Goal: Task Accomplishment & Management: Manage account settings

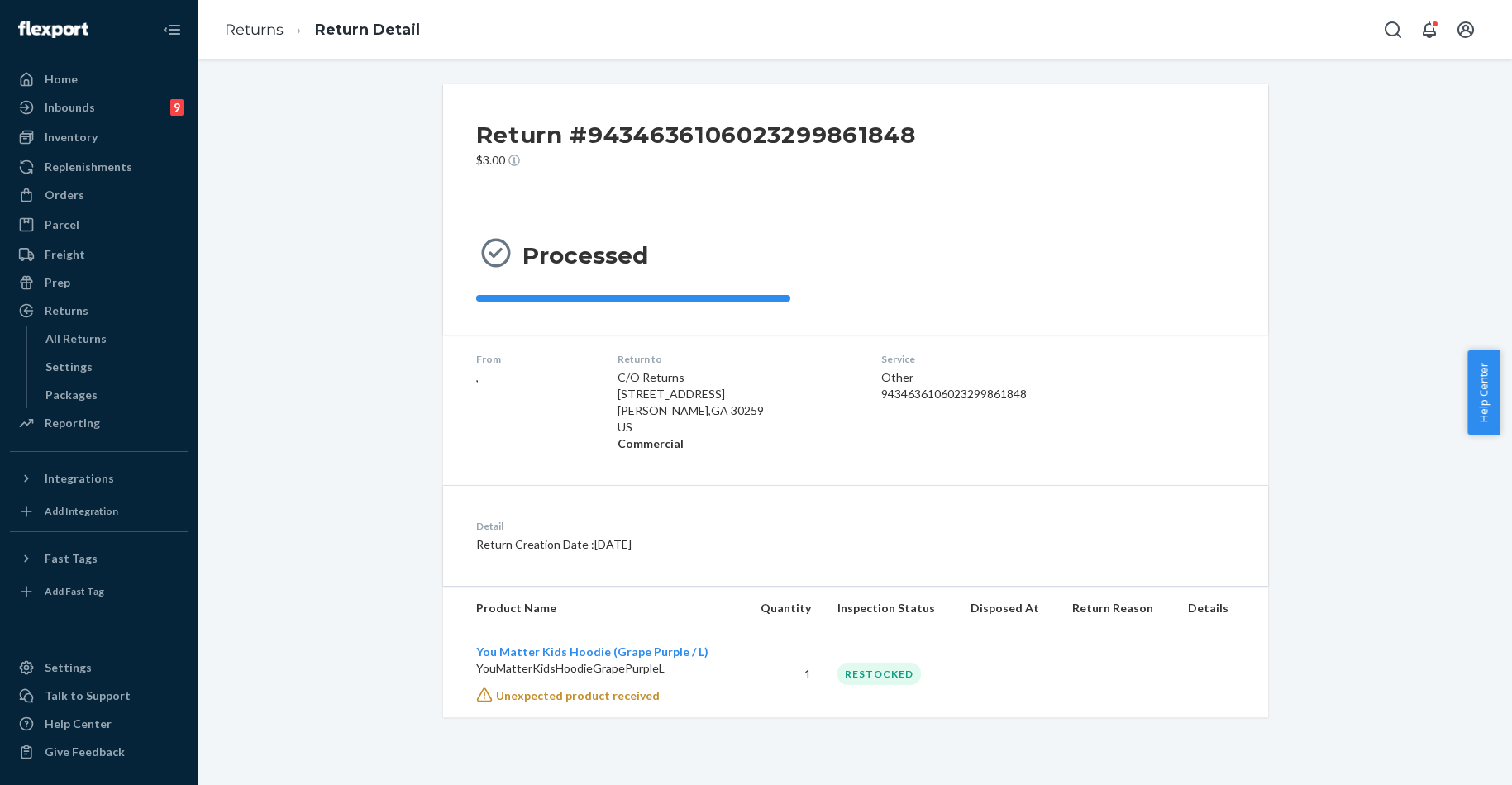
click at [81, 193] on div "Orders" at bounding box center [64, 195] width 39 height 16
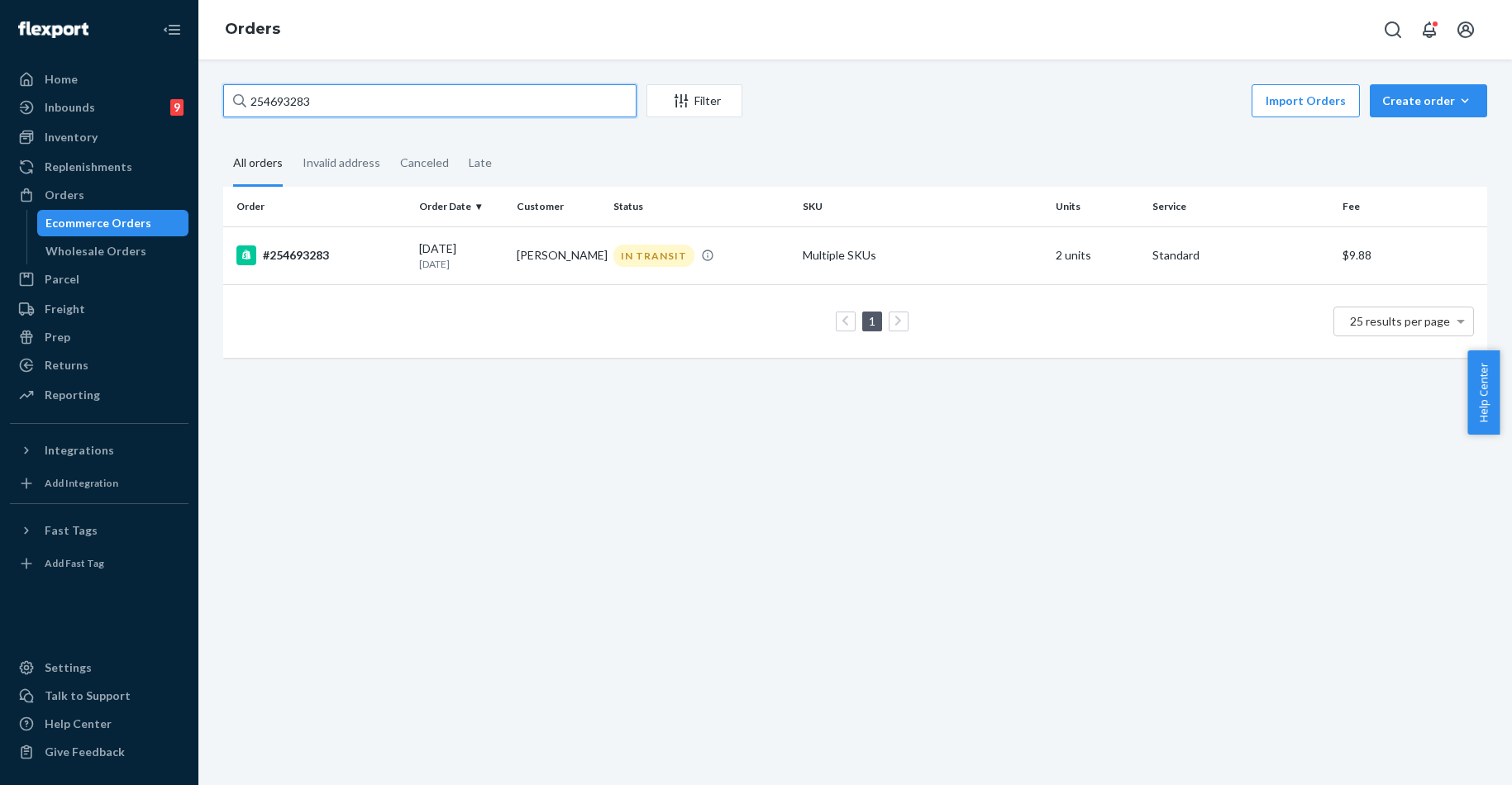
click at [397, 116] on input "254693283" at bounding box center [429, 100] width 413 height 33
click at [393, 99] on input "254693283" at bounding box center [429, 100] width 413 height 33
paste input "3169477"
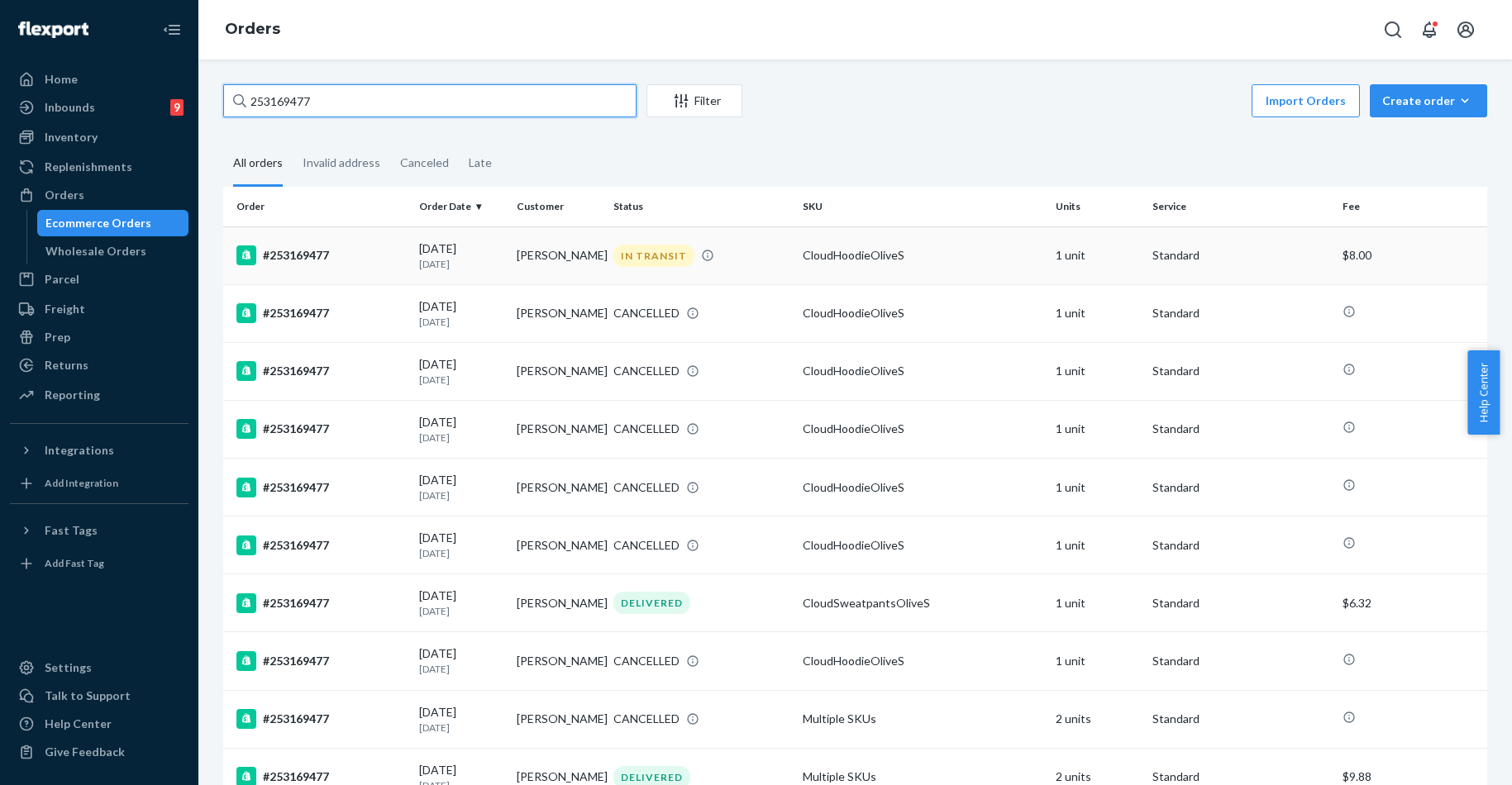
type input "253169477"
click at [320, 248] on div "#253169477" at bounding box center [321, 255] width 170 height 20
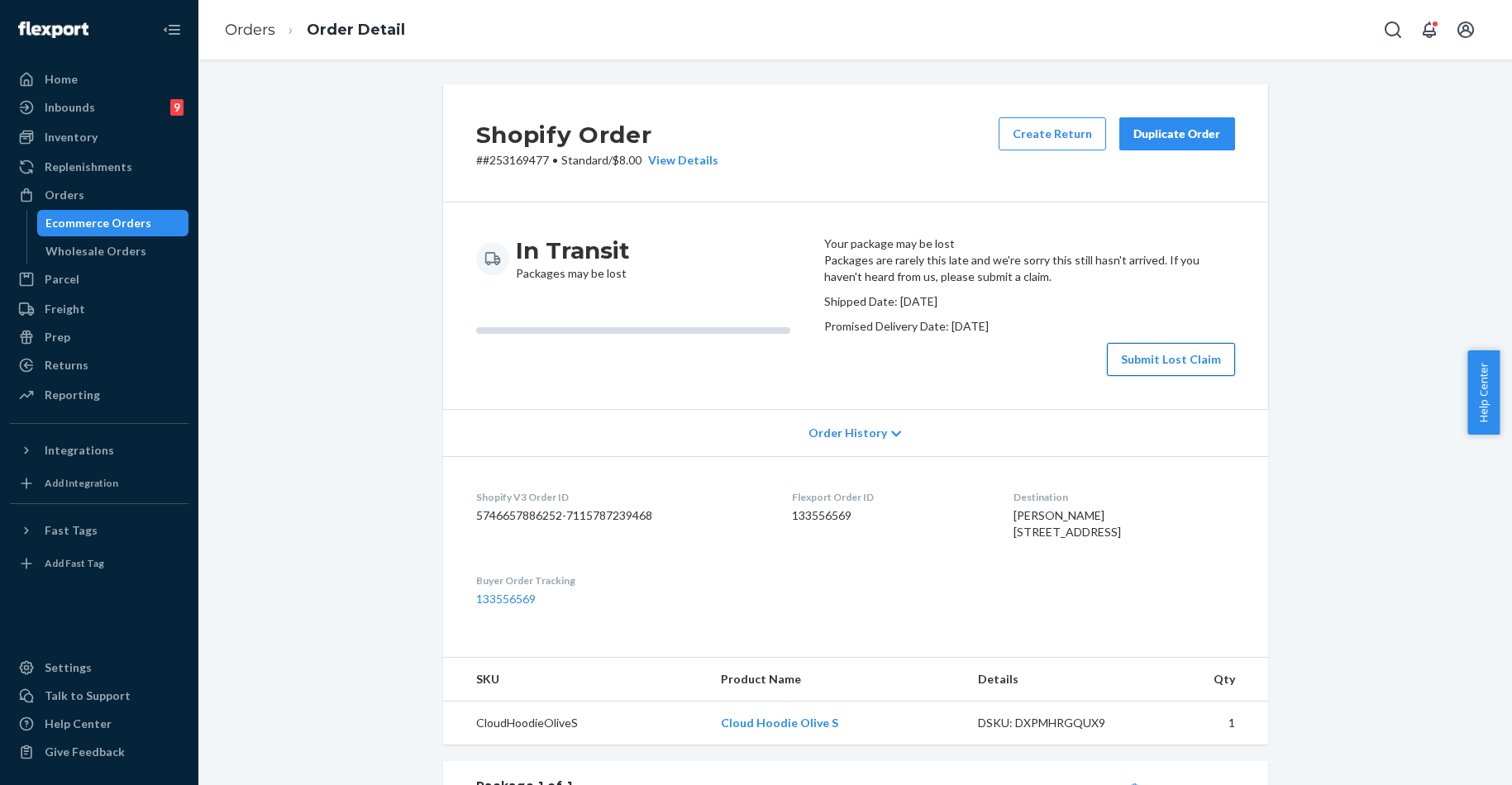
click at [1172, 376] on button "Submit Lost Claim" at bounding box center [1171, 359] width 128 height 33
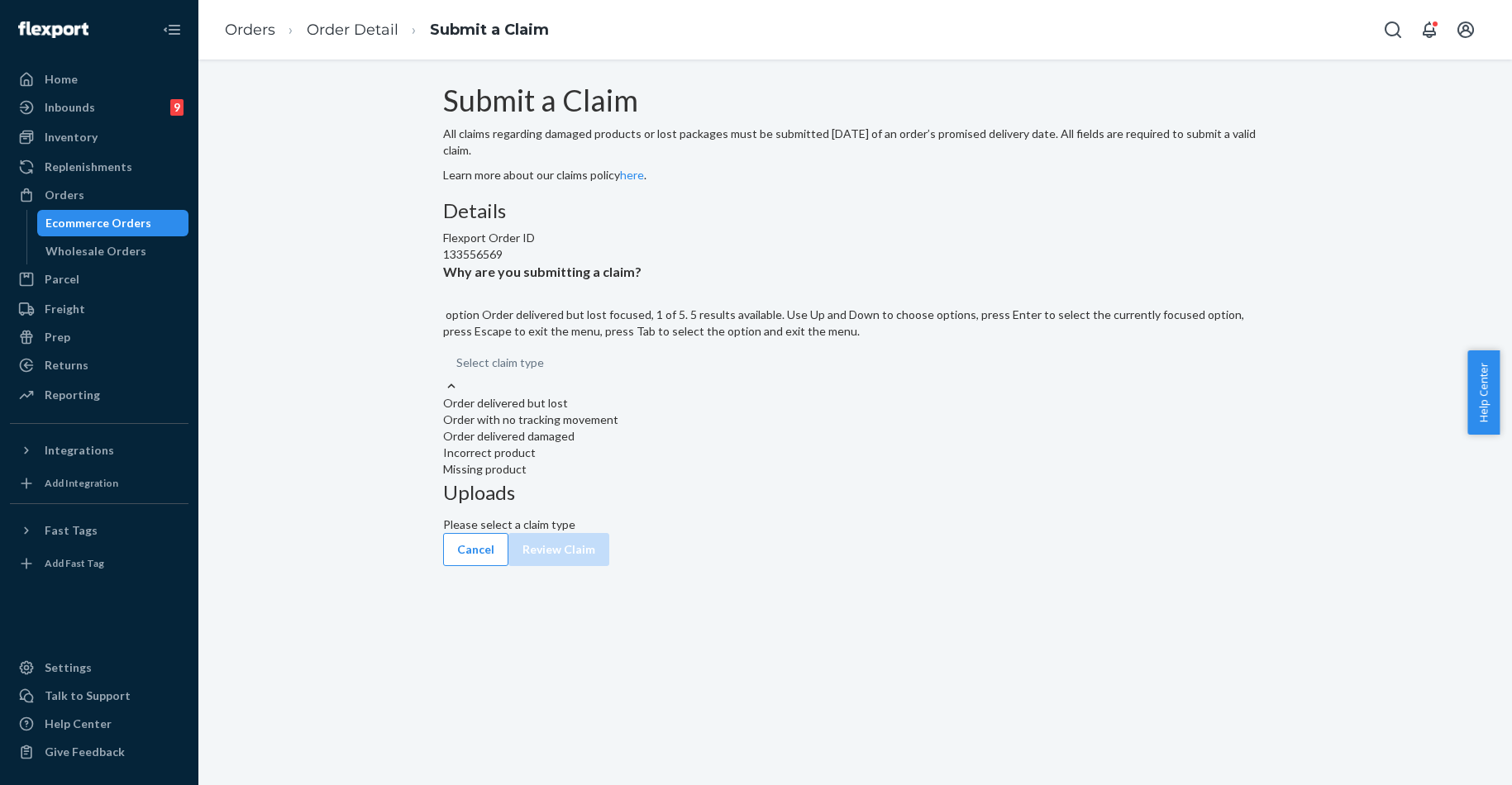
drag, startPoint x: 716, startPoint y: 410, endPoint x: 734, endPoint y: 401, distance: 20.1
click at [717, 378] on div "Select claim type" at bounding box center [855, 363] width 825 height 30
click at [546, 371] on input "Why are you submitting a claim? option Order delivered but lost focused, 1 of 5…" at bounding box center [545, 363] width 2 height 16
click at [710, 428] on div "Order with no tracking movement" at bounding box center [855, 419] width 825 height 16
click at [546, 371] on input "Why are you submitting a claim? option Order with no tracking movement focused,…" at bounding box center [545, 363] width 2 height 16
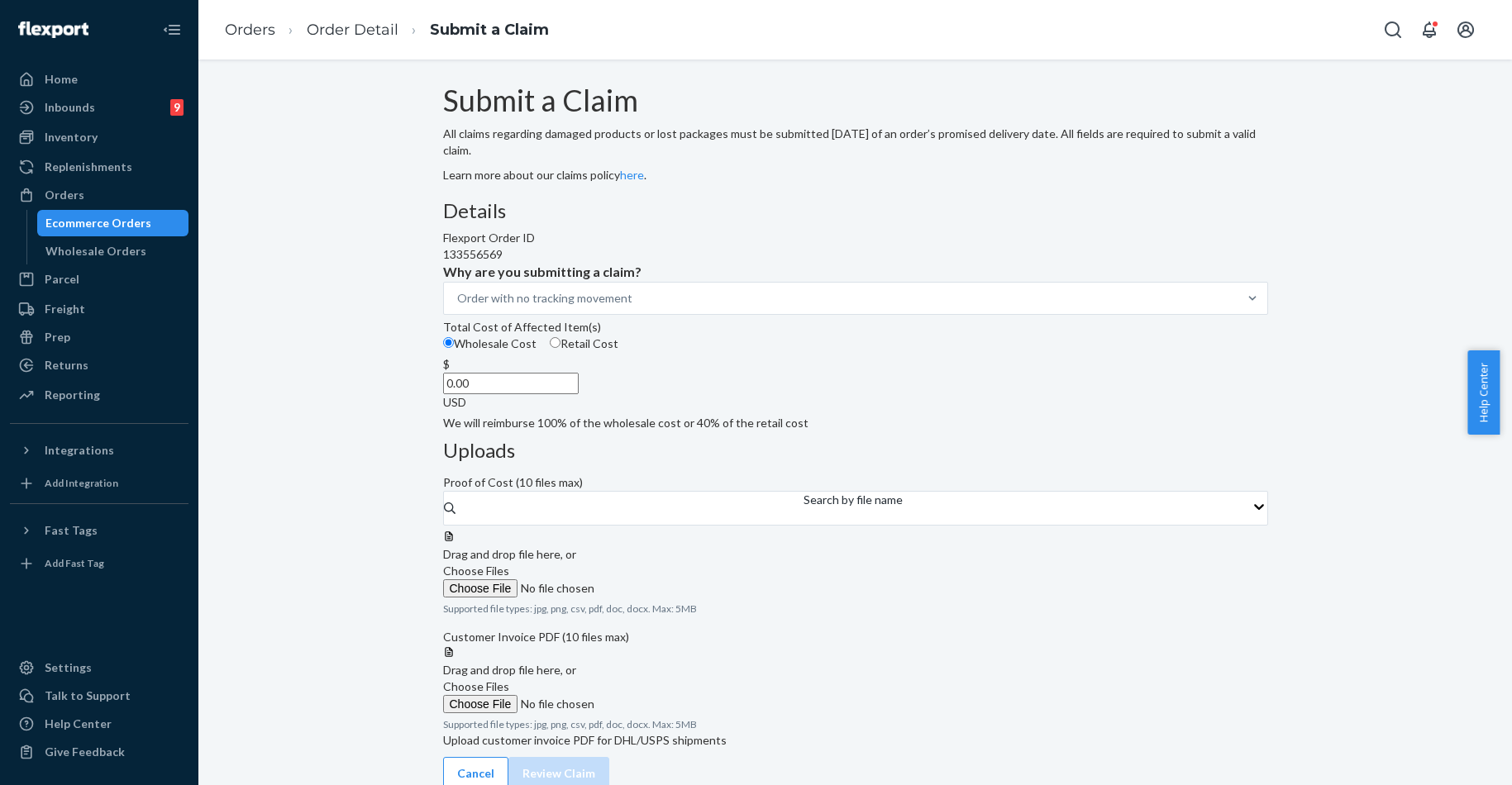
drag, startPoint x: 675, startPoint y: 506, endPoint x: 972, endPoint y: 521, distance: 297.4
click at [972, 521] on div "Details Flexport Order ID 133556569 Why are you submitting a claim? Order with …" at bounding box center [855, 482] width 825 height 564
type input "60.00"
click at [668, 563] on label "Choose Files" at bounding box center [555, 580] width 224 height 35
click at [668, 579] on input "Choose Files" at bounding box center [555, 588] width 224 height 18
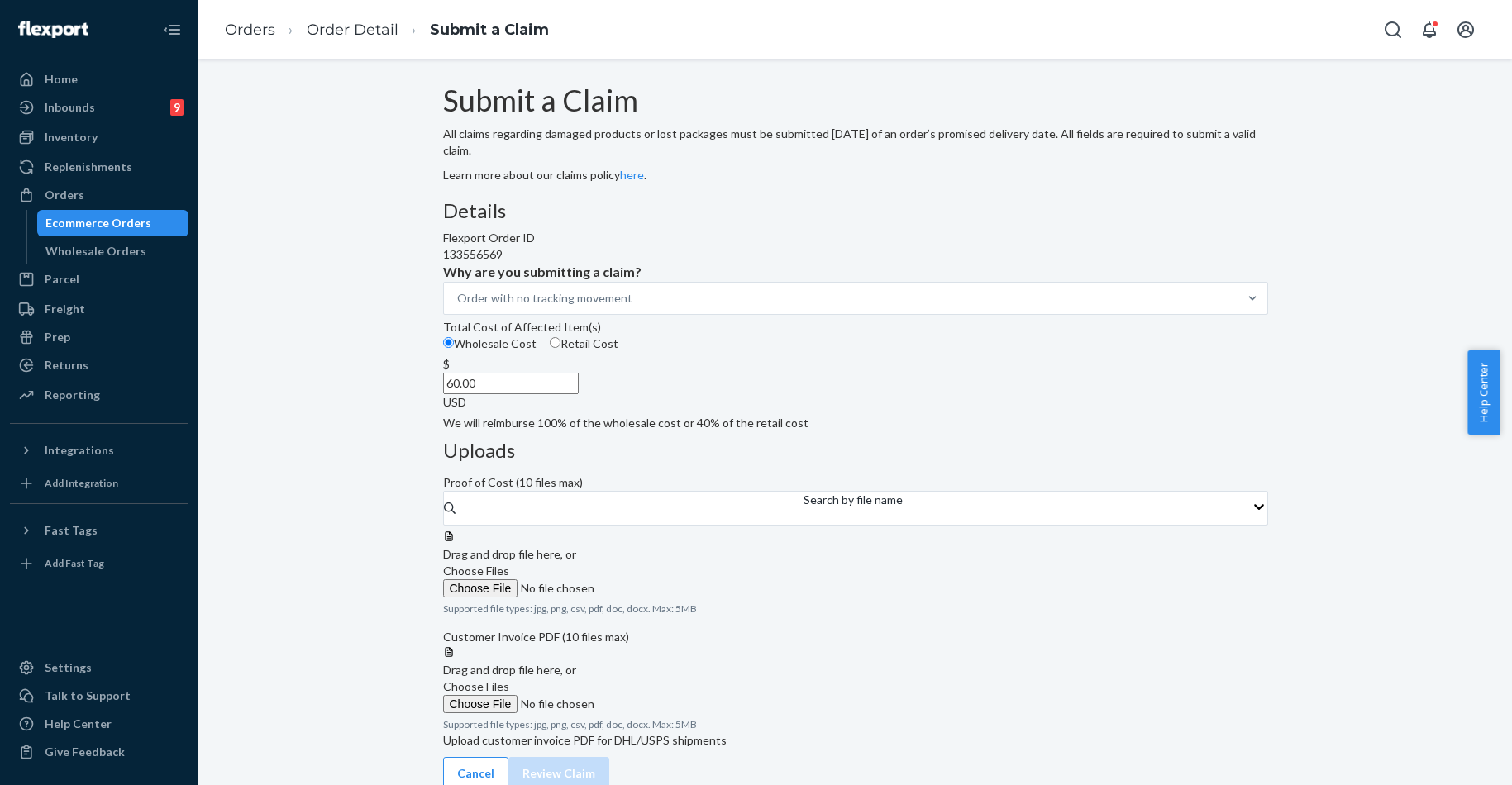
click at [668, 563] on label "Choose Files" at bounding box center [555, 580] width 224 height 35
click at [668, 579] on input "Choose Files" at bounding box center [555, 588] width 224 height 18
click at [668, 563] on label "Choose Files" at bounding box center [555, 580] width 224 height 35
click at [668, 579] on input "Choose Files" at bounding box center [555, 588] width 224 height 18
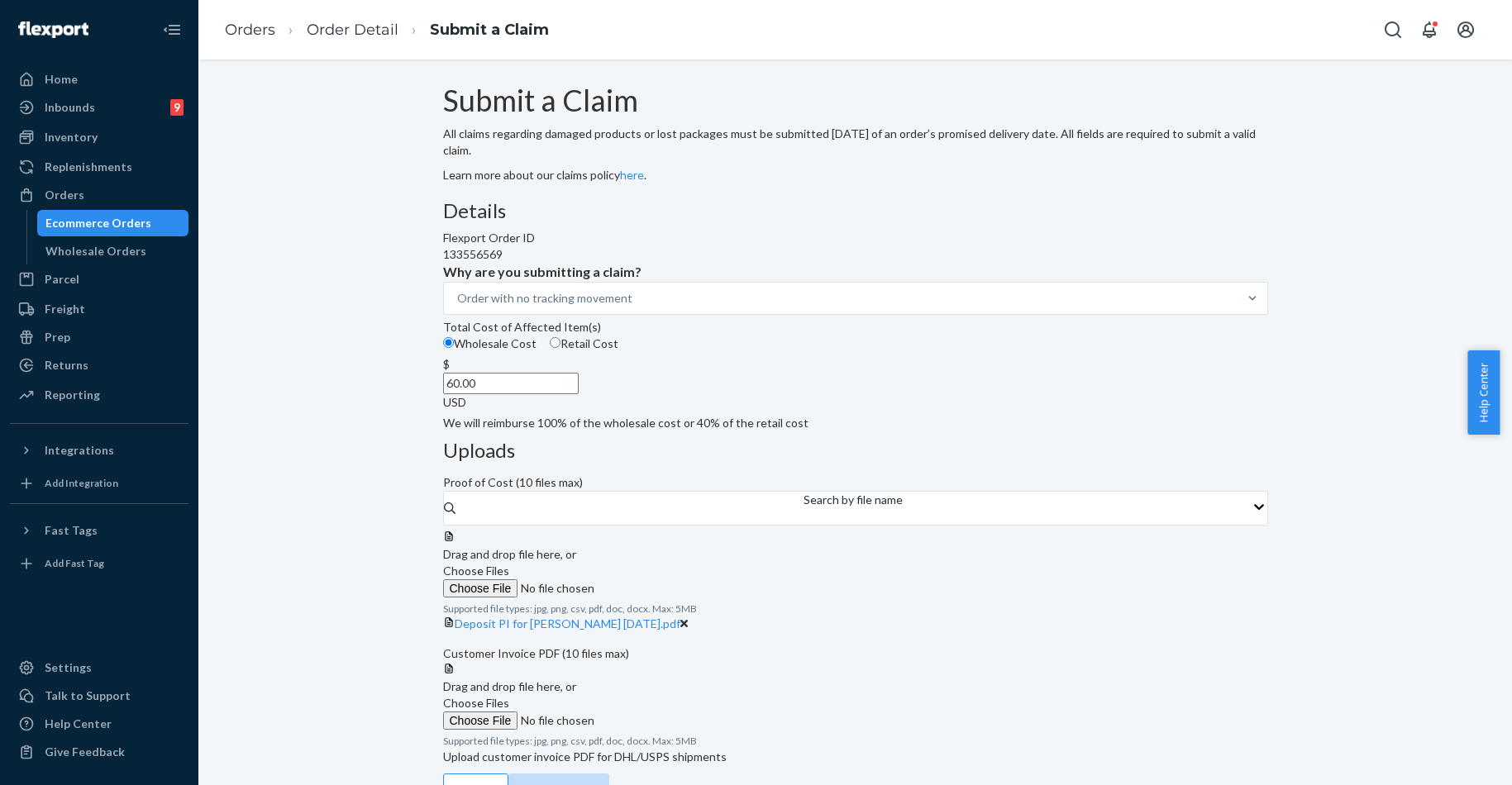
click at [668, 729] on label "Choose Files" at bounding box center [555, 712] width 224 height 35
click at [668, 729] on input "Choose Files" at bounding box center [555, 721] width 224 height 18
click at [194, 101] on div "Home Inbounds 9 Shipping Plans Problems 9 Inventory Products Replenishments Ord…" at bounding box center [99, 392] width 199 height 785
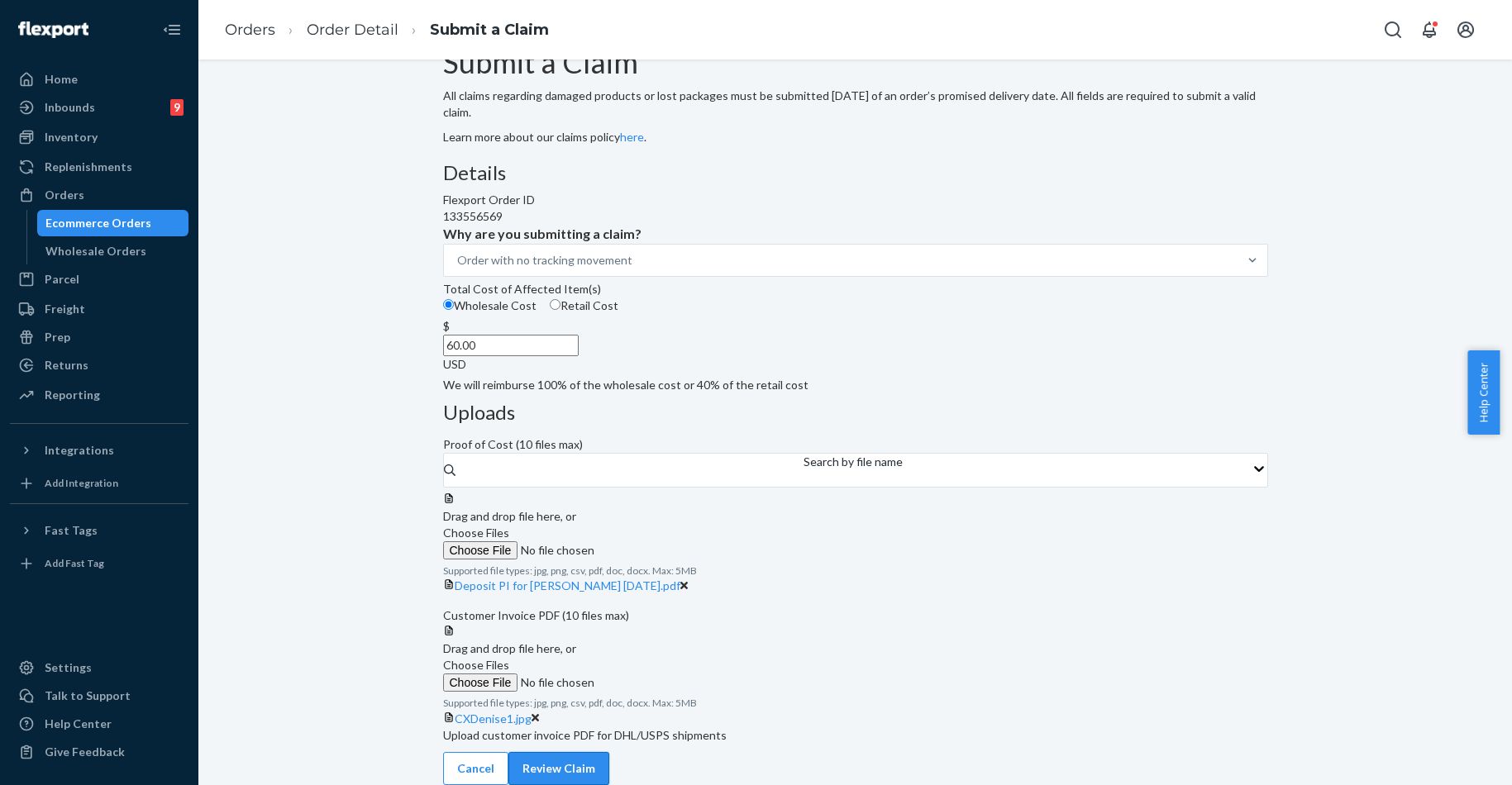
scroll to position [201, 0]
click at [609, 752] on button "Review Claim" at bounding box center [559, 769] width 101 height 33
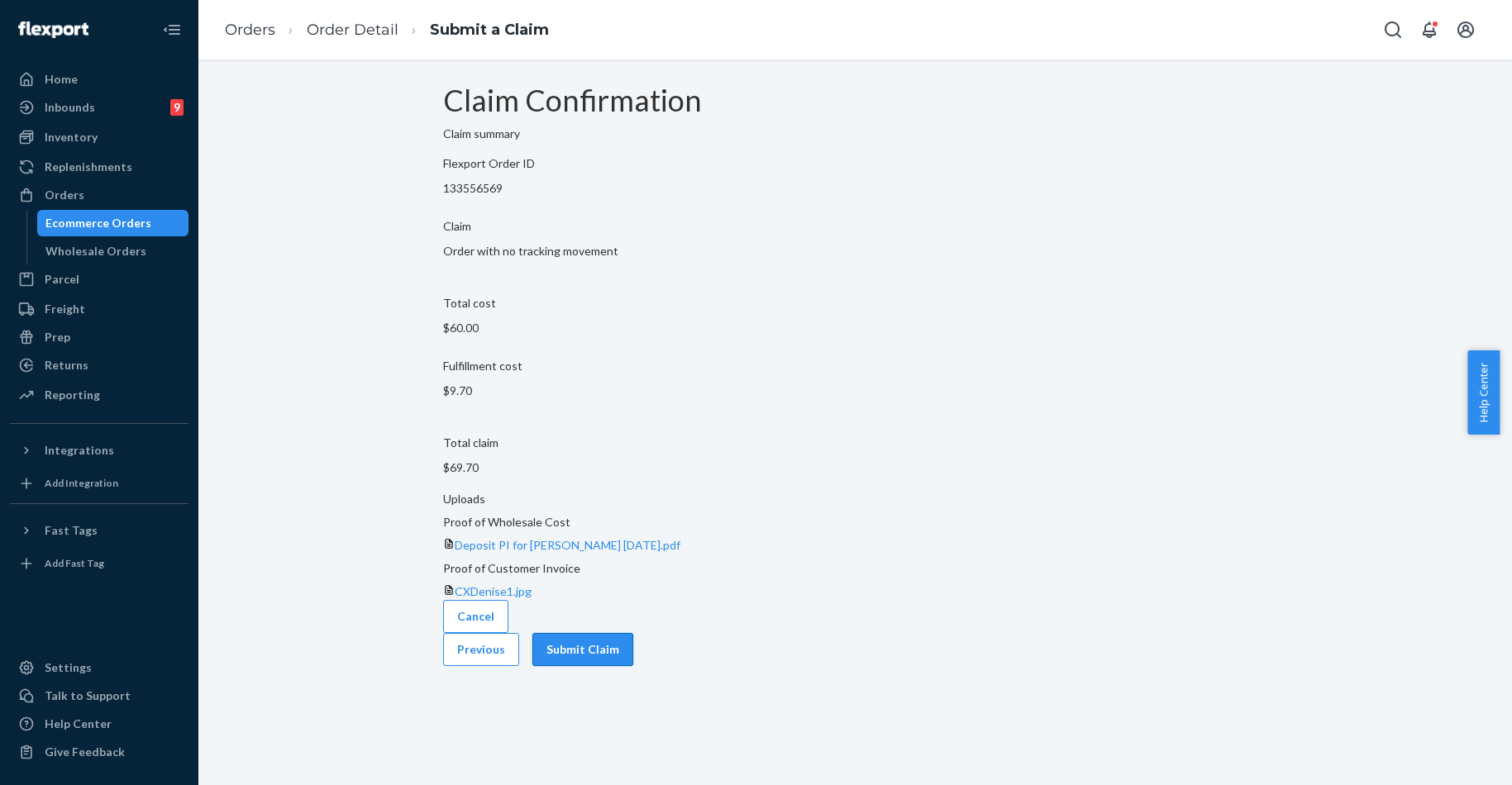
click at [633, 633] on button "Submit Claim" at bounding box center [583, 650] width 101 height 33
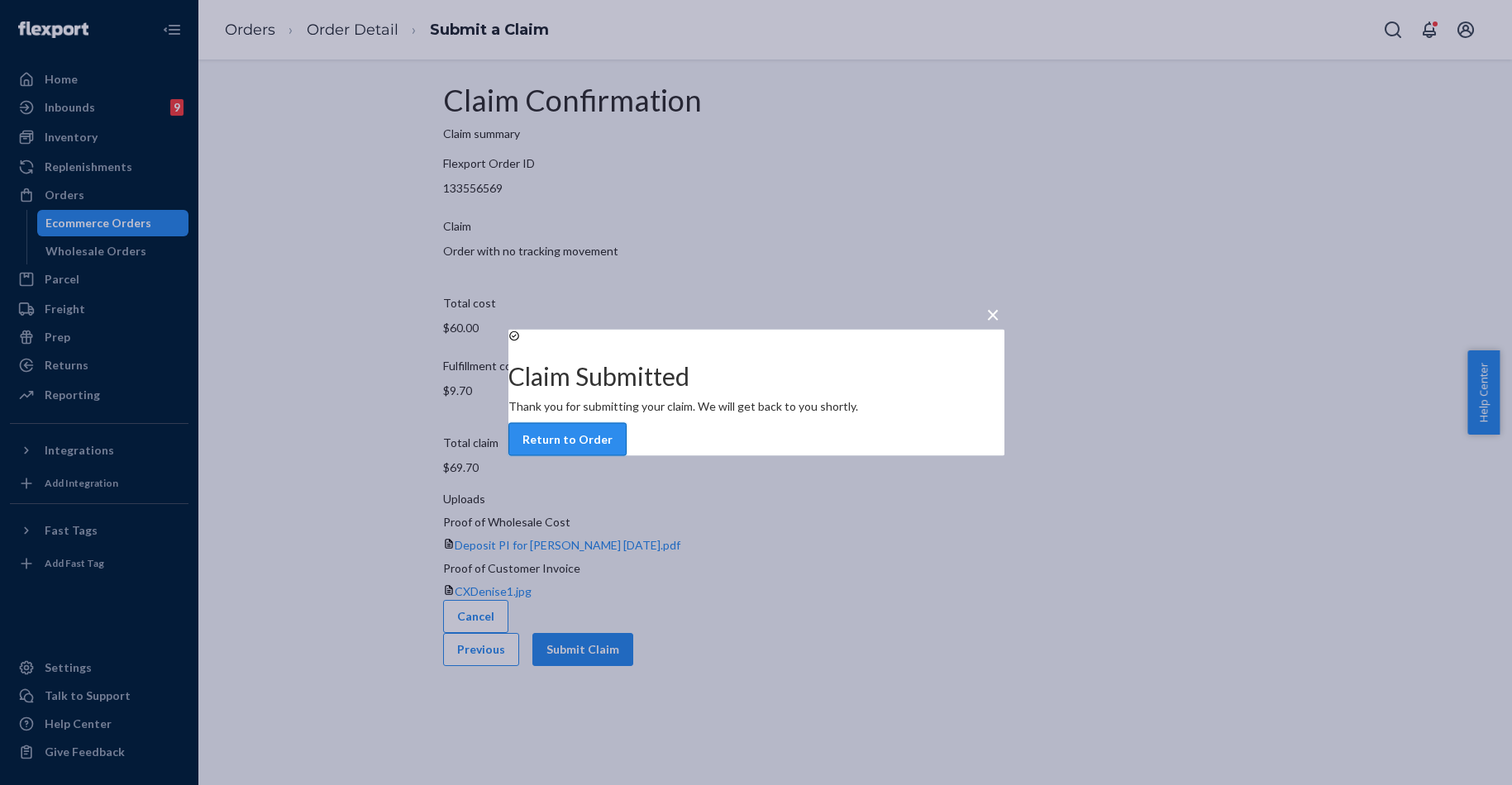
click at [626, 449] on button "Return to Order" at bounding box center [567, 440] width 118 height 33
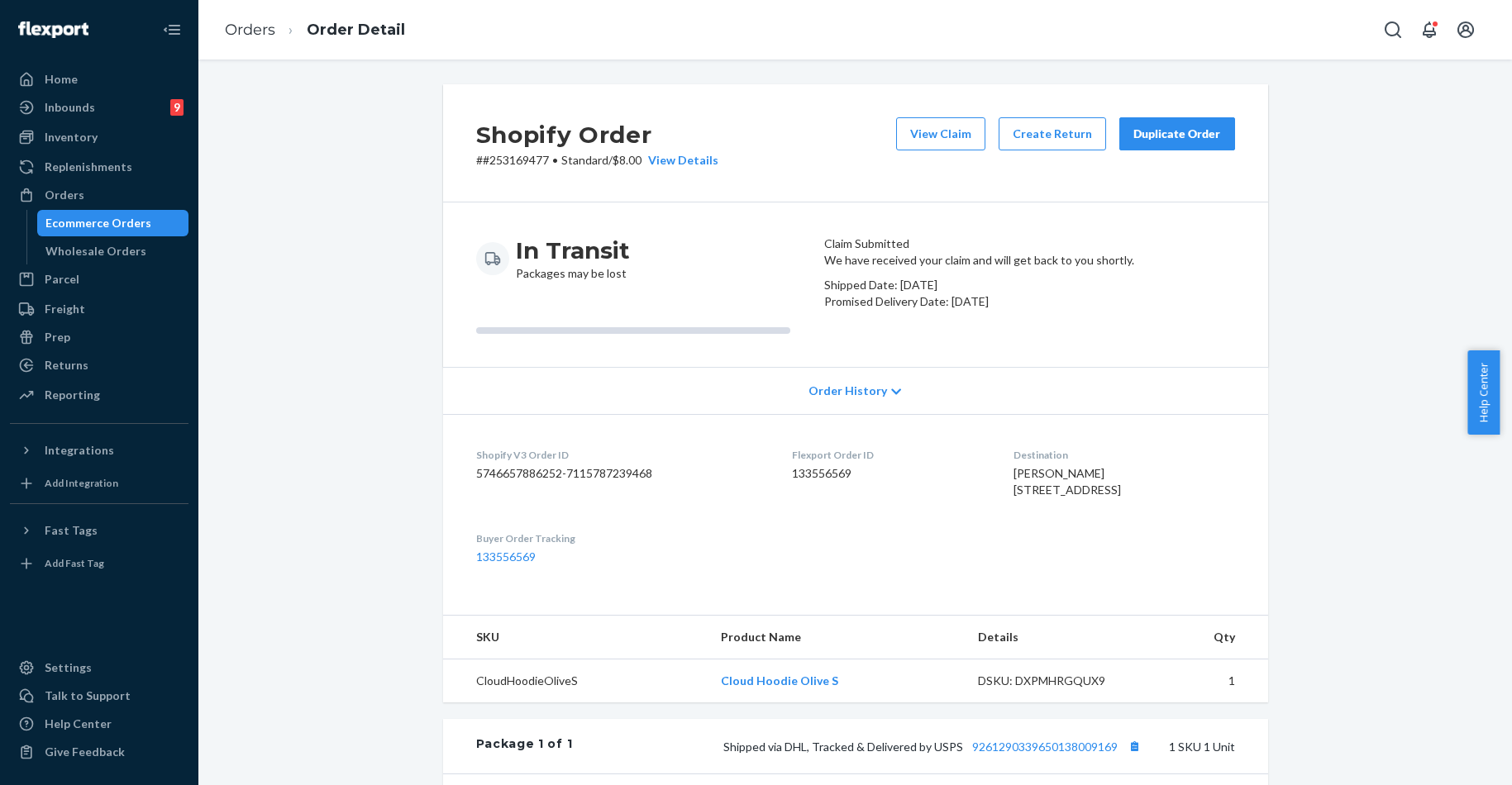
click at [1150, 147] on button "Duplicate Order" at bounding box center [1176, 134] width 116 height 33
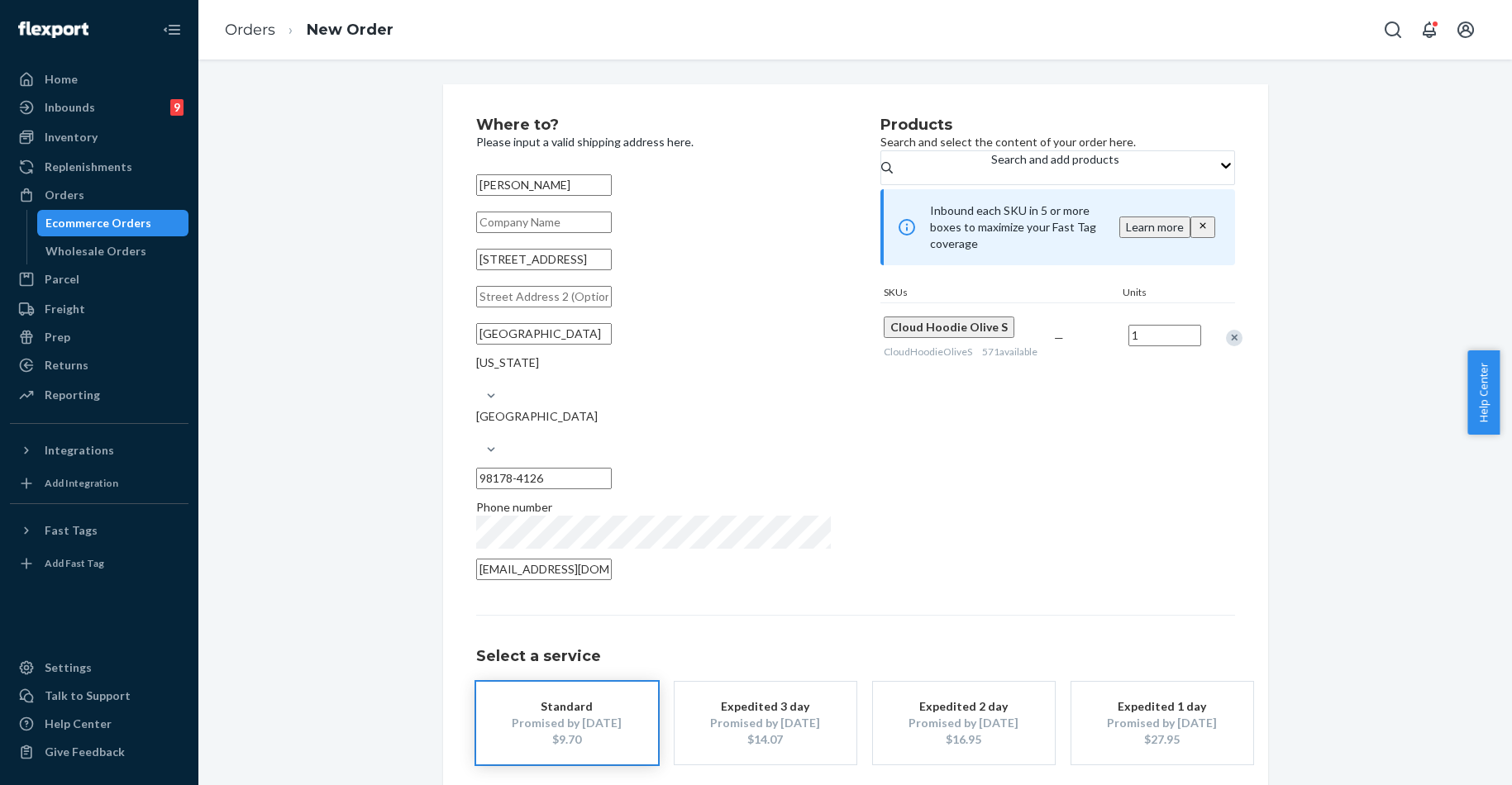
click at [1198, 779] on div "Where to? Please input a valid shipping address here. Denise Hunter 12503 69th …" at bounding box center [855, 422] width 1313 height 726
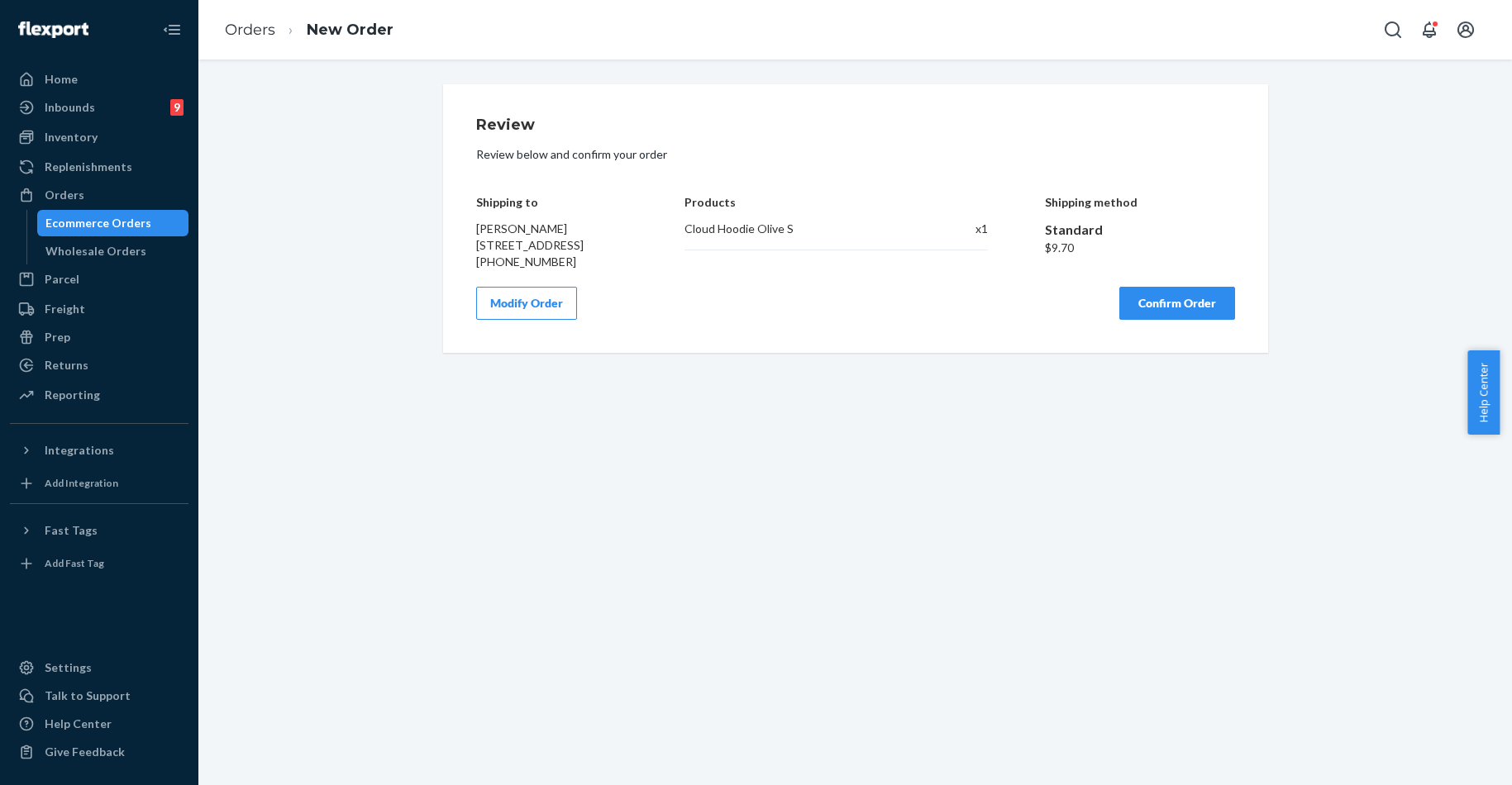
click at [1198, 313] on button "Confirm Order" at bounding box center [1176, 303] width 116 height 33
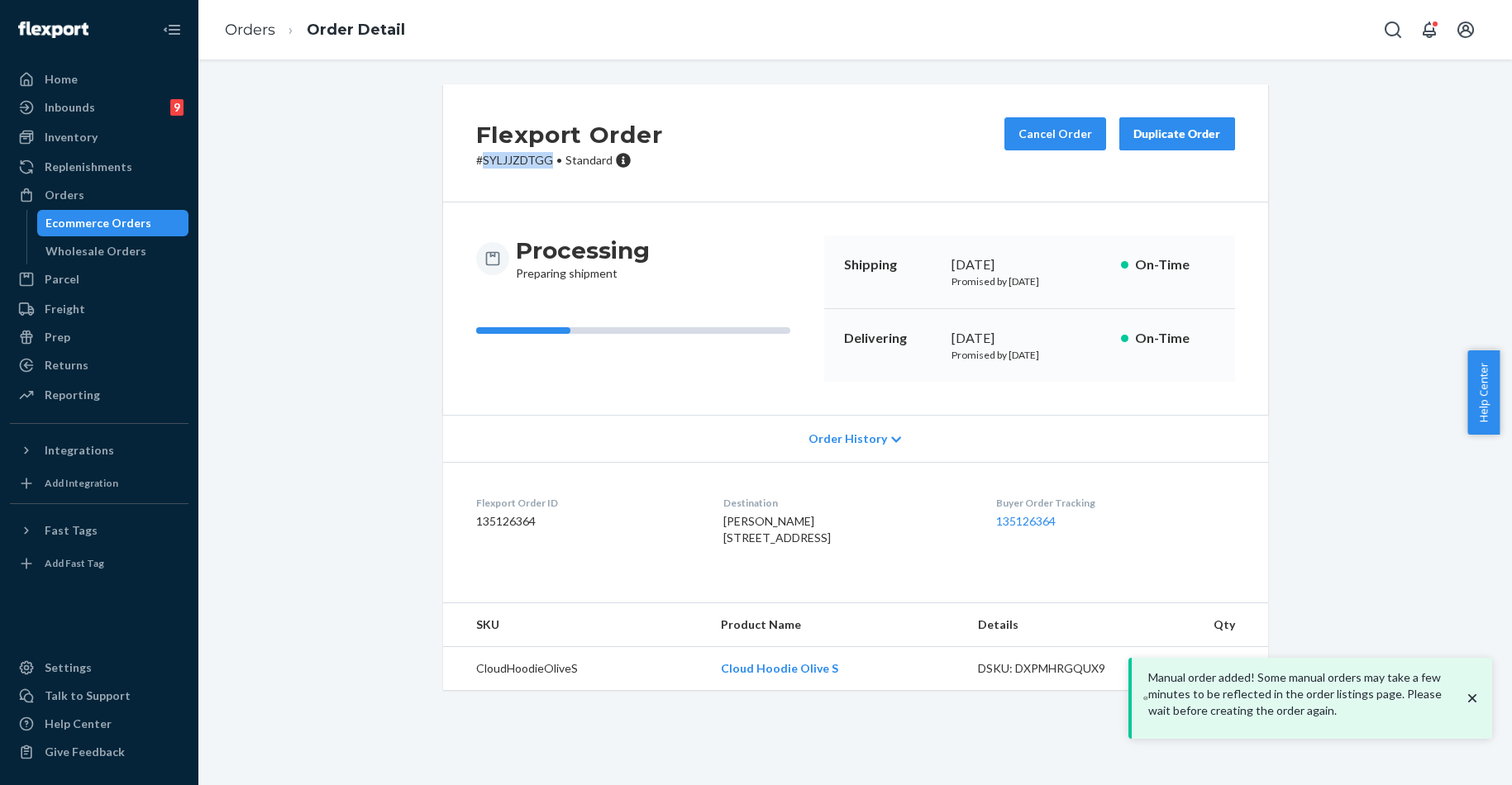
drag, startPoint x: 480, startPoint y: 162, endPoint x: 544, endPoint y: 161, distance: 64.0
click at [544, 161] on p "# SYLJJZDTGG • Standard" at bounding box center [570, 160] width 187 height 16
copy p "SYLJJZDTGG"
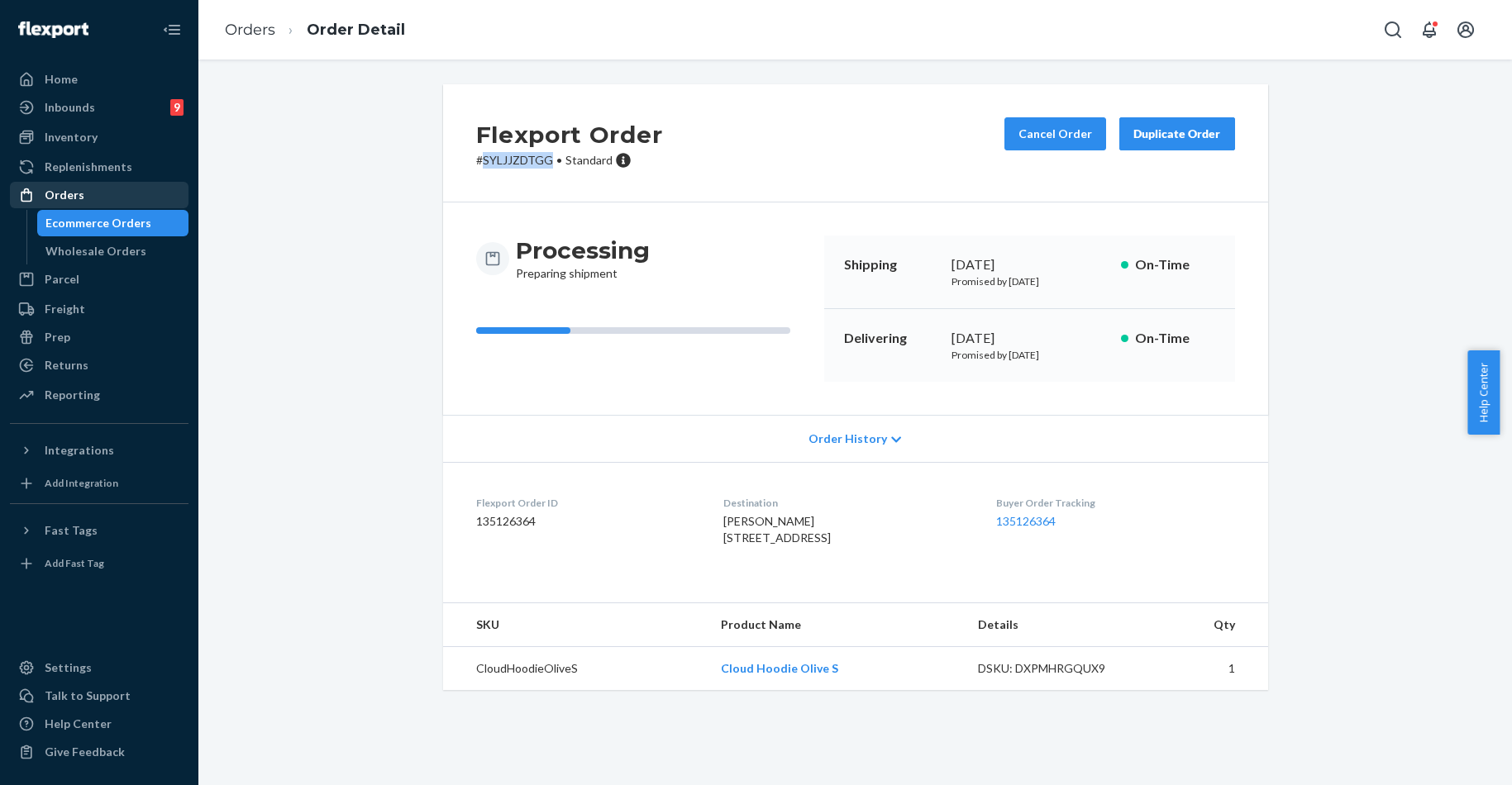
click at [82, 188] on div "Orders" at bounding box center [99, 195] width 176 height 23
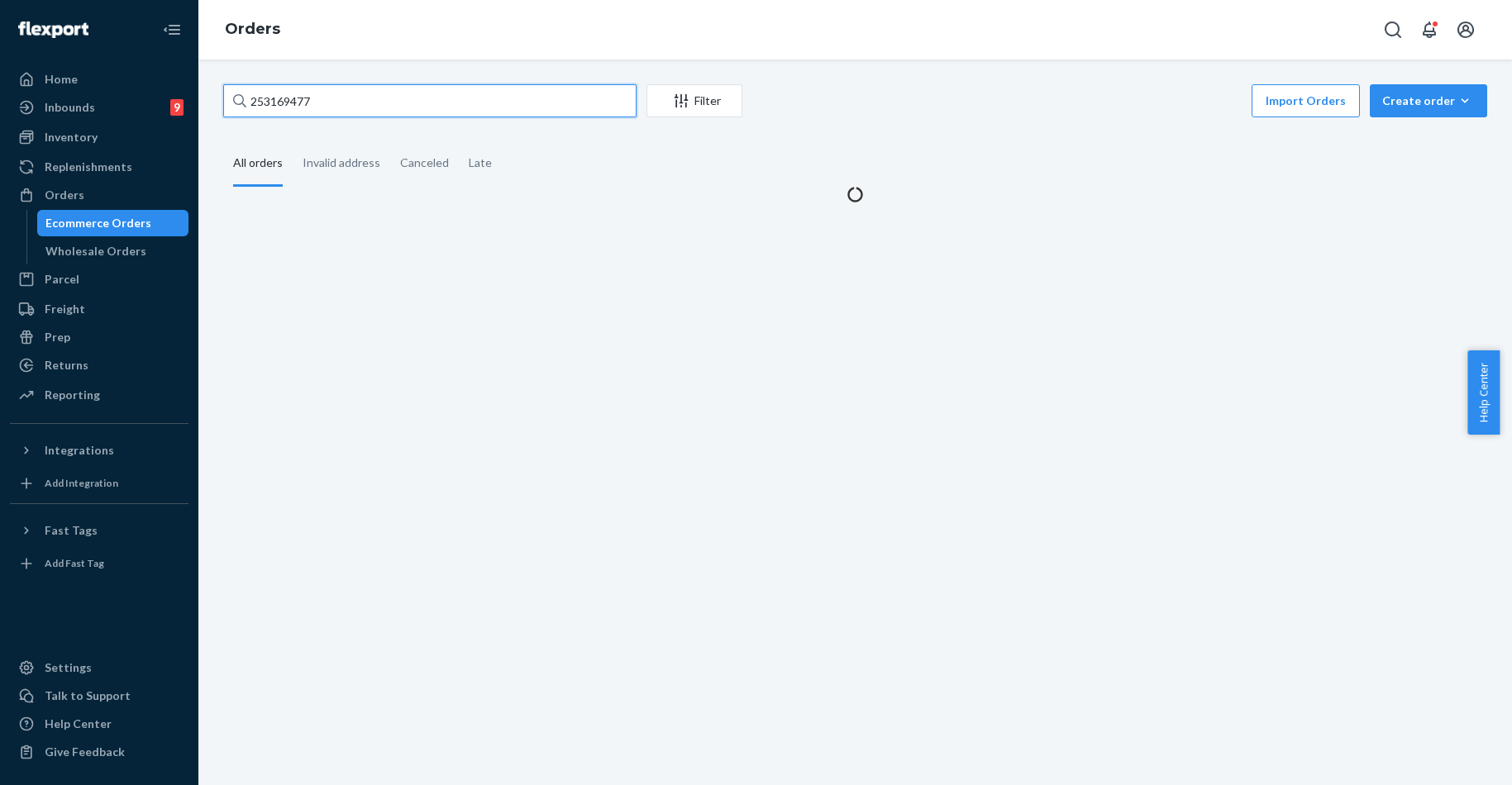
click at [276, 104] on input "253169477" at bounding box center [429, 100] width 413 height 33
paste input "780340"
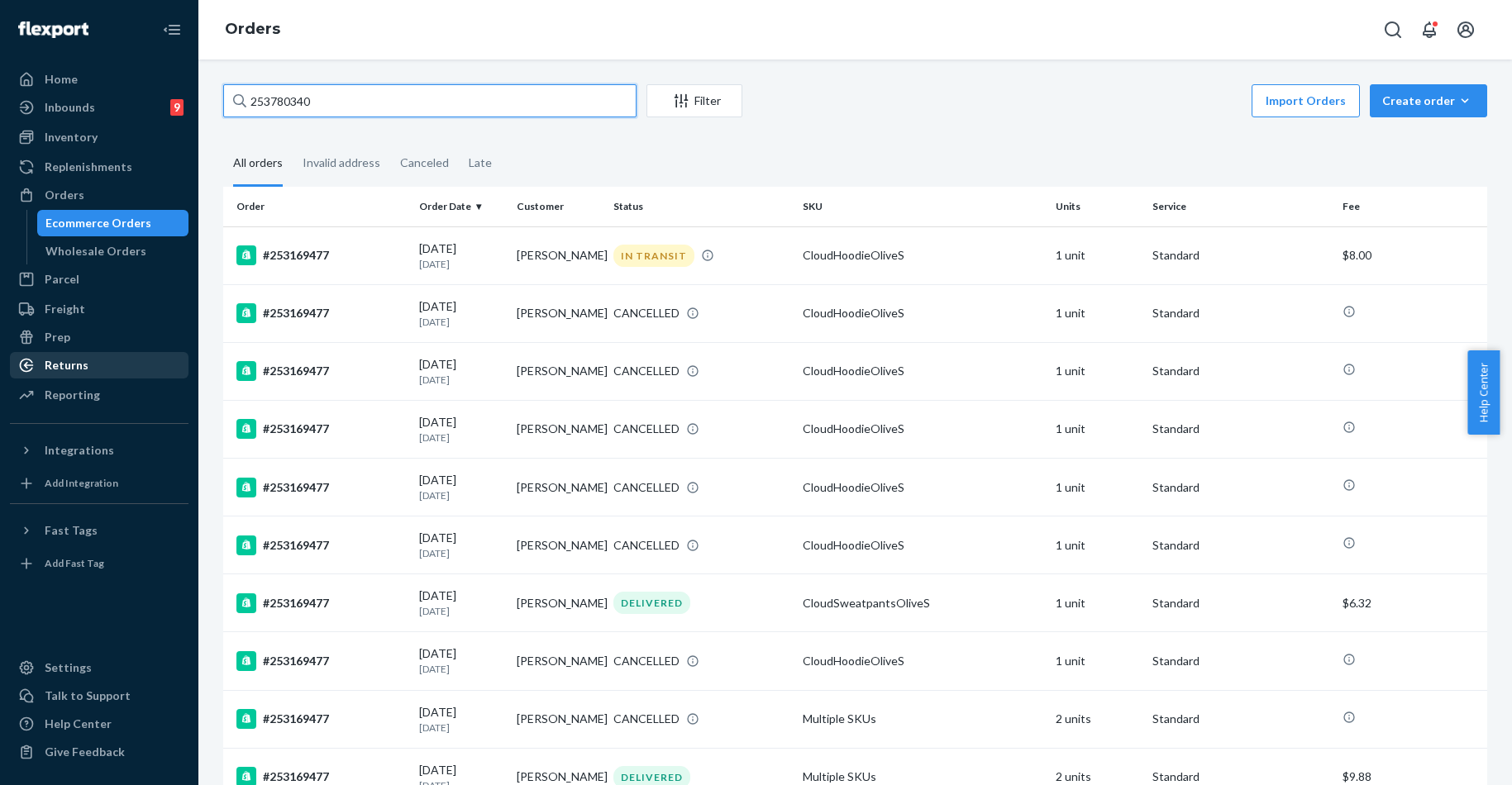
type input "253780340"
click at [105, 362] on div "Returns" at bounding box center [99, 365] width 176 height 23
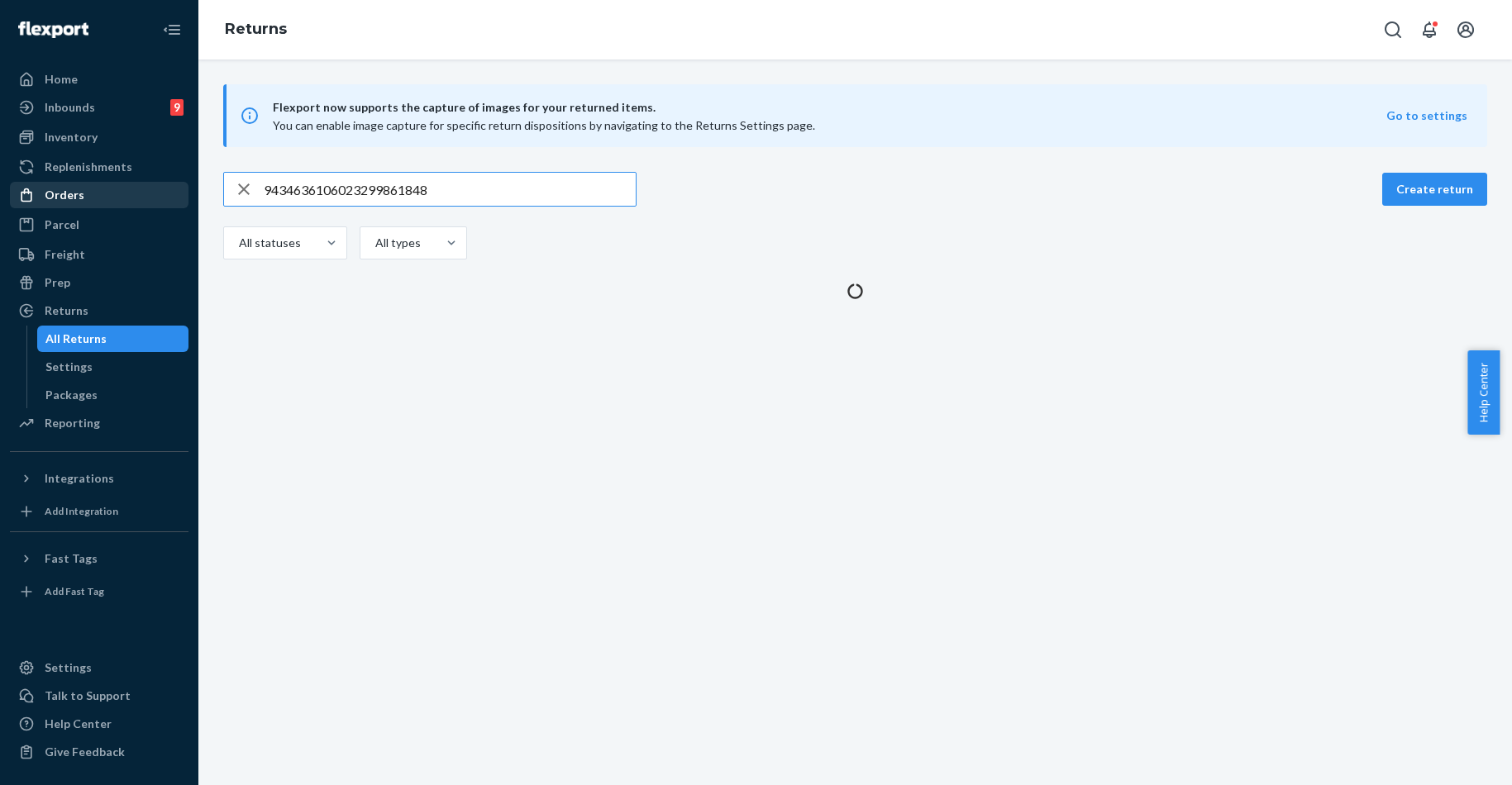
click at [106, 192] on div "Orders" at bounding box center [99, 195] width 176 height 23
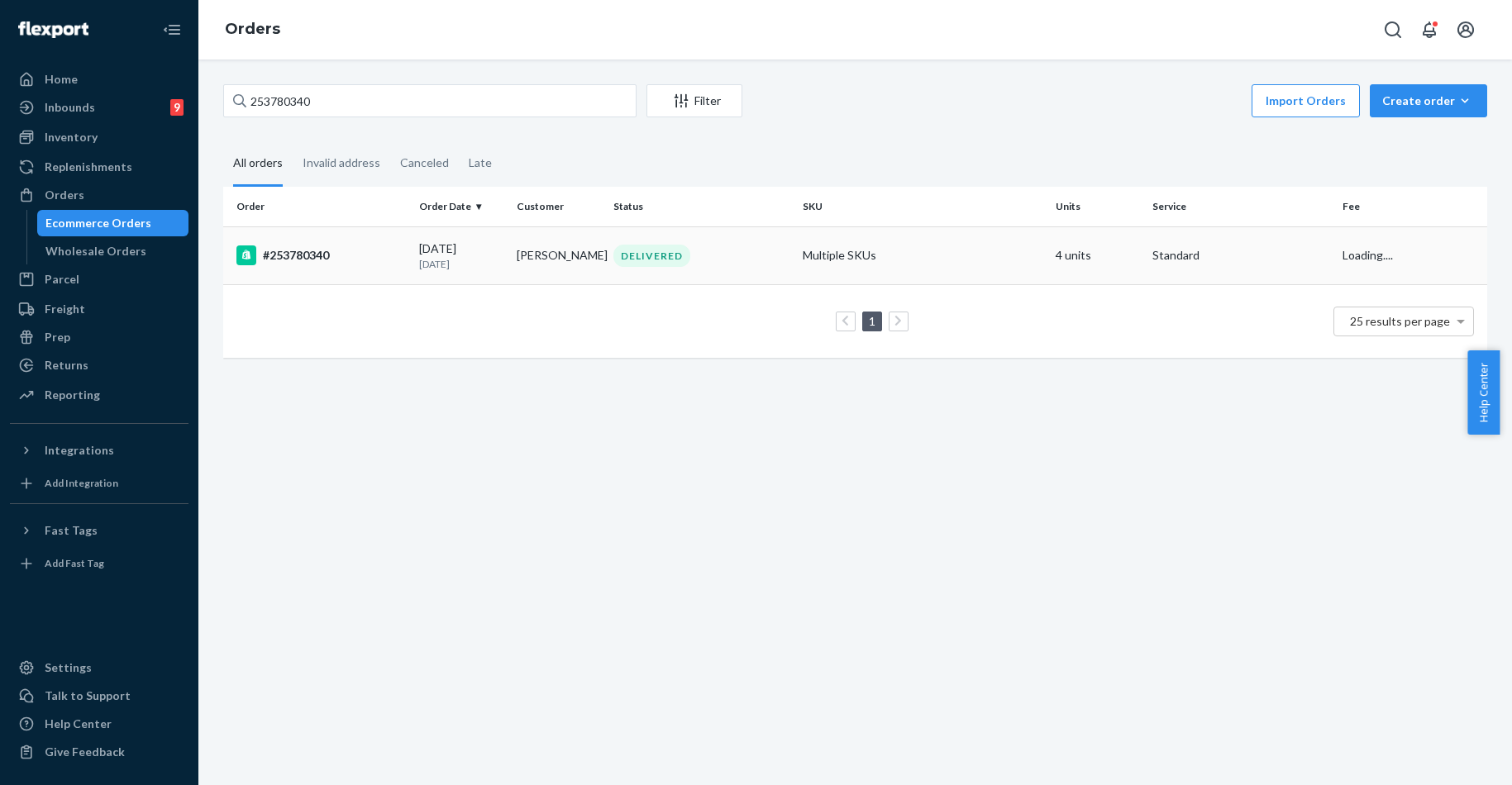
click at [329, 236] on td "#253780340" at bounding box center [317, 255] width 189 height 58
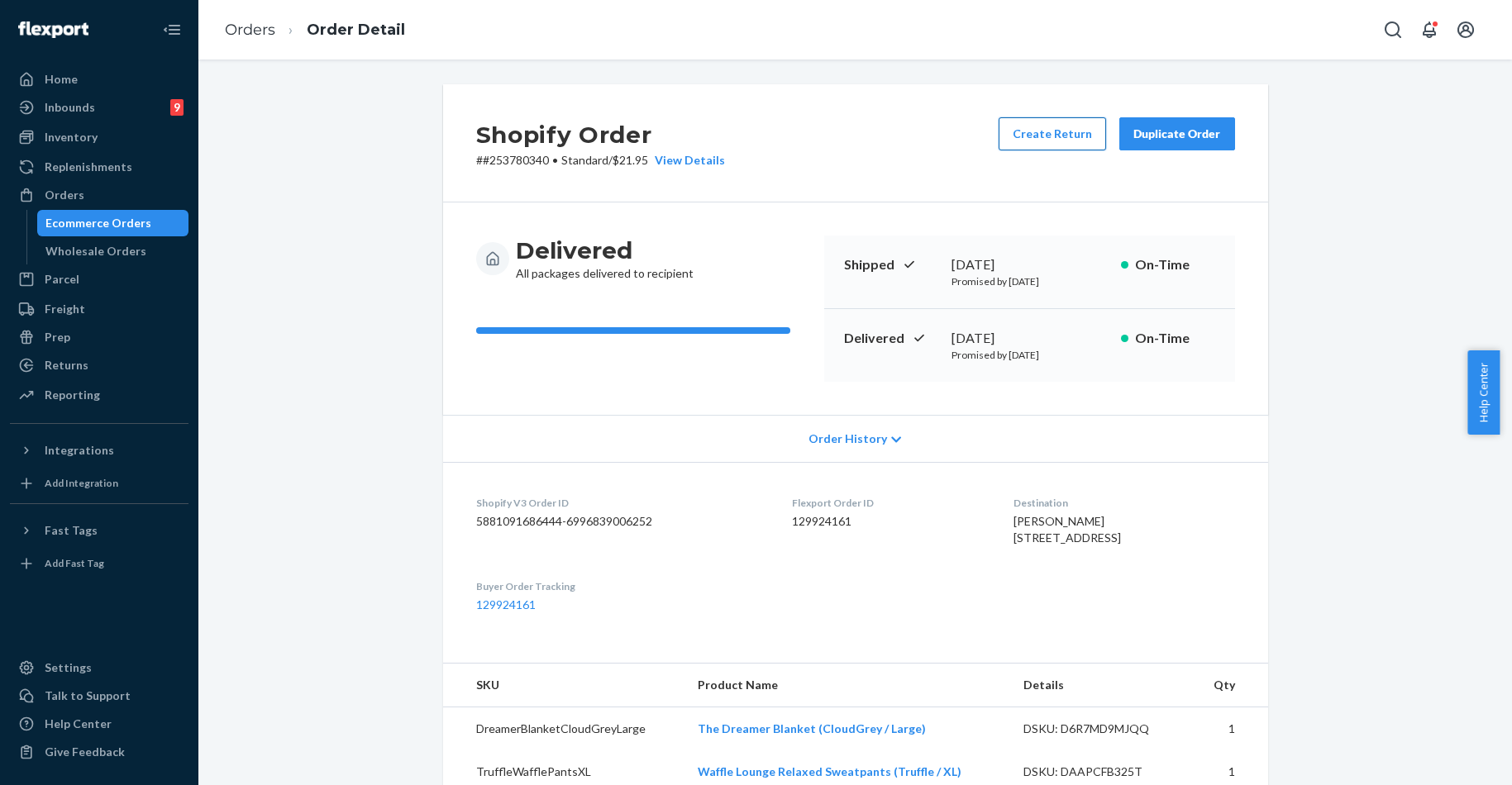
click at [1053, 131] on button "Create Return" at bounding box center [1051, 134] width 107 height 33
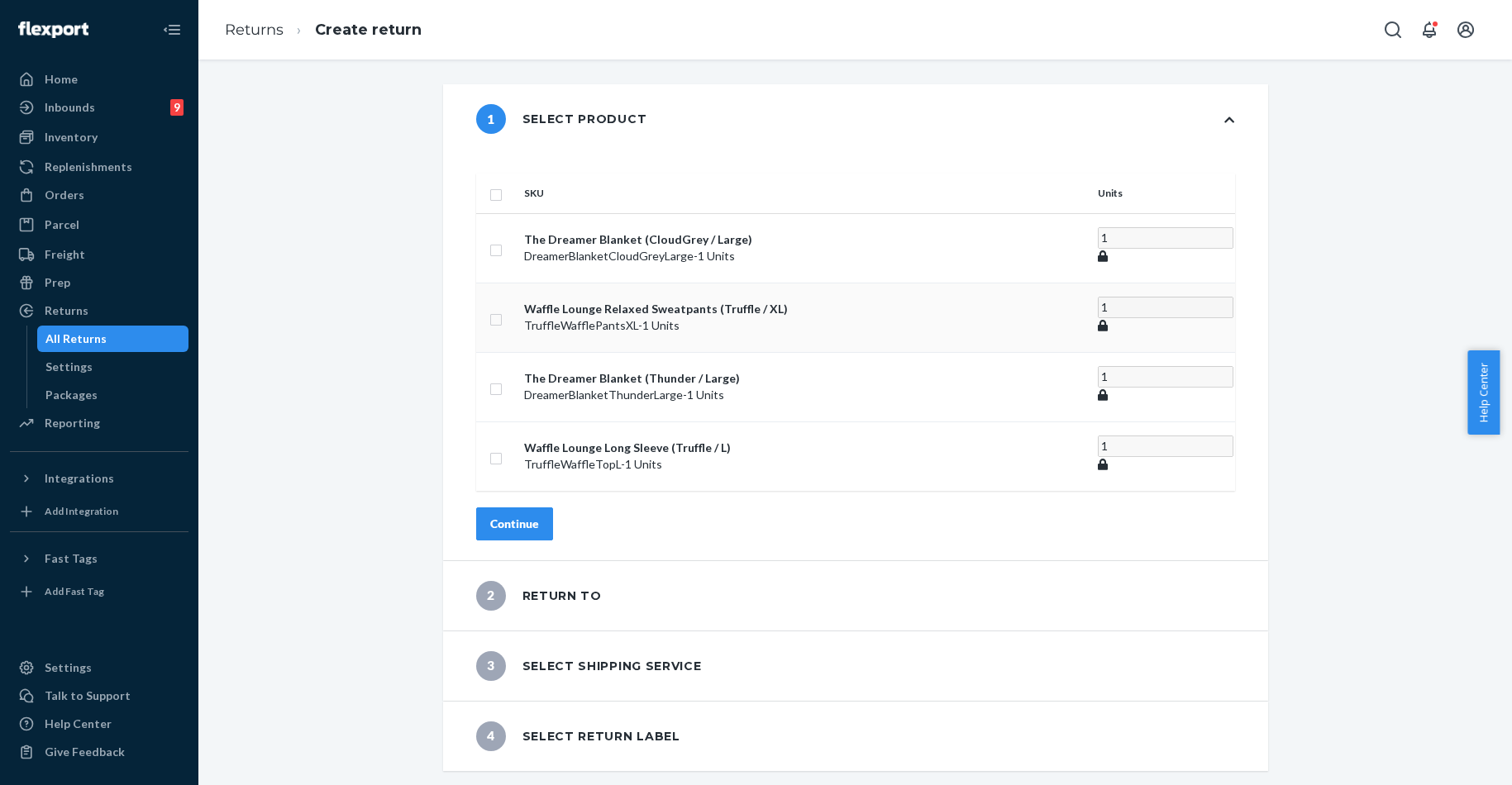
click at [517, 293] on td at bounding box center [497, 317] width 41 height 69
click at [503, 309] on input "checkbox" at bounding box center [495, 318] width 13 height 17
checkbox input "true"
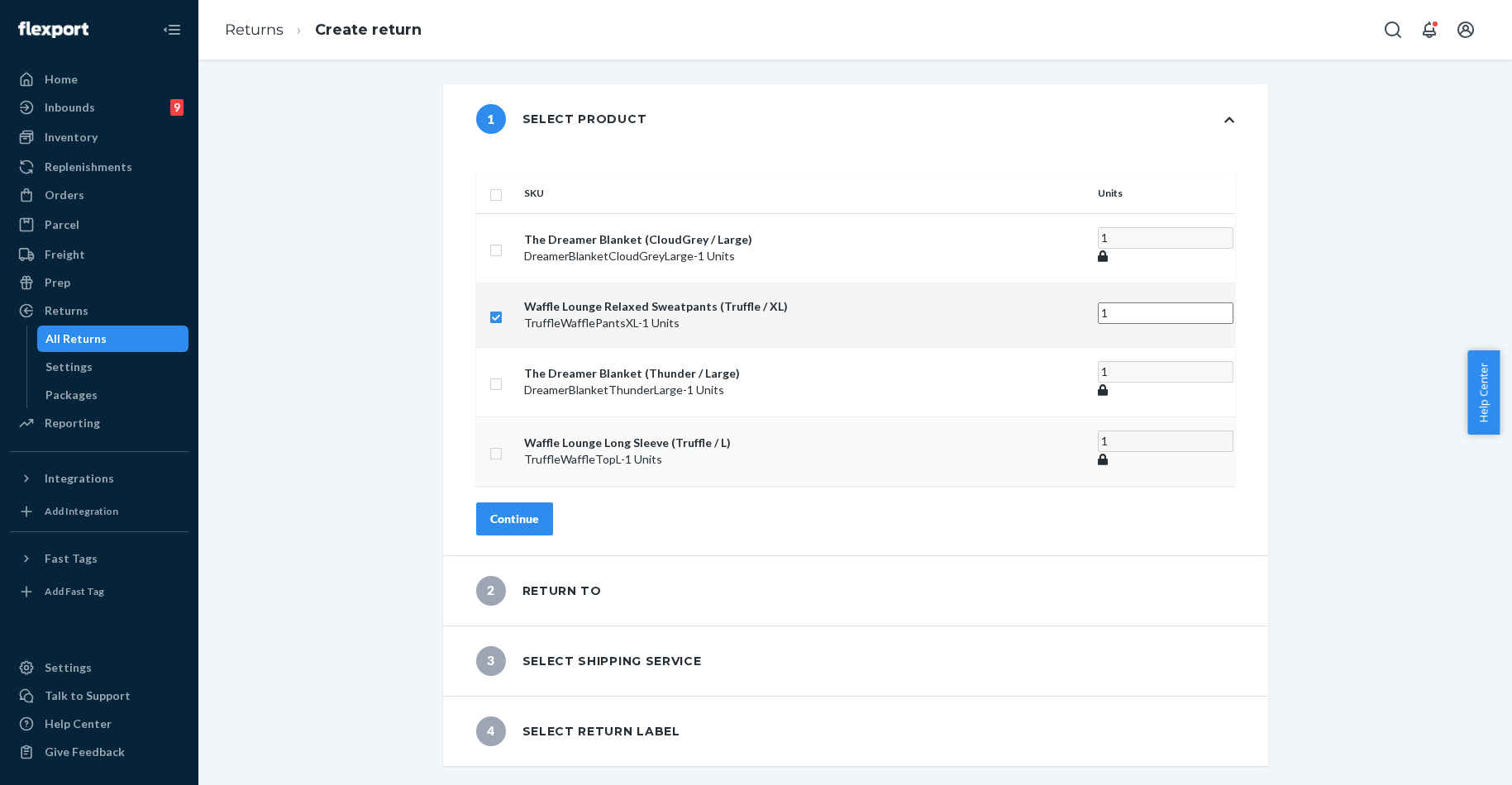
click at [503, 443] on input "checkbox" at bounding box center [495, 452] width 13 height 17
checkbox input "true"
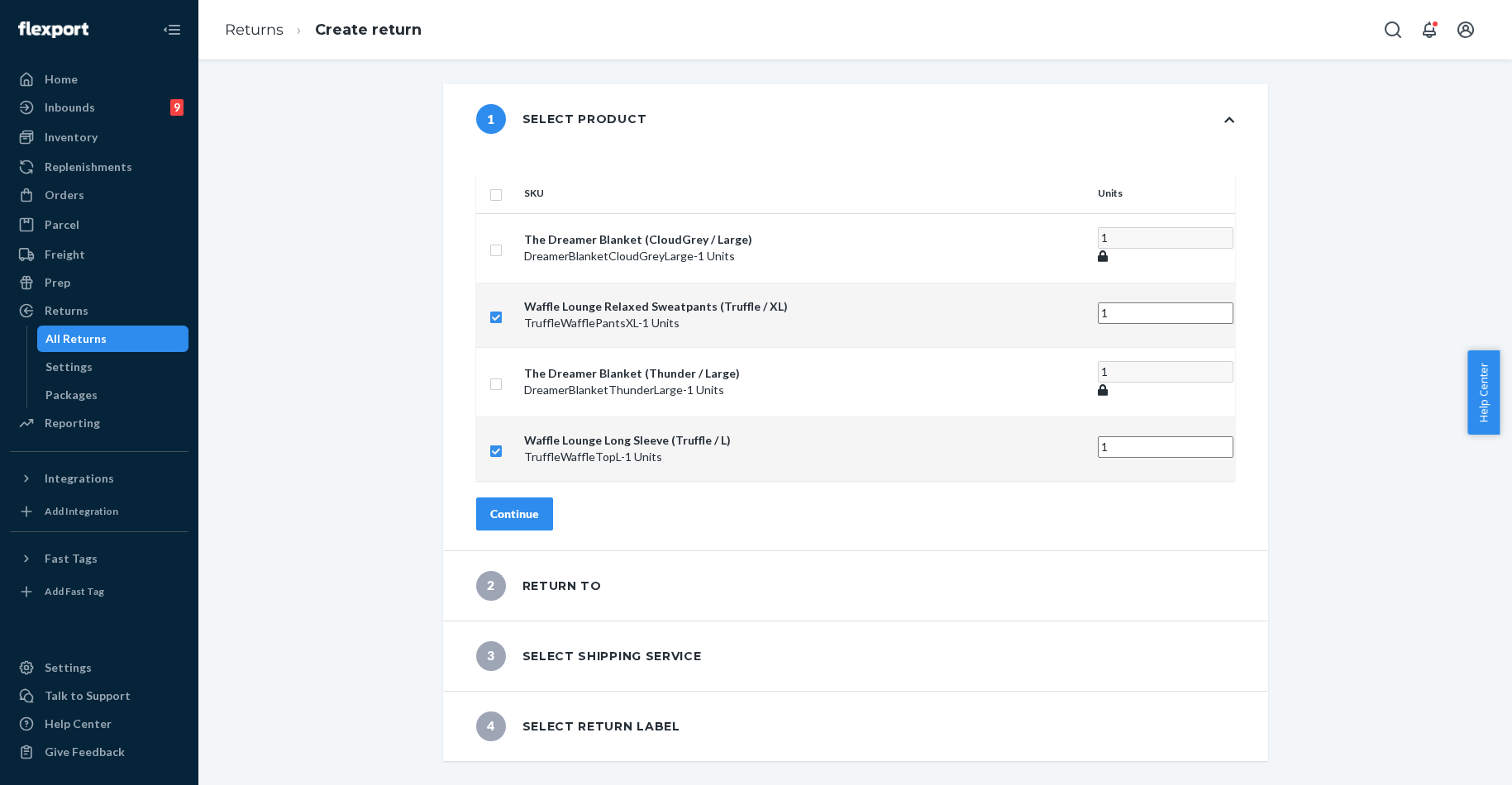
click at [523, 498] on button "Continue" at bounding box center [515, 514] width 77 height 33
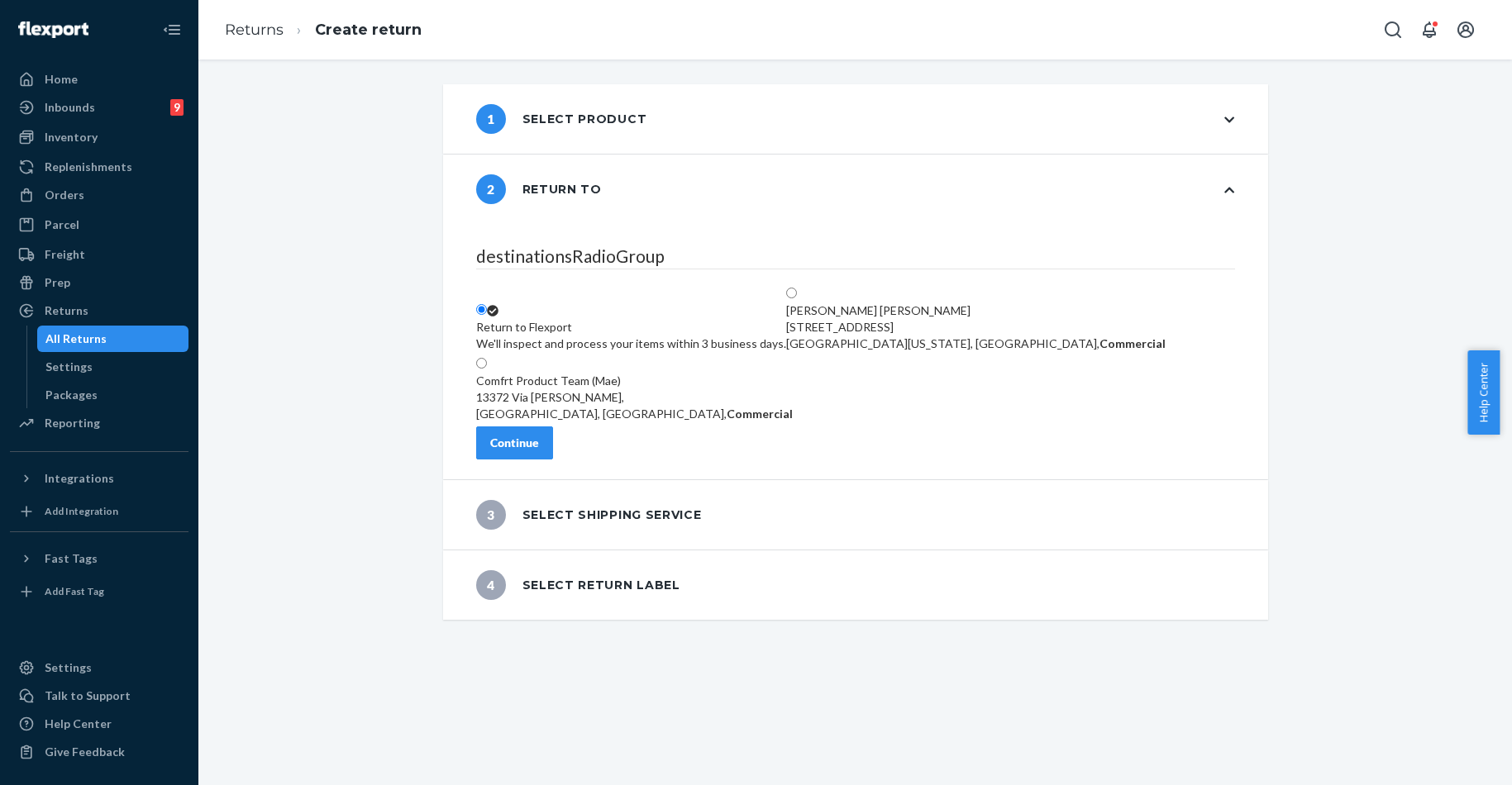
click at [553, 436] on button "Continue" at bounding box center [515, 443] width 77 height 33
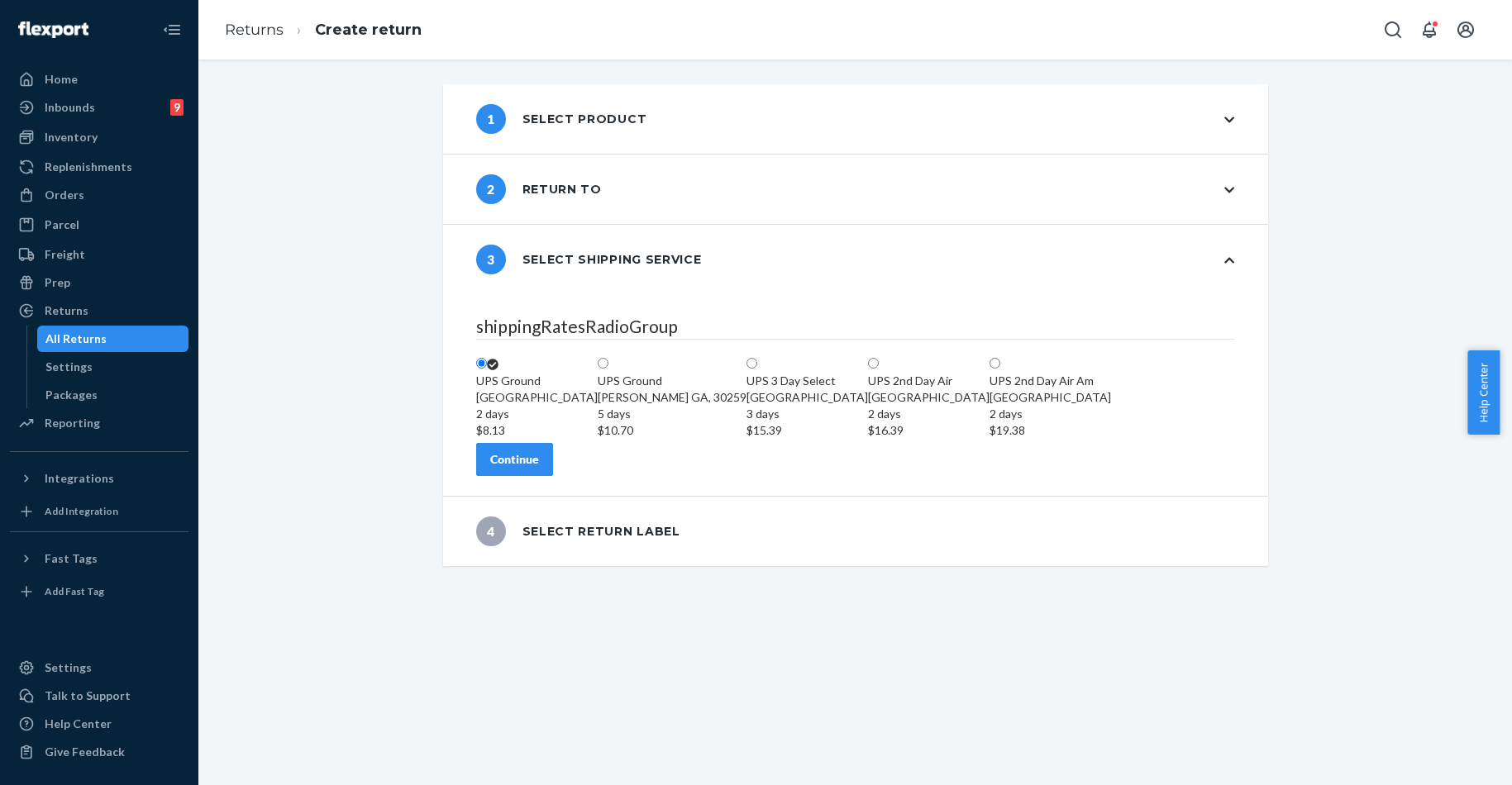
click at [539, 468] on div "Continue" at bounding box center [514, 459] width 49 height 16
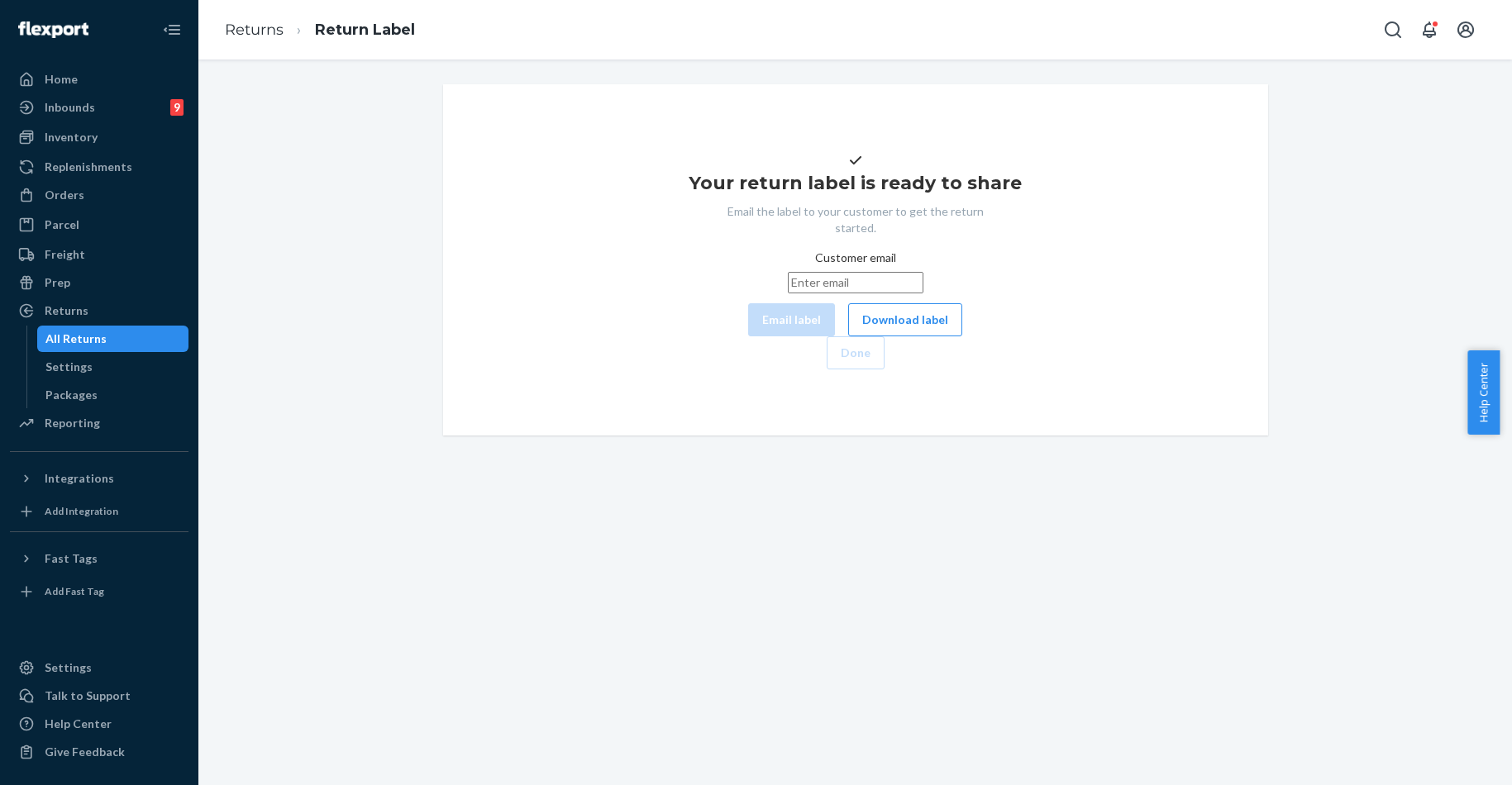
drag, startPoint x: 718, startPoint y: 323, endPoint x: 734, endPoint y: 326, distance: 16.3
click at [787, 293] on input "Customer email" at bounding box center [855, 282] width 135 height 21
paste input "diannnoeora@gmail.com"
type input "diannnoeora@gmail.com"
click at [748, 337] on button "Email label" at bounding box center [791, 320] width 87 height 33
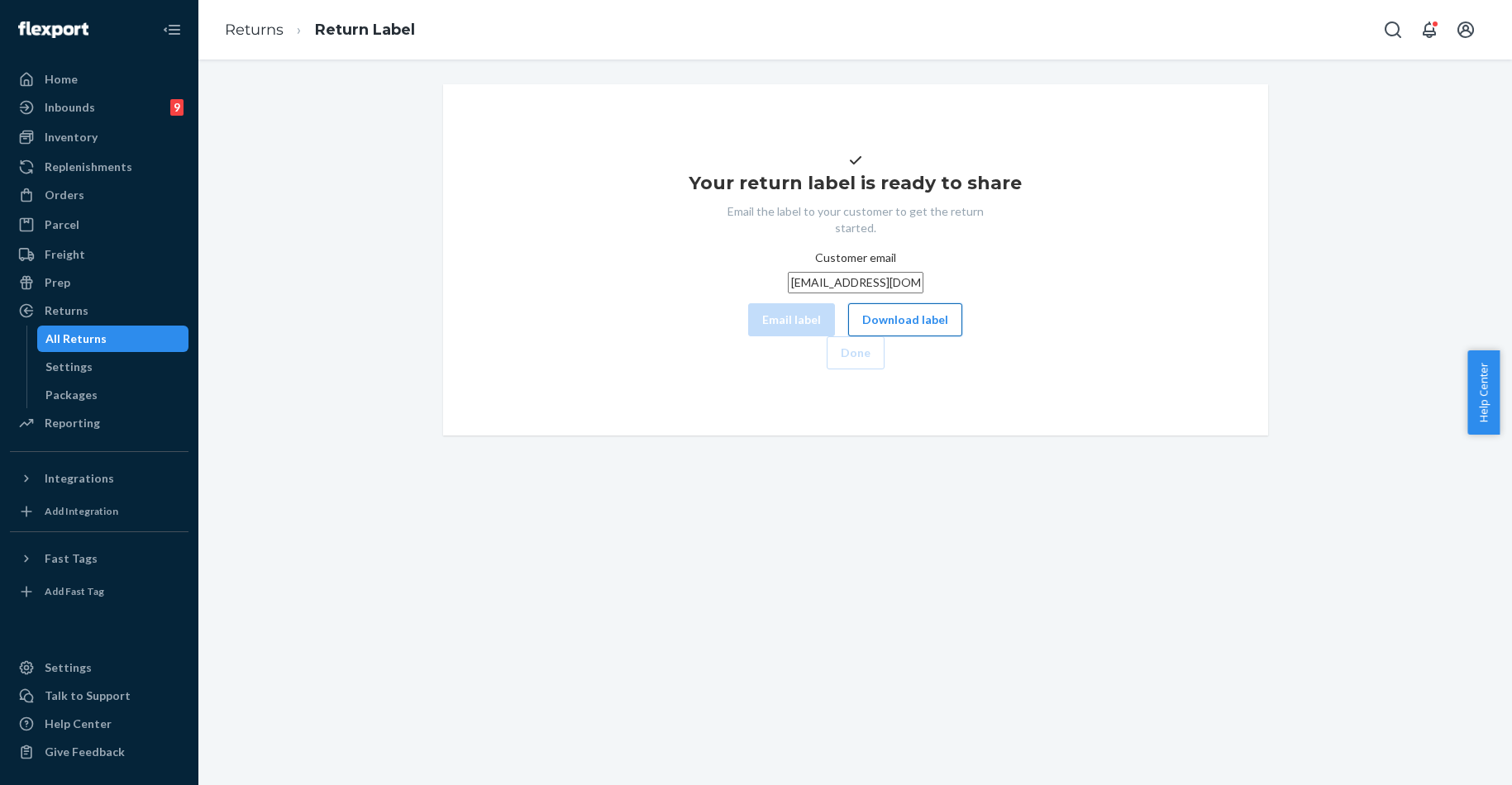
click at [848, 337] on button "Download label" at bounding box center [905, 320] width 114 height 33
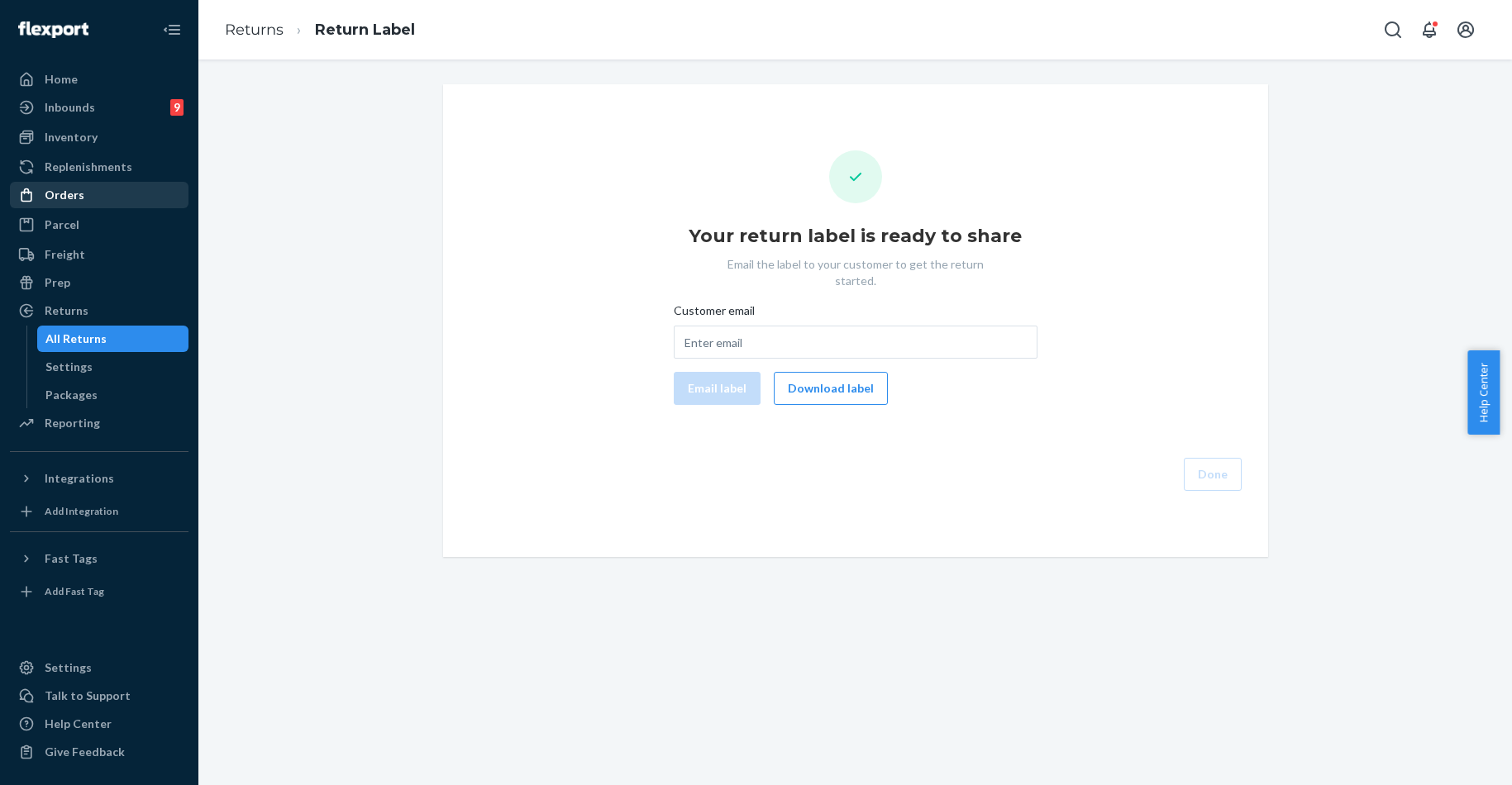
click at [75, 197] on div "Orders" at bounding box center [64, 195] width 39 height 16
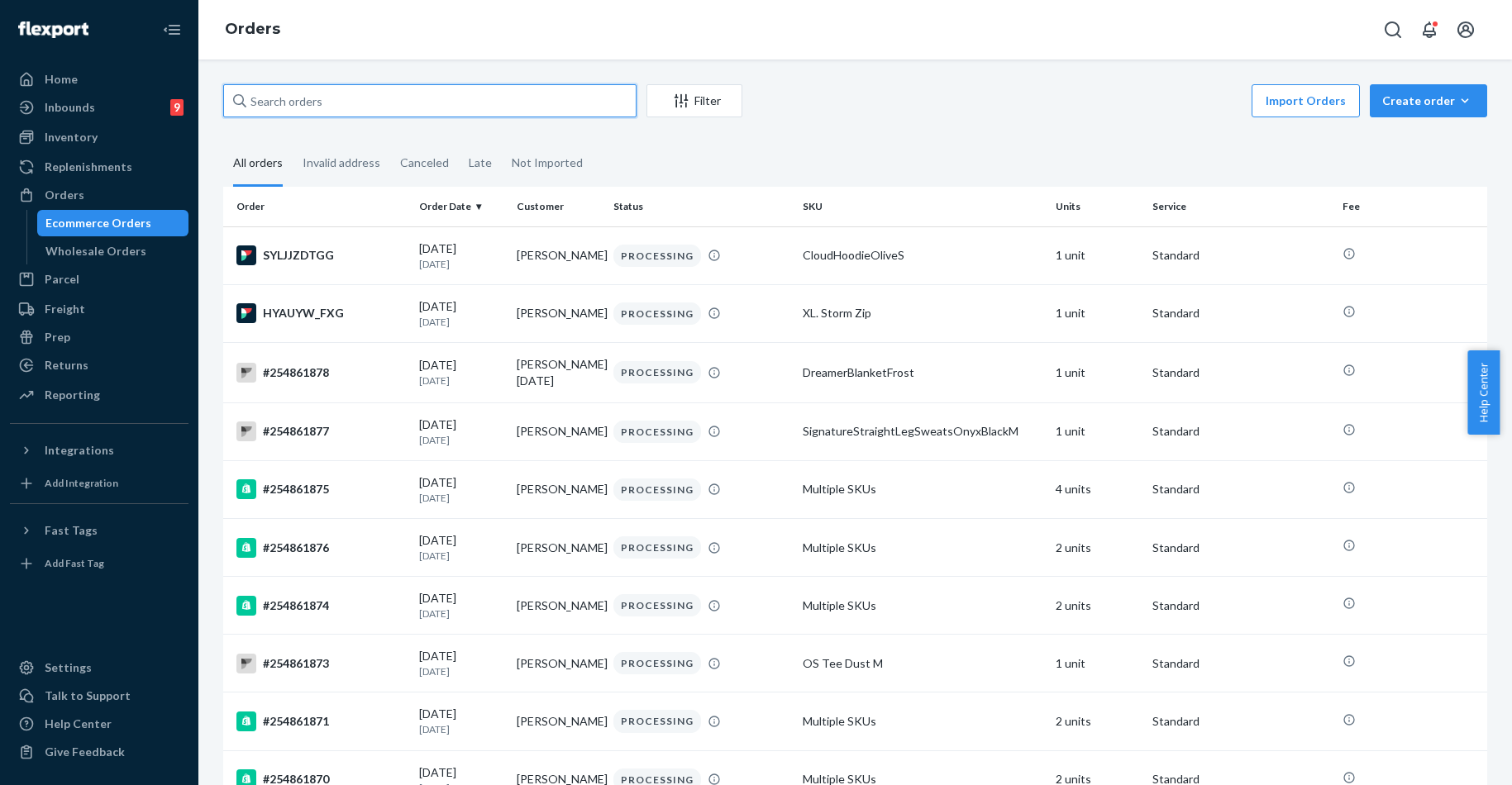
click at [308, 103] on input "text" at bounding box center [429, 100] width 413 height 33
paste input "253690031"
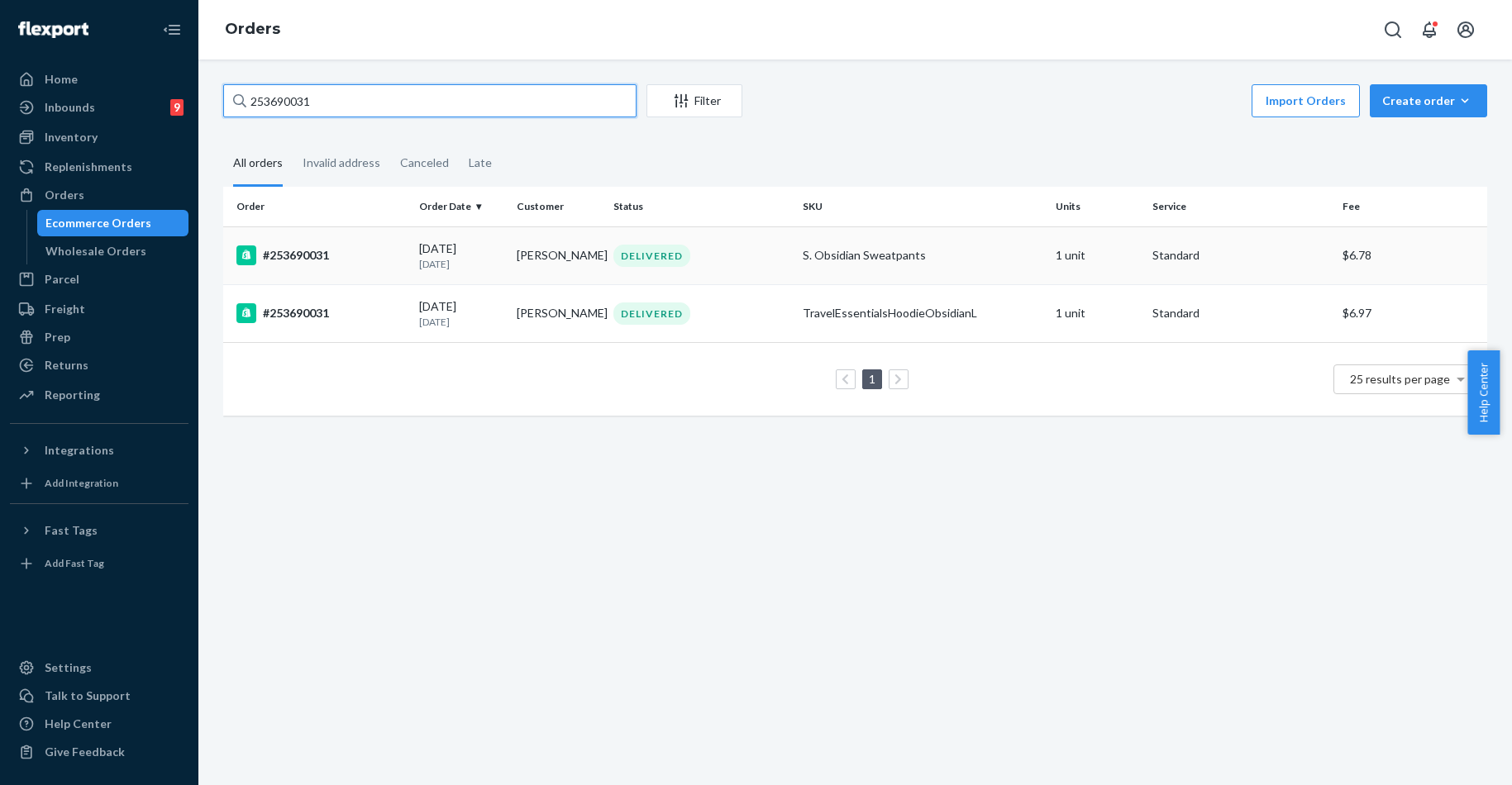
type input "253690031"
click at [280, 259] on div "#253690031" at bounding box center [321, 255] width 170 height 20
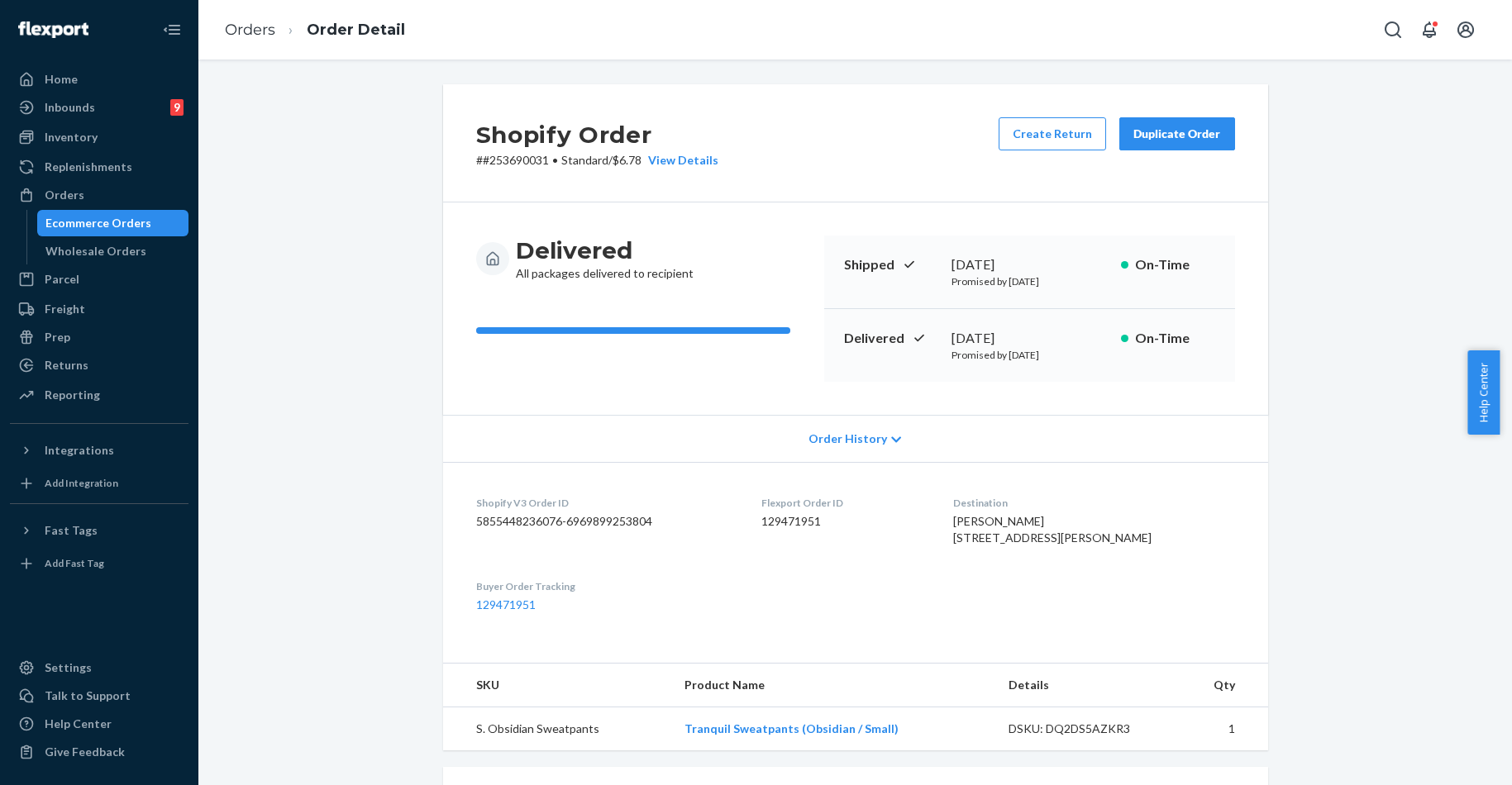
click at [1178, 132] on div "Duplicate Order" at bounding box center [1177, 134] width 87 height 16
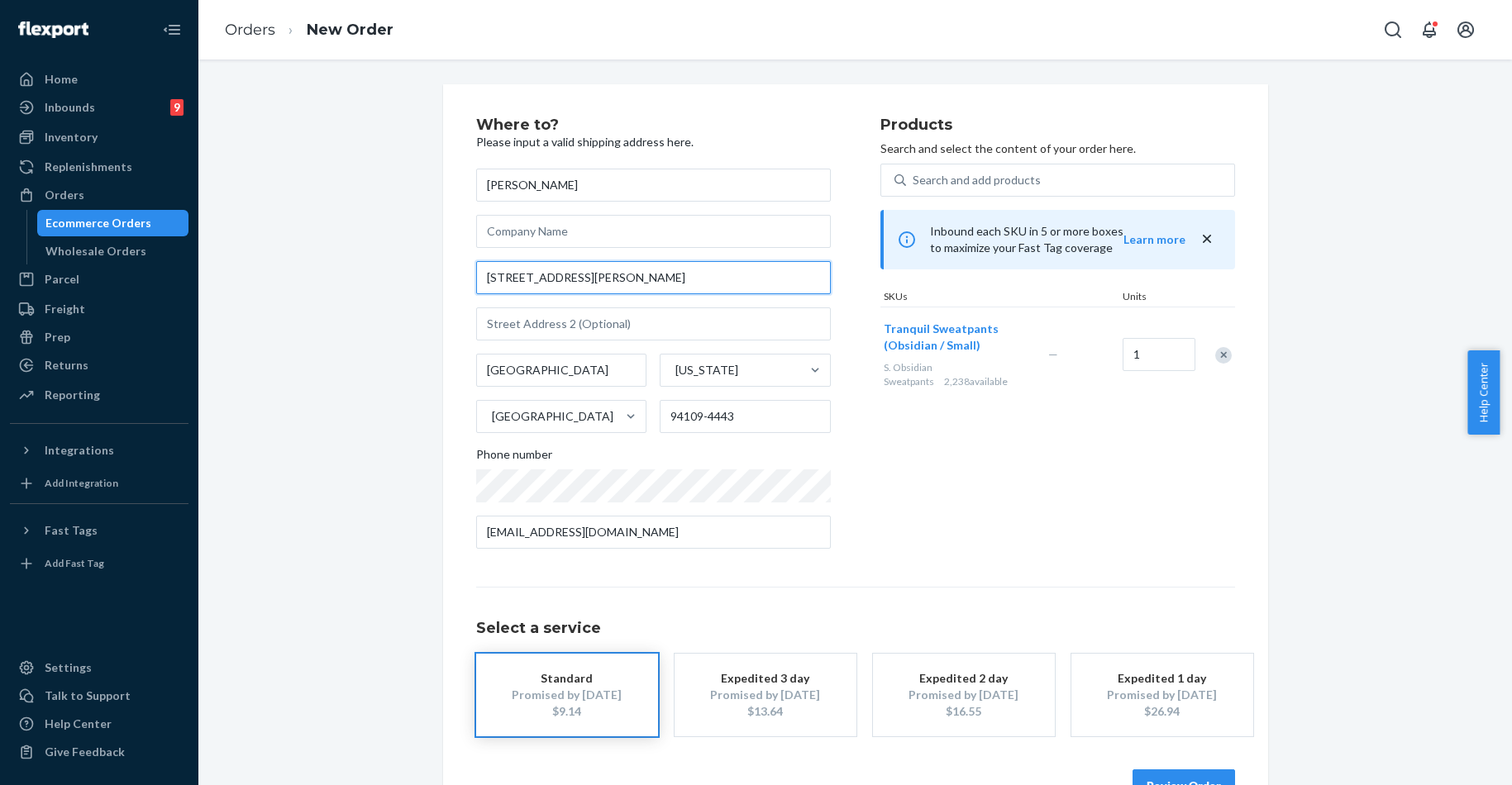
click at [460, 273] on div "Where to? Please input a valid shipping address here. Min Zhao 1635 Gough St Ap…" at bounding box center [855, 459] width 825 height 752
paste input "20 N Ellsworth Ave Apt 311 San Mateo CA 944"
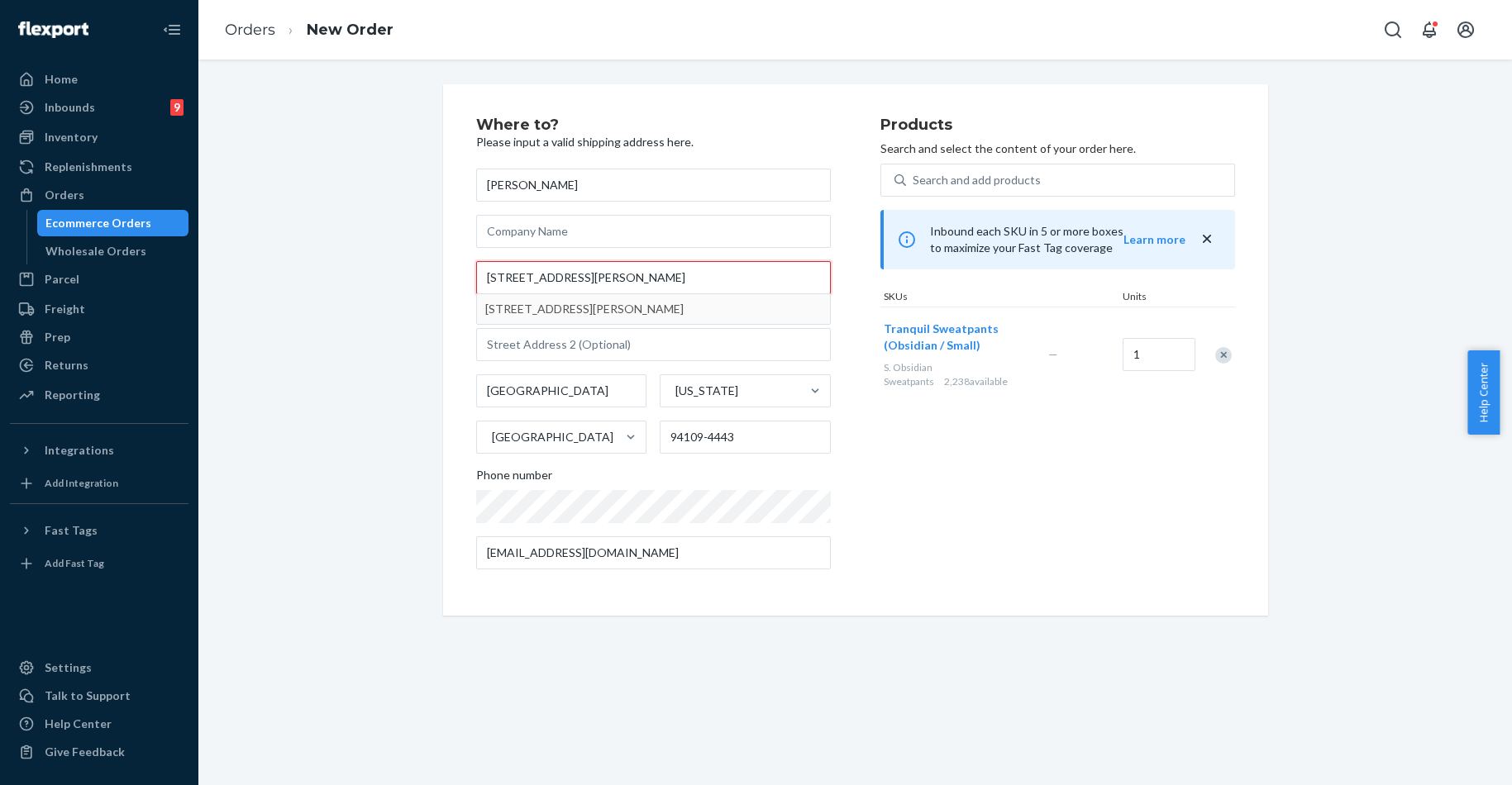
type input "20 N Ellsworth Ave Apt 311 San Mateo CA 94401"
type input "311"
type input "San Mateo"
type input "94401"
type input "20 N Ellsworth Ave"
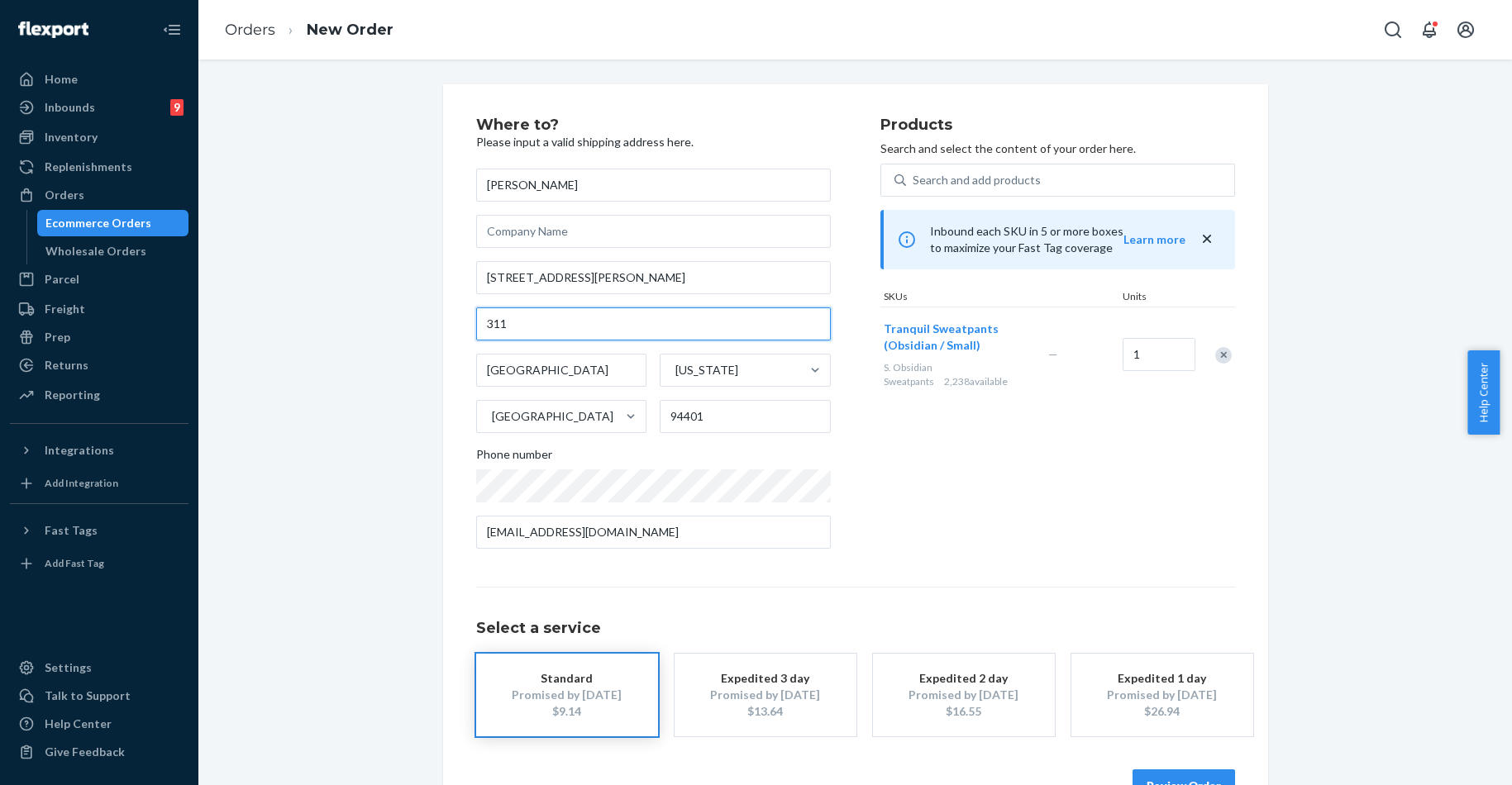
drag, startPoint x: 547, startPoint y: 317, endPoint x: 470, endPoint y: 315, distance: 77.0
click at [476, 315] on input "311" at bounding box center [654, 324] width 355 height 33
paste input "Apt"
type input "Apt 311"
click at [1192, 781] on button "Review Order" at bounding box center [1184, 786] width 103 height 33
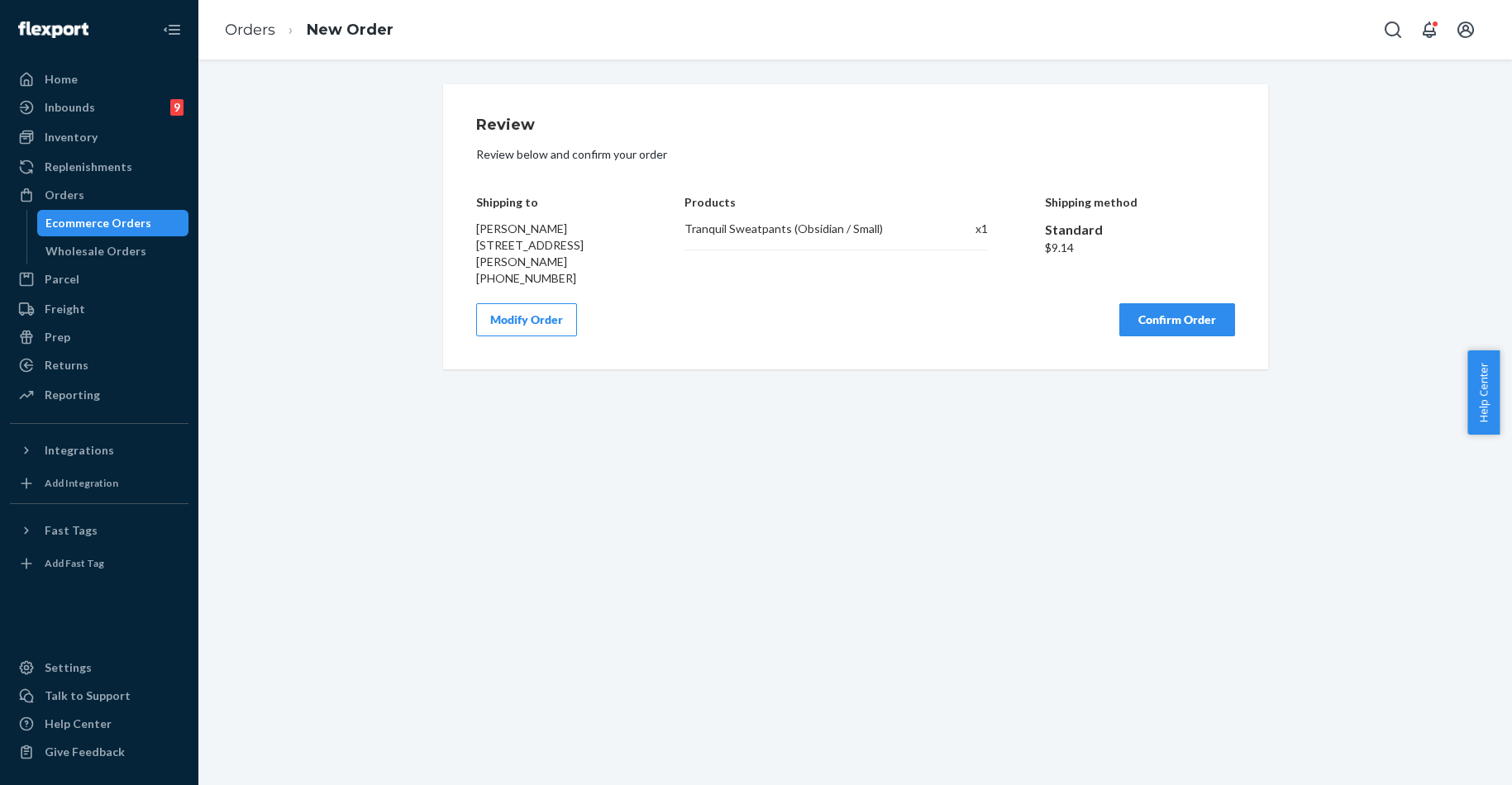
click at [1176, 333] on button "Confirm Order" at bounding box center [1176, 320] width 116 height 33
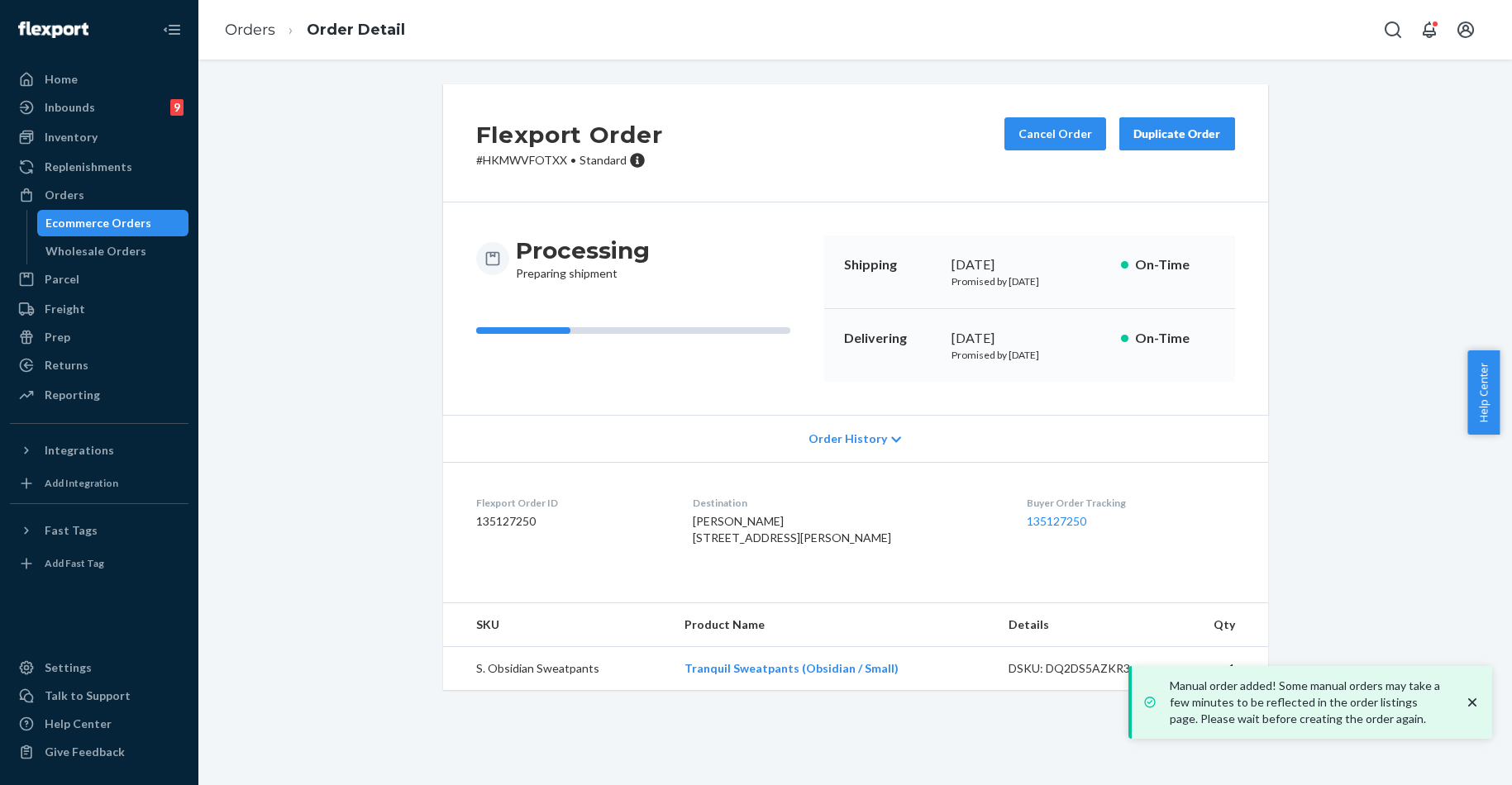
click at [507, 165] on p "# HKMWVFOTXX • Standard" at bounding box center [570, 160] width 187 height 16
copy p "HKMWVFOTXX"
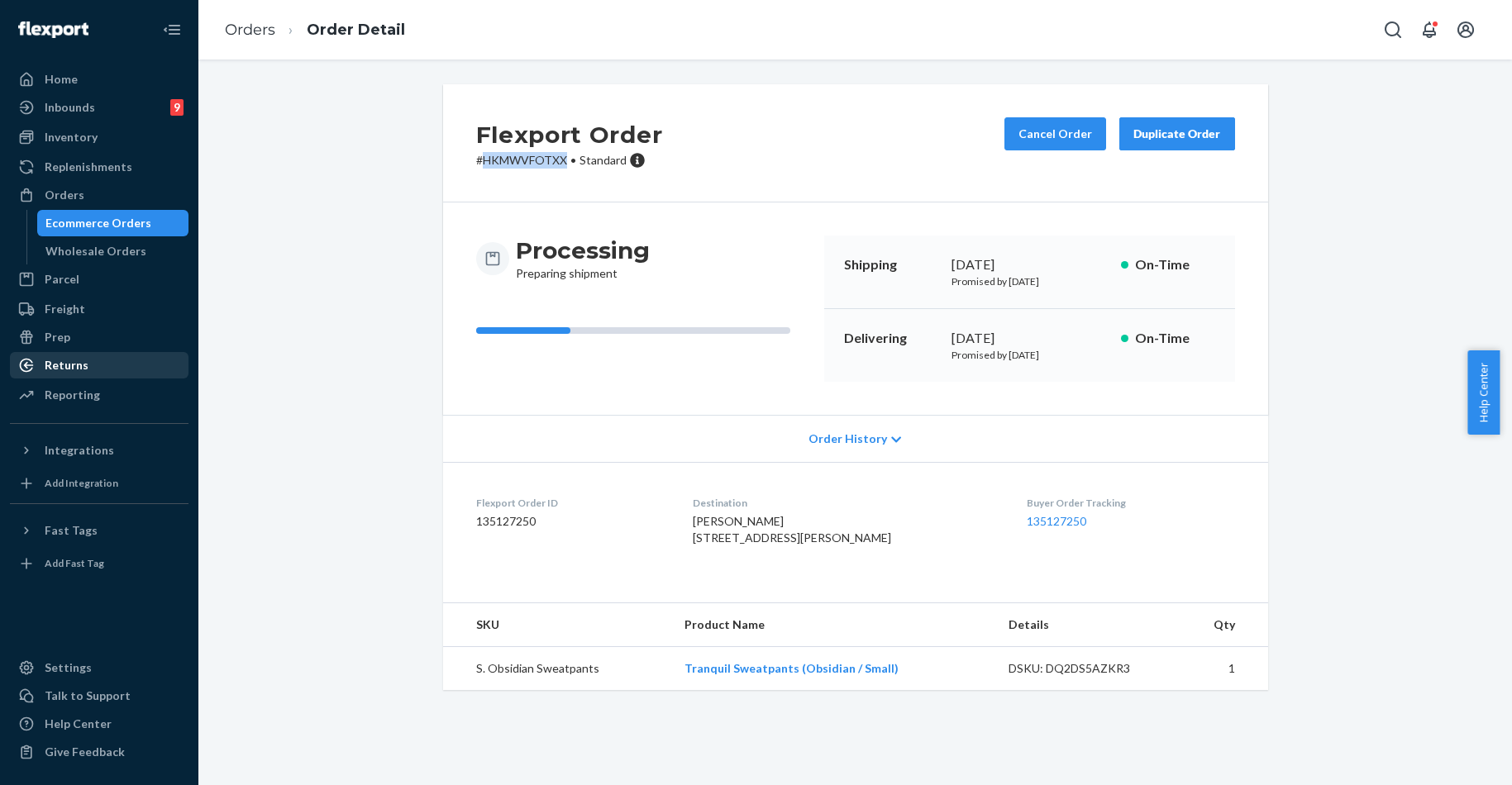
click at [71, 362] on div "Returns" at bounding box center [66, 365] width 44 height 16
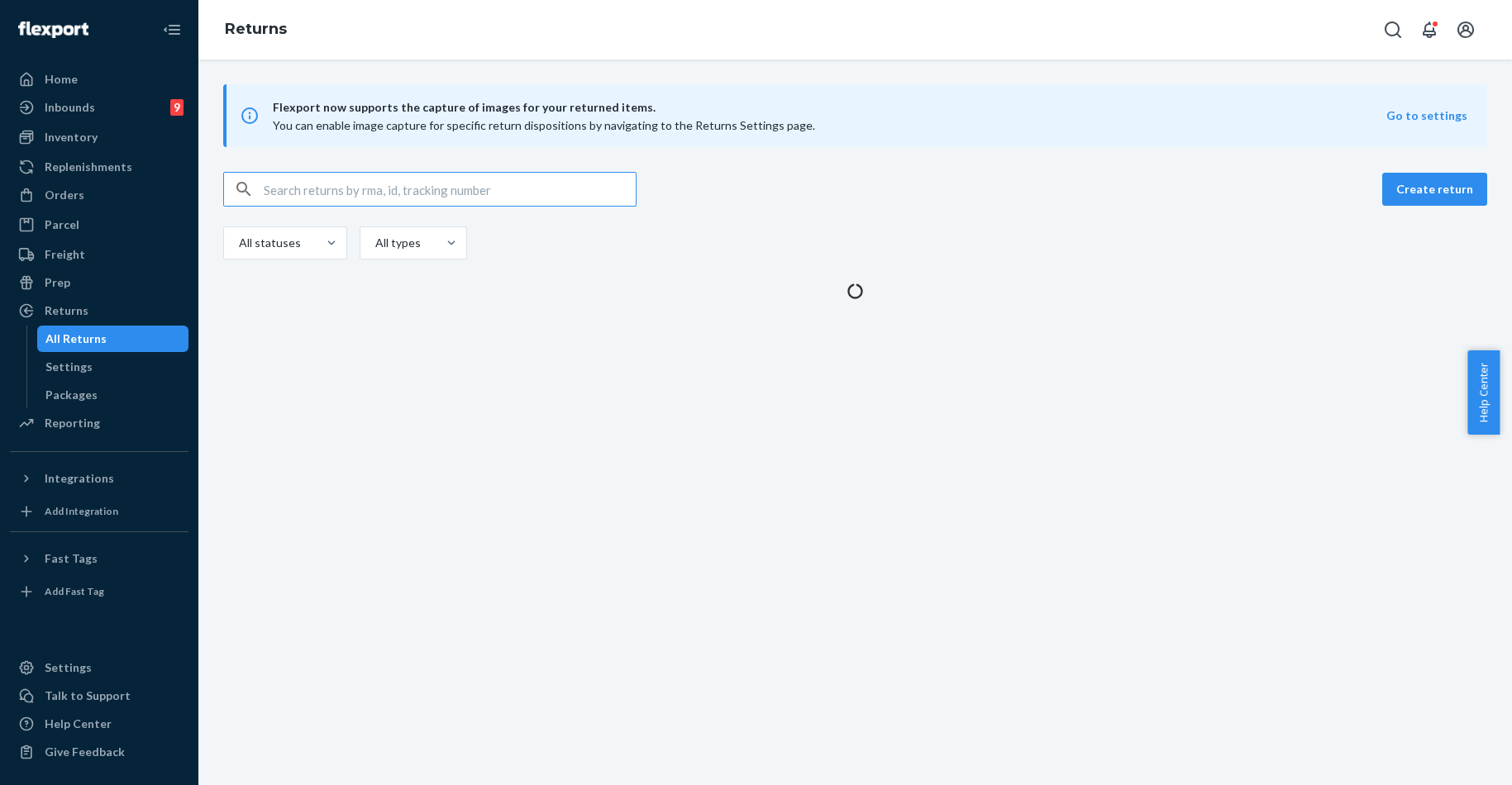
click at [353, 181] on input "text" at bounding box center [450, 189] width 372 height 33
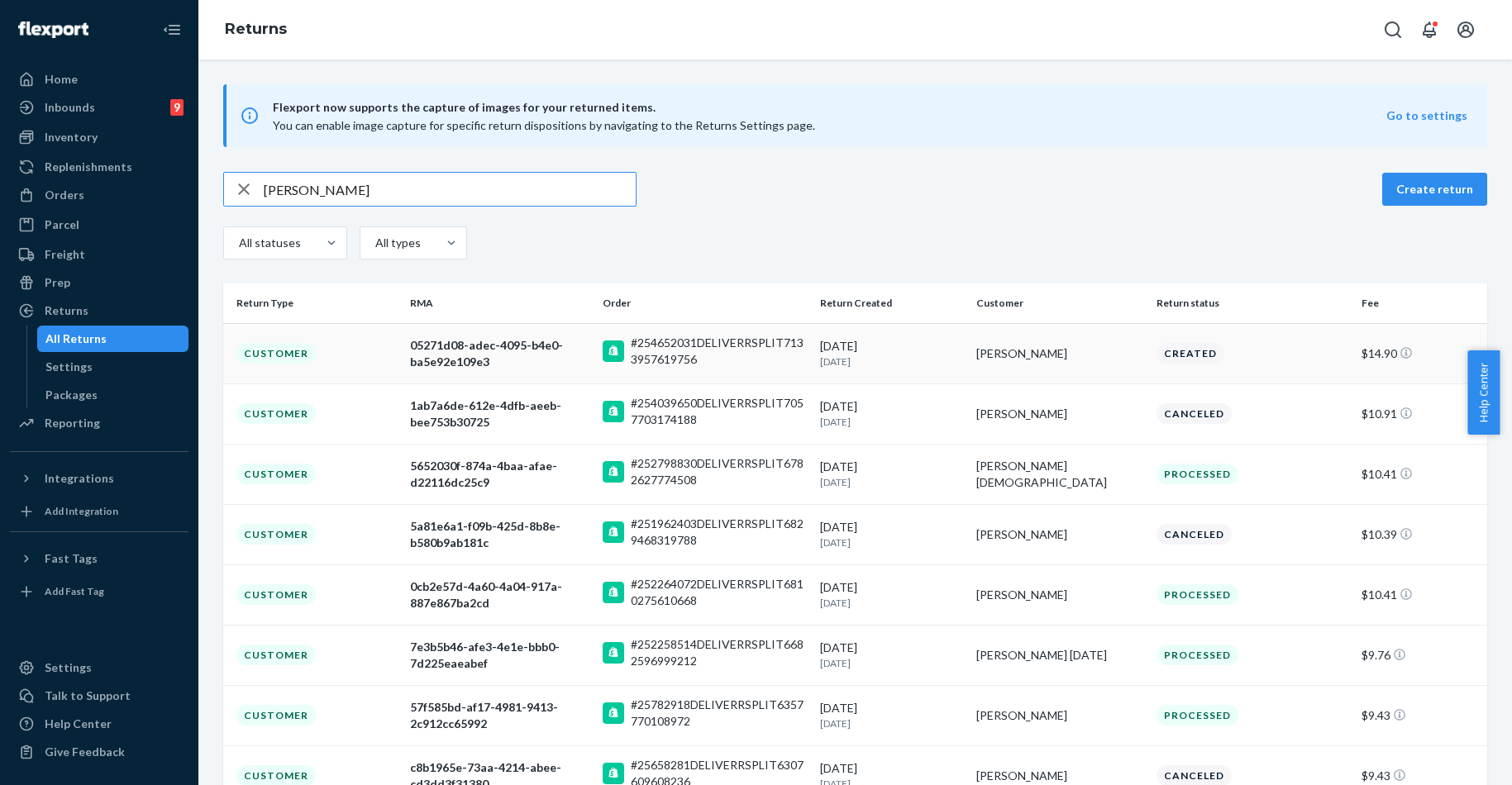
type input "Kristi Foy"
click at [935, 348] on div "8/22/2025 2 days ago" at bounding box center [891, 354] width 143 height 31
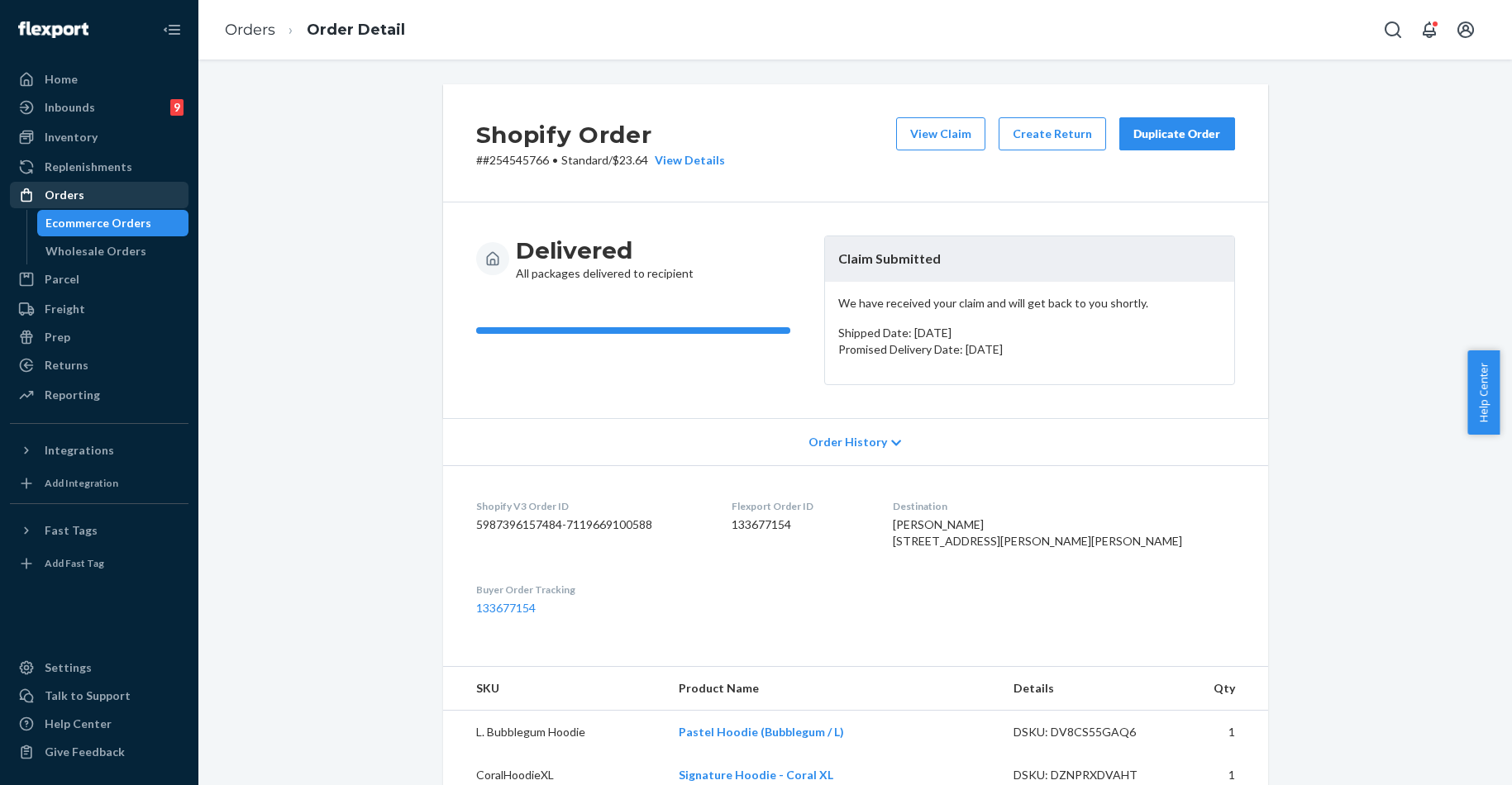
click at [82, 195] on div "Orders" at bounding box center [99, 195] width 176 height 23
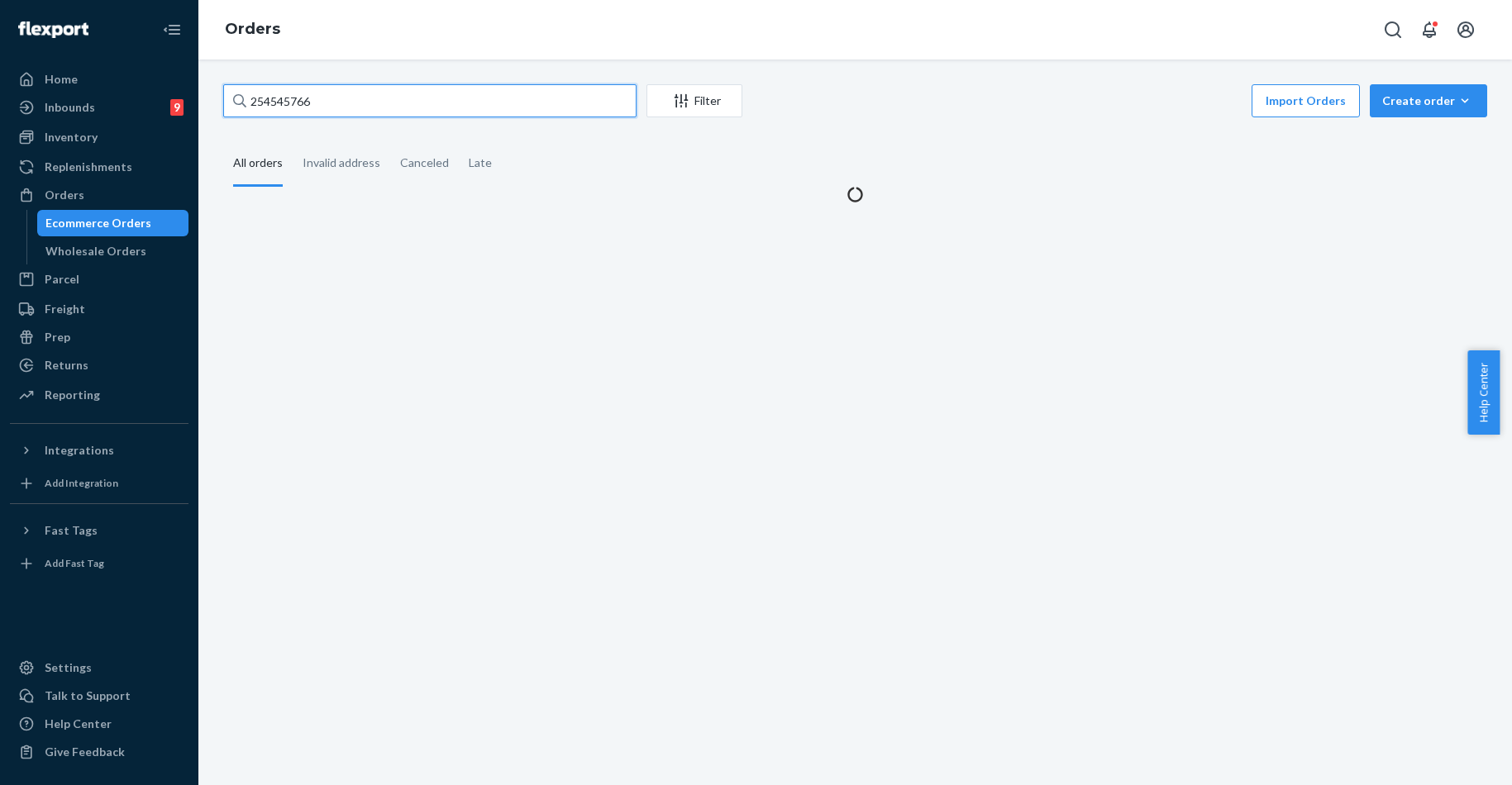
click at [265, 105] on input "254545766" at bounding box center [429, 100] width 413 height 33
paste input "608414"
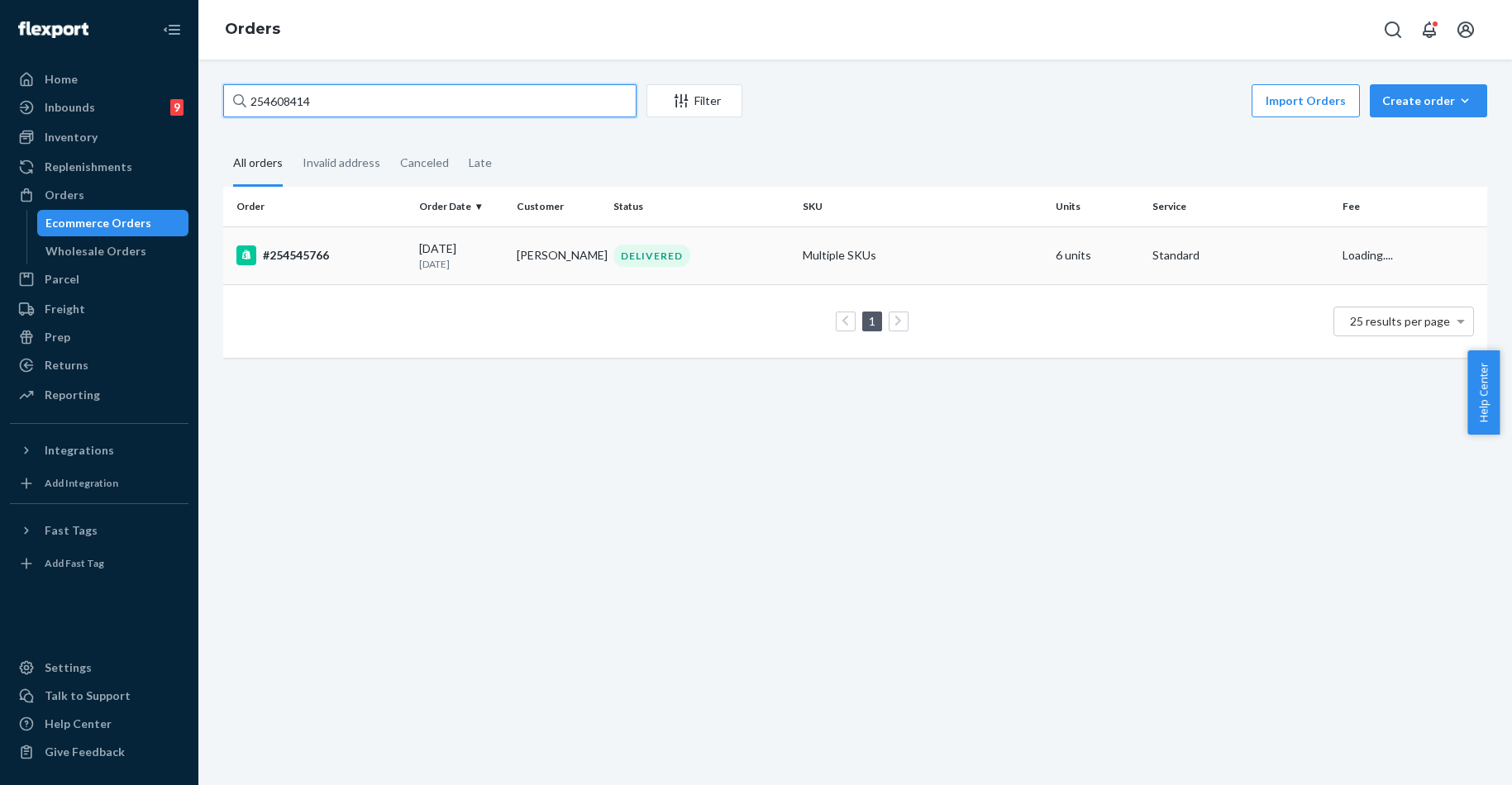
type input "254608414"
click at [302, 255] on div "#254545766" at bounding box center [321, 255] width 170 height 20
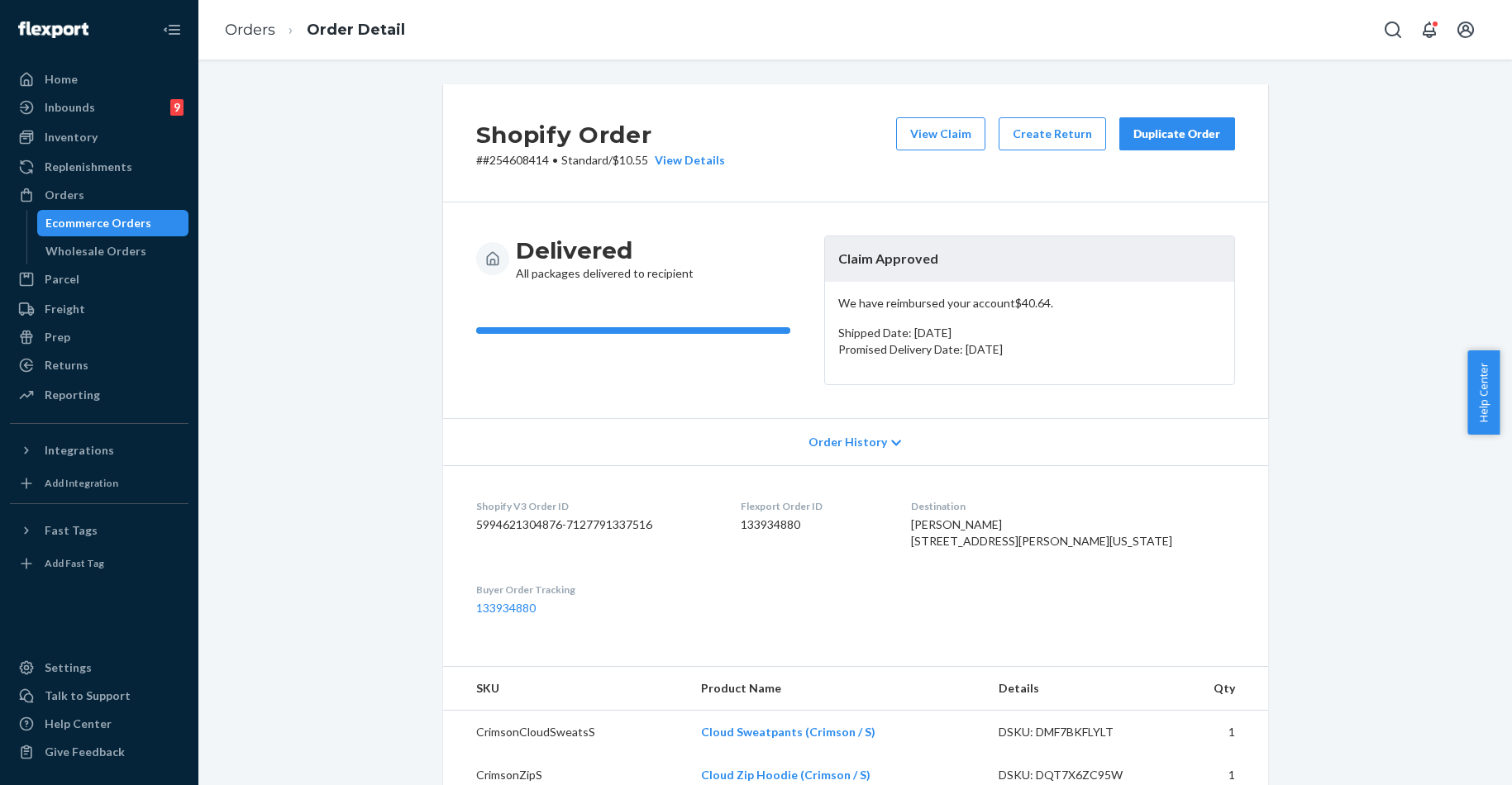
click at [1135, 129] on div "Duplicate Order" at bounding box center [1177, 134] width 87 height 16
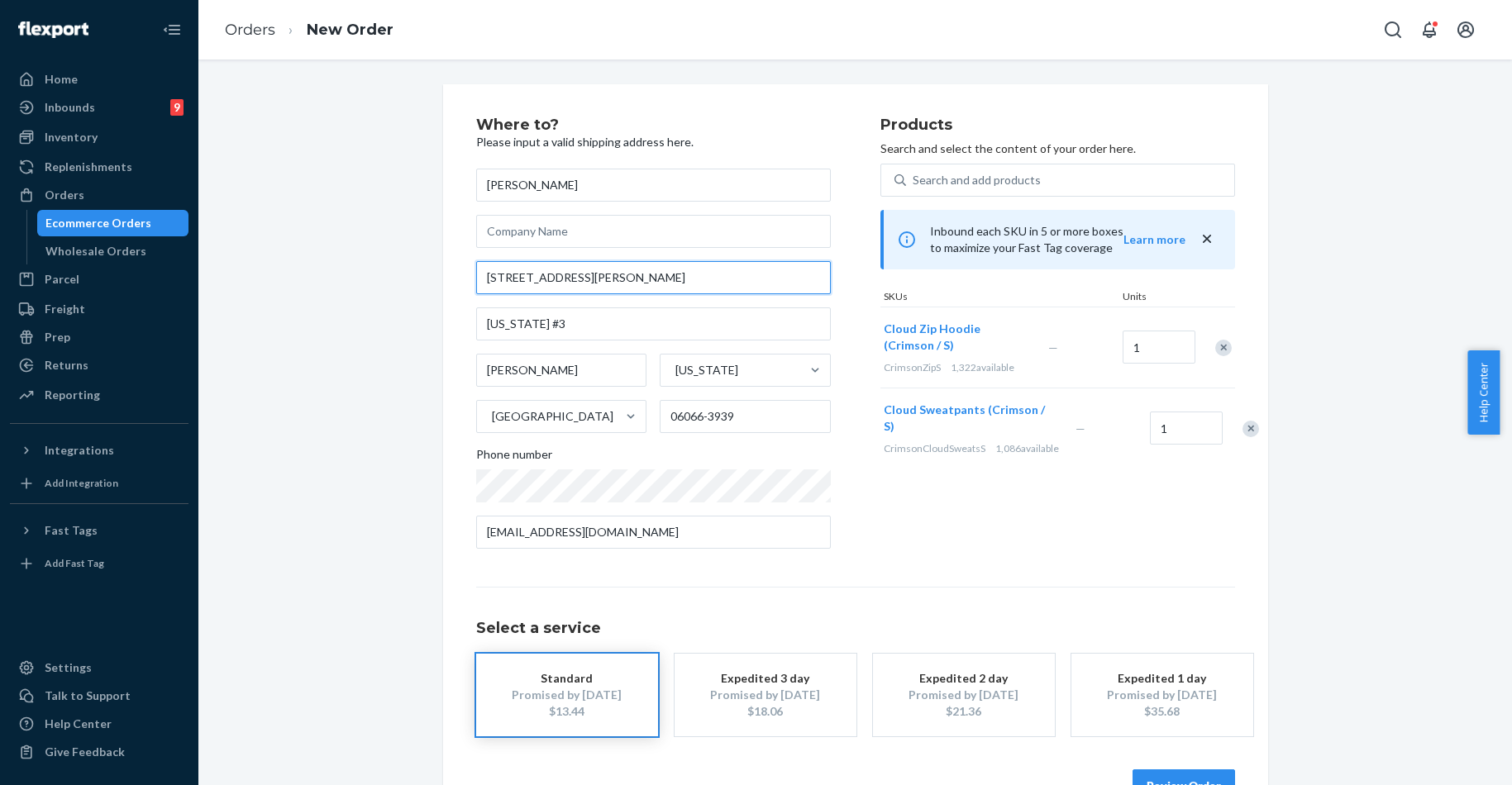
drag, startPoint x: 577, startPoint y: 277, endPoint x: 661, endPoint y: 223, distance: 99.9
click at [382, 271] on div "Where to? Please input a valid shipping address here. [PERSON_NAME] [STREET_ADD…" at bounding box center [855, 459] width 1288 height 752
paste input "[US_STATE] ave"
click at [536, 280] on input "[STREET_ADDRESS][US_STATE]" at bounding box center [654, 278] width 355 height 33
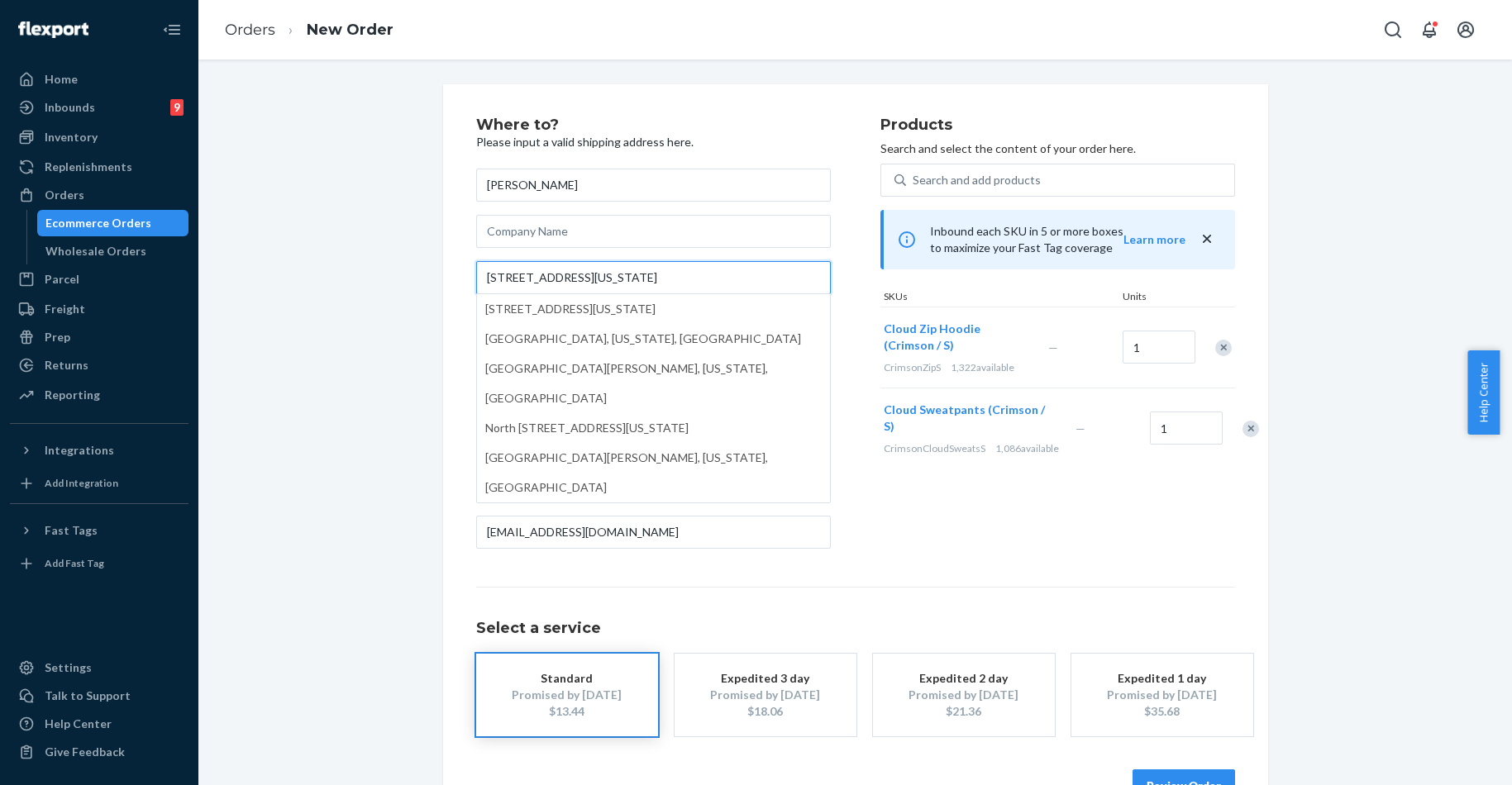
type input "[STREET_ADDRESS][US_STATE]"
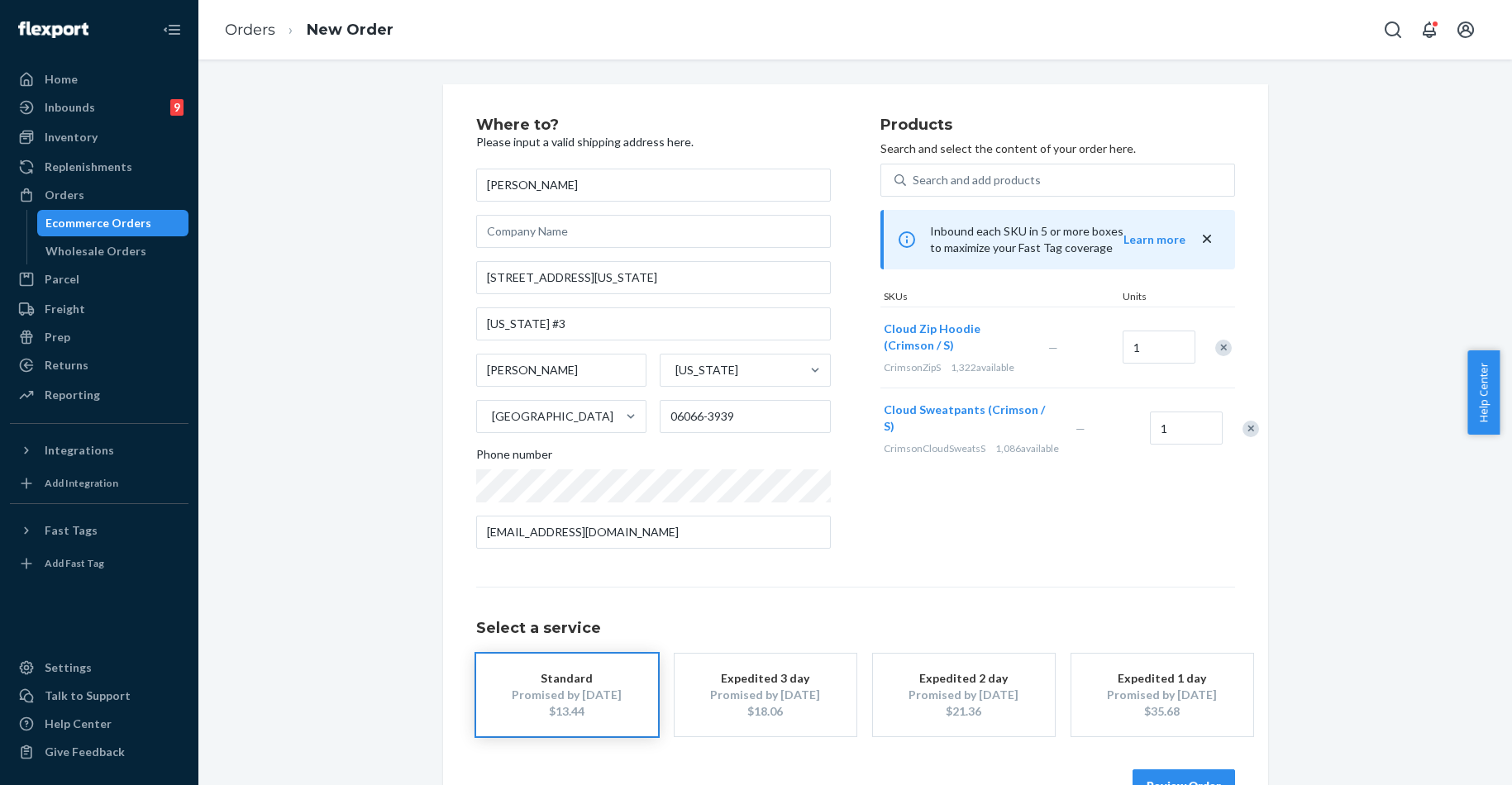
click at [431, 373] on div "Where to? Please input a valid shipping address here. [PERSON_NAME] [STREET_ADD…" at bounding box center [856, 459] width 850 height 752
click at [445, 321] on div "Where to? Please input a valid shipping address here. [PERSON_NAME] [STREET_ADD…" at bounding box center [855, 459] width 825 height 752
drag, startPoint x: 445, startPoint y: 321, endPoint x: 516, endPoint y: 326, distance: 71.2
click at [445, 321] on div "Where to? Please input a valid shipping address here. [PERSON_NAME] [STREET_ADD…" at bounding box center [855, 459] width 825 height 752
drag, startPoint x: 549, startPoint y: 324, endPoint x: 414, endPoint y: 309, distance: 135.8
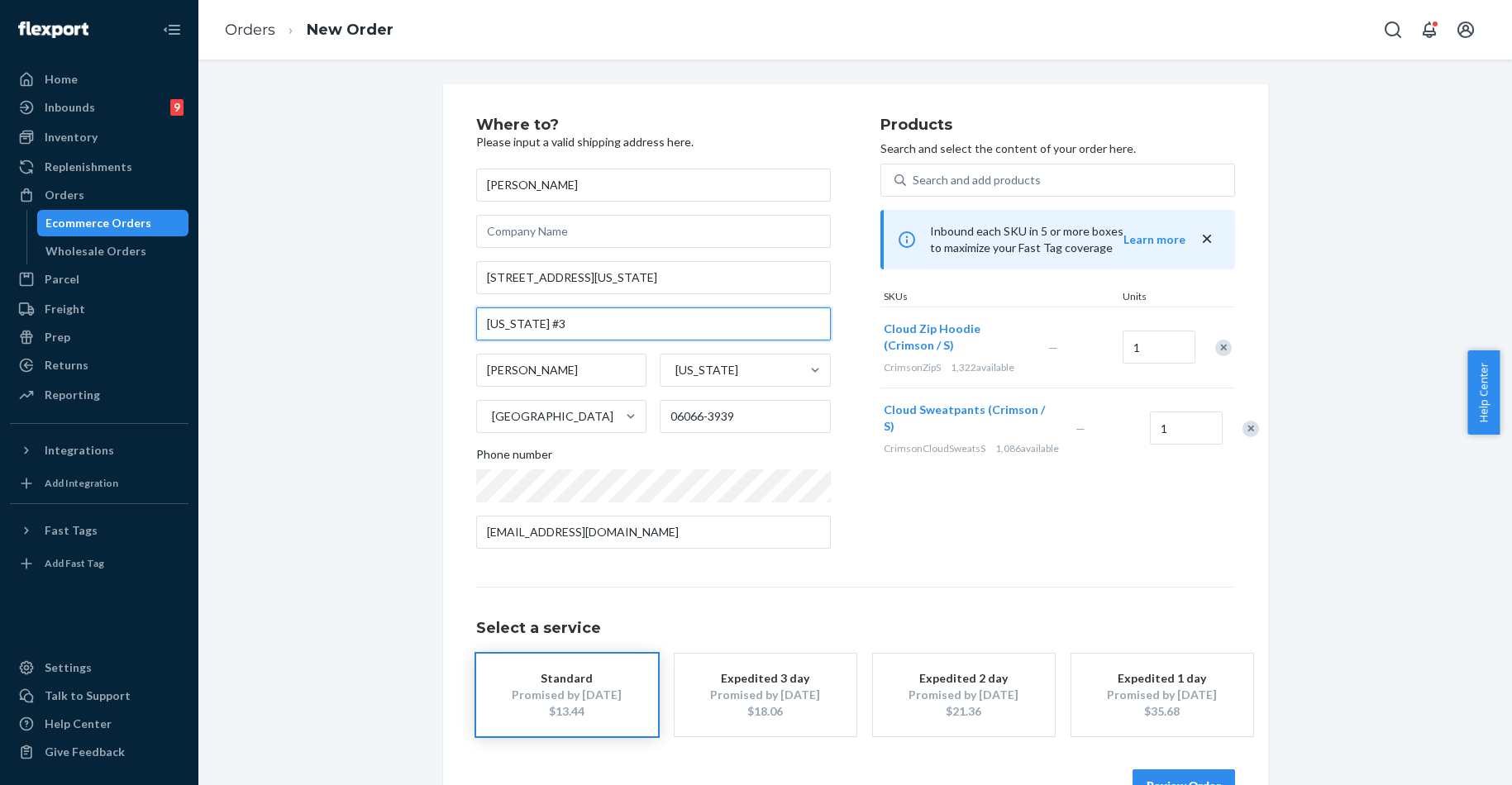
click at [414, 309] on div "Where to? Please input a valid shipping address here. [PERSON_NAME] [STREET_ADD…" at bounding box center [855, 459] width 1288 height 752
click at [1203, 774] on button "Review Order" at bounding box center [1184, 786] width 103 height 33
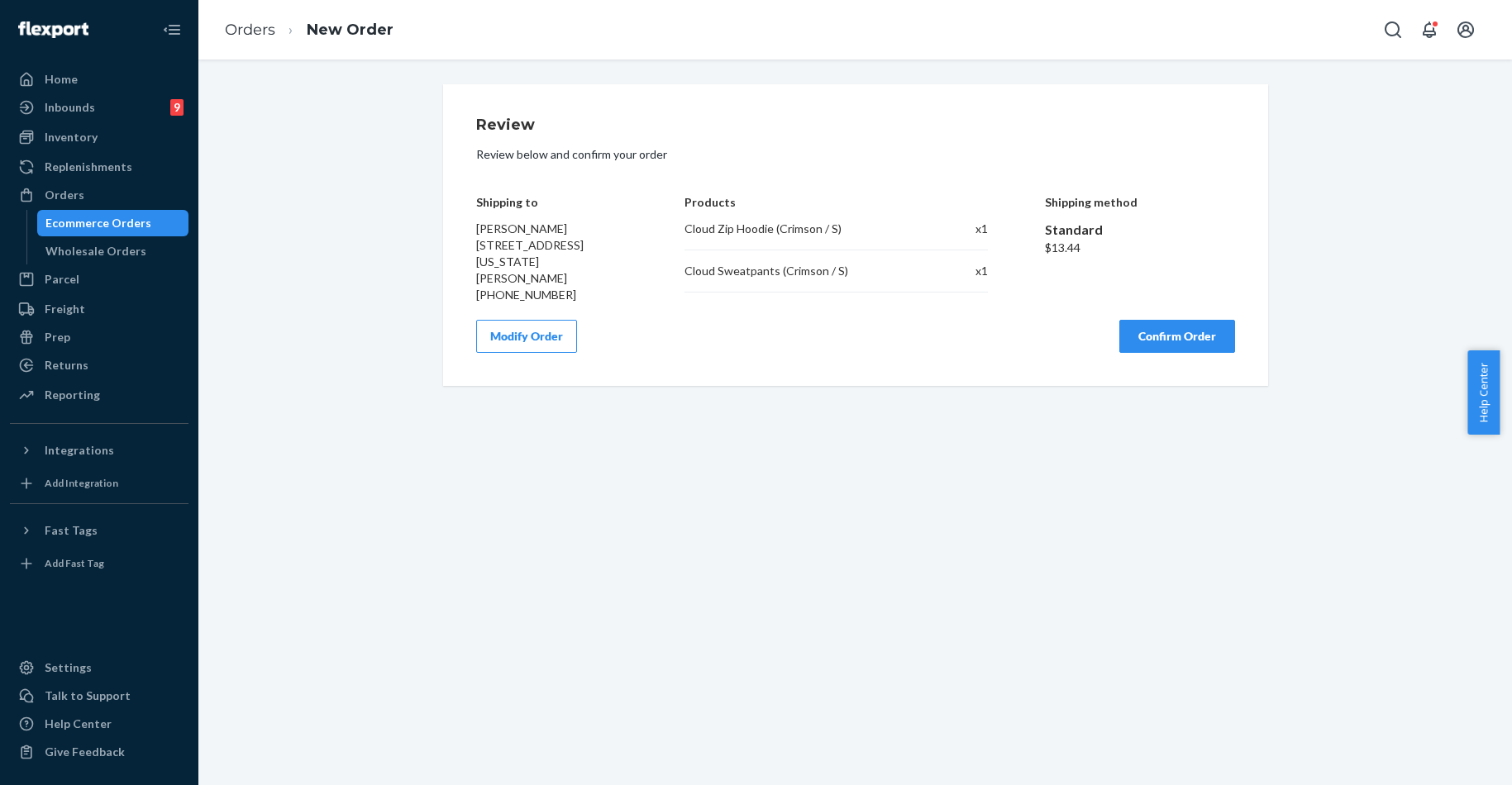
click at [1153, 335] on button "Confirm Order" at bounding box center [1176, 336] width 116 height 33
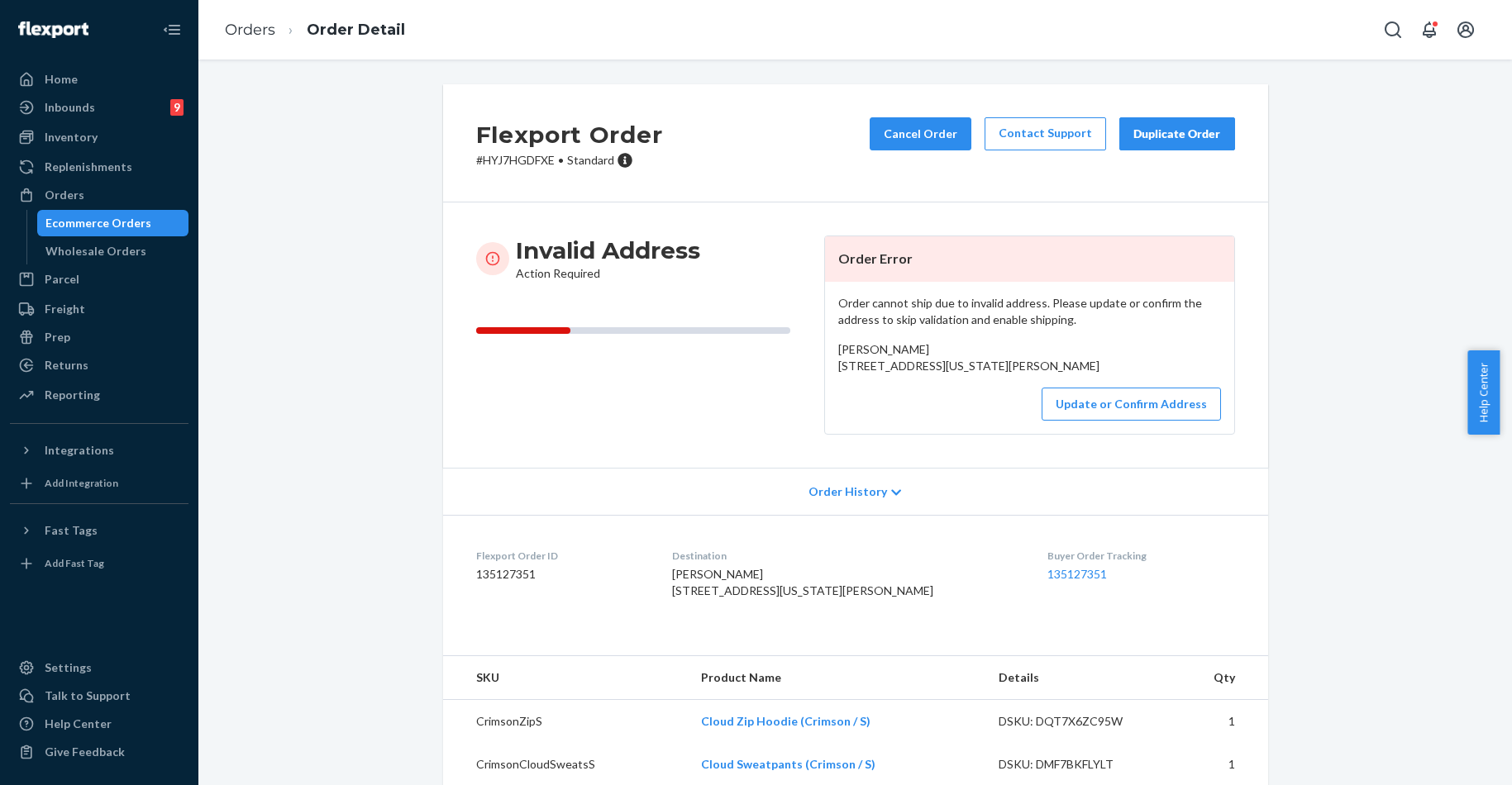
click at [501, 161] on p "# HYJ7HGDFXE • Standard" at bounding box center [570, 160] width 187 height 16
copy p "HYJ7HGDFXE"
click at [52, 189] on div "Orders" at bounding box center [64, 195] width 39 height 16
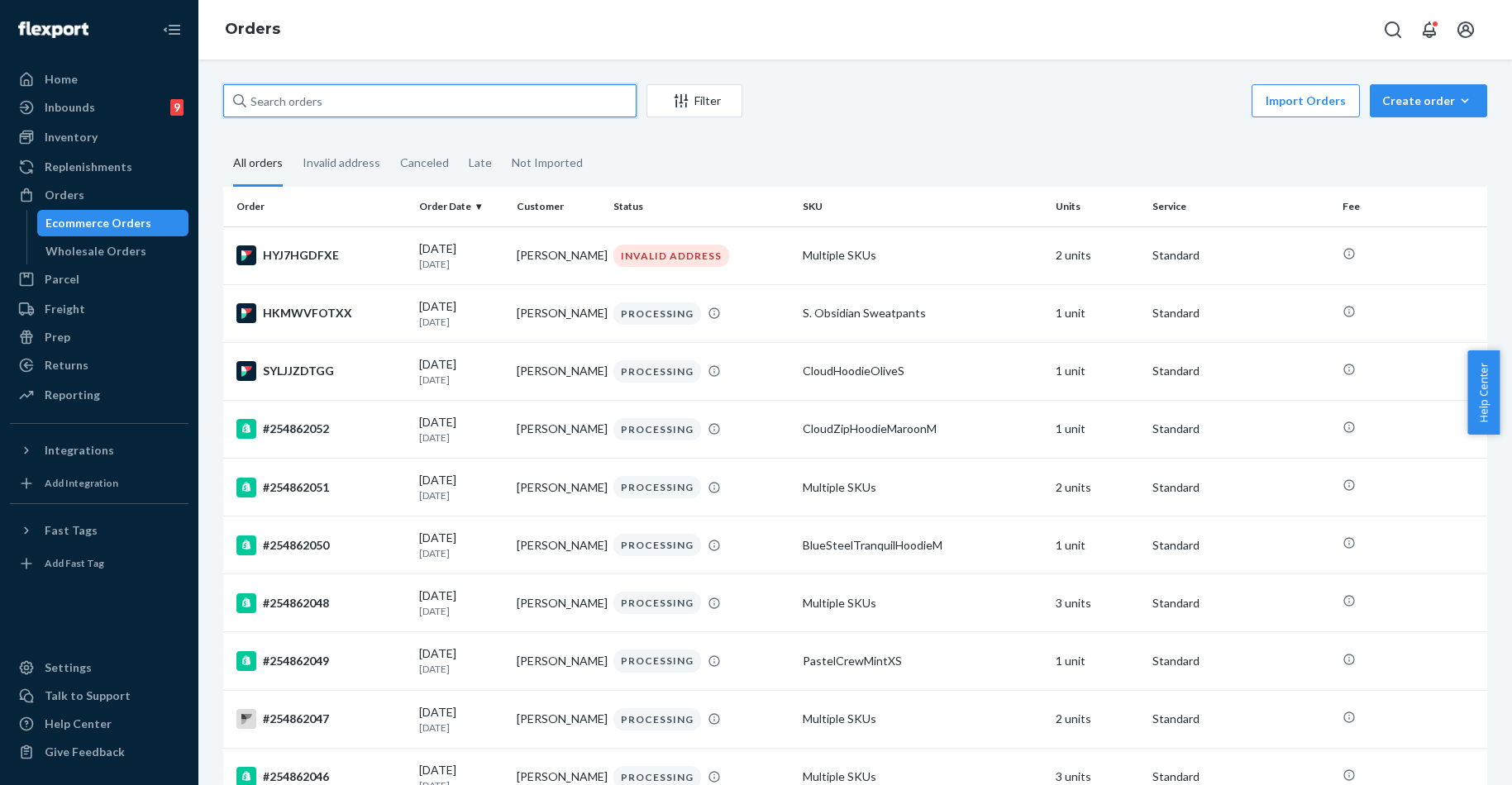
click at [308, 110] on input "text" at bounding box center [429, 100] width 413 height 33
paste input "254477190"
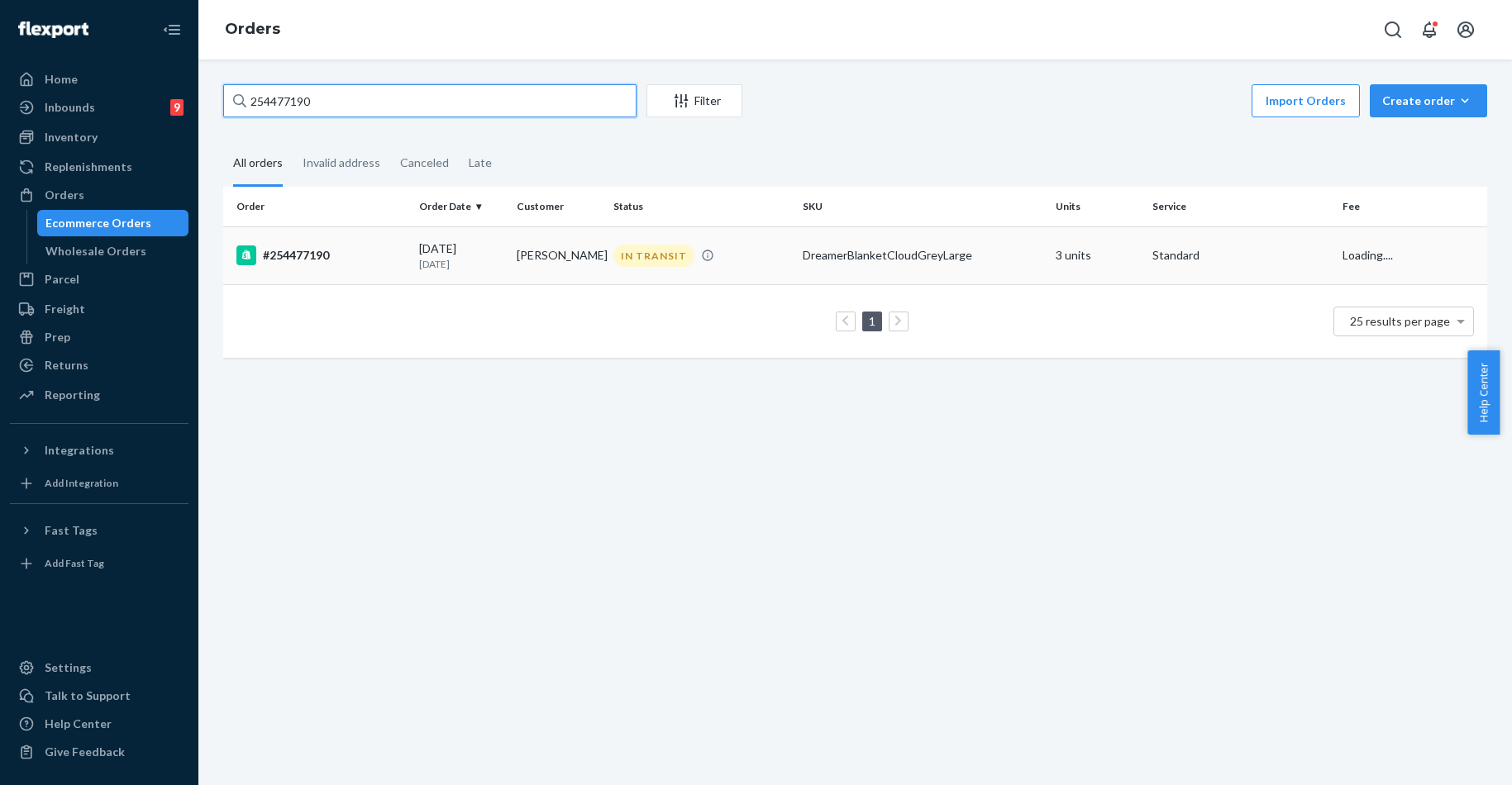
type input "254477190"
click at [320, 249] on div "#254477190" at bounding box center [321, 255] width 170 height 20
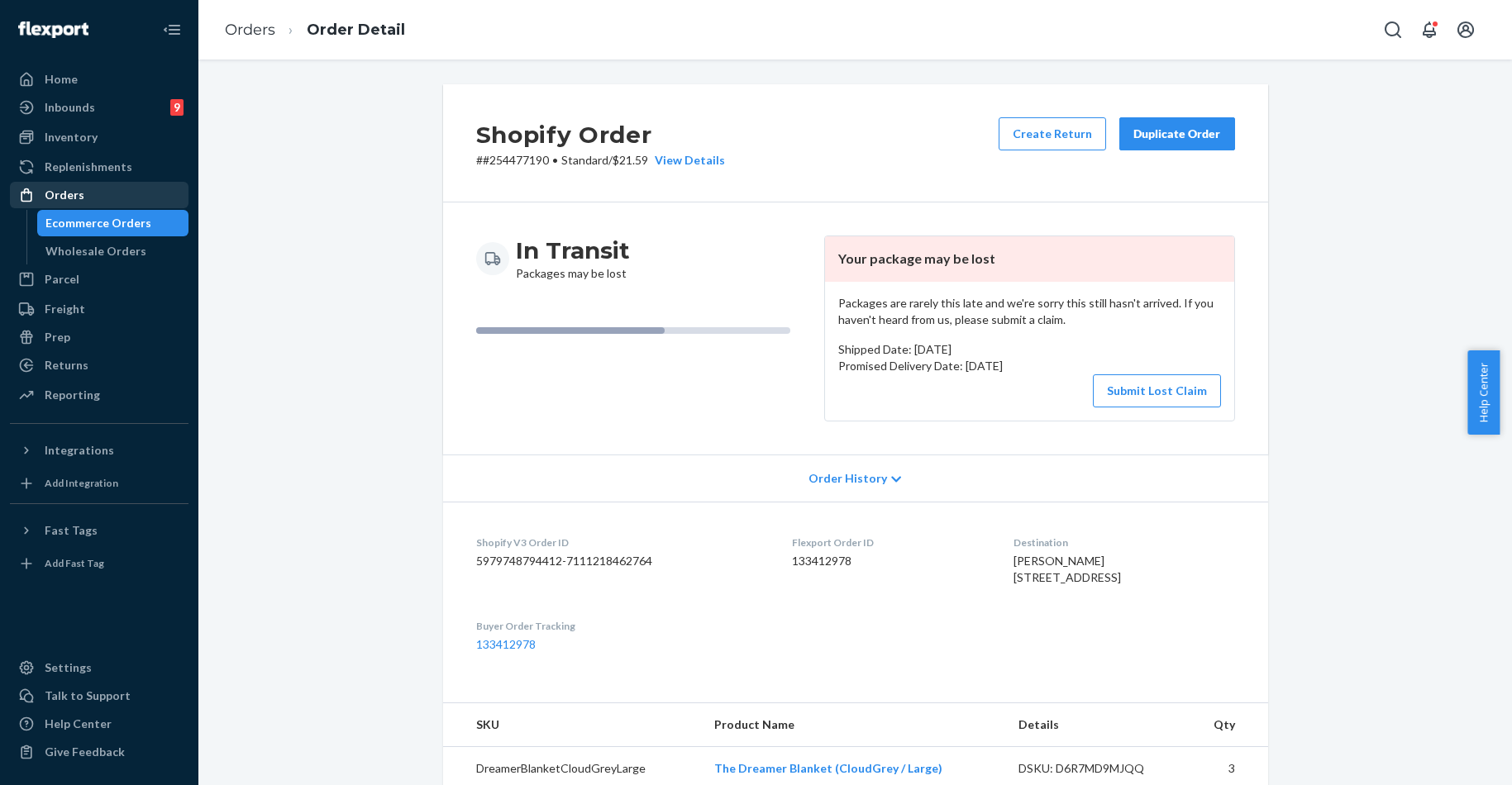
click at [78, 197] on div "Orders" at bounding box center [64, 195] width 39 height 16
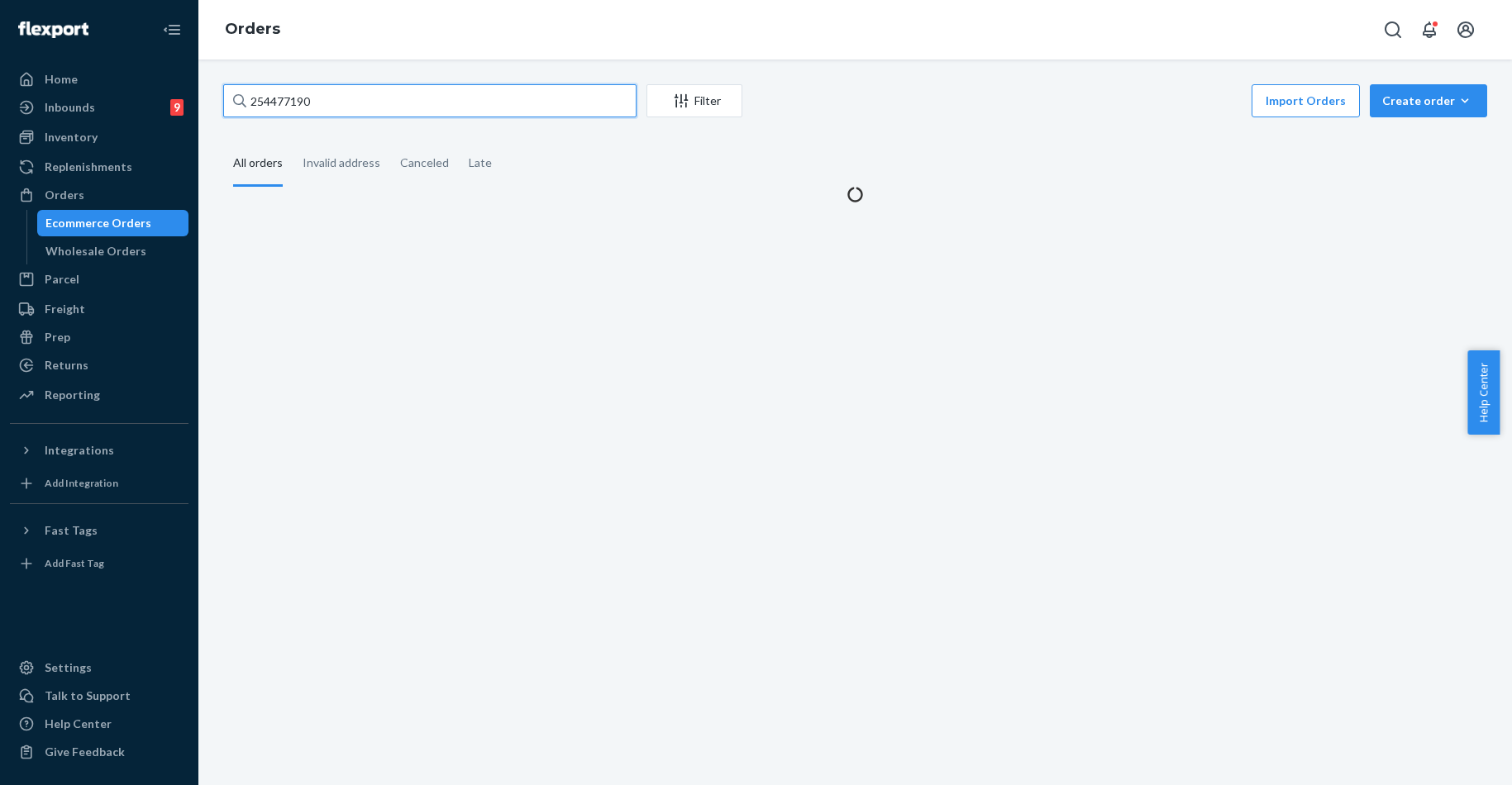
click at [328, 109] on input "254477190" at bounding box center [429, 100] width 413 height 33
paste input "4503"
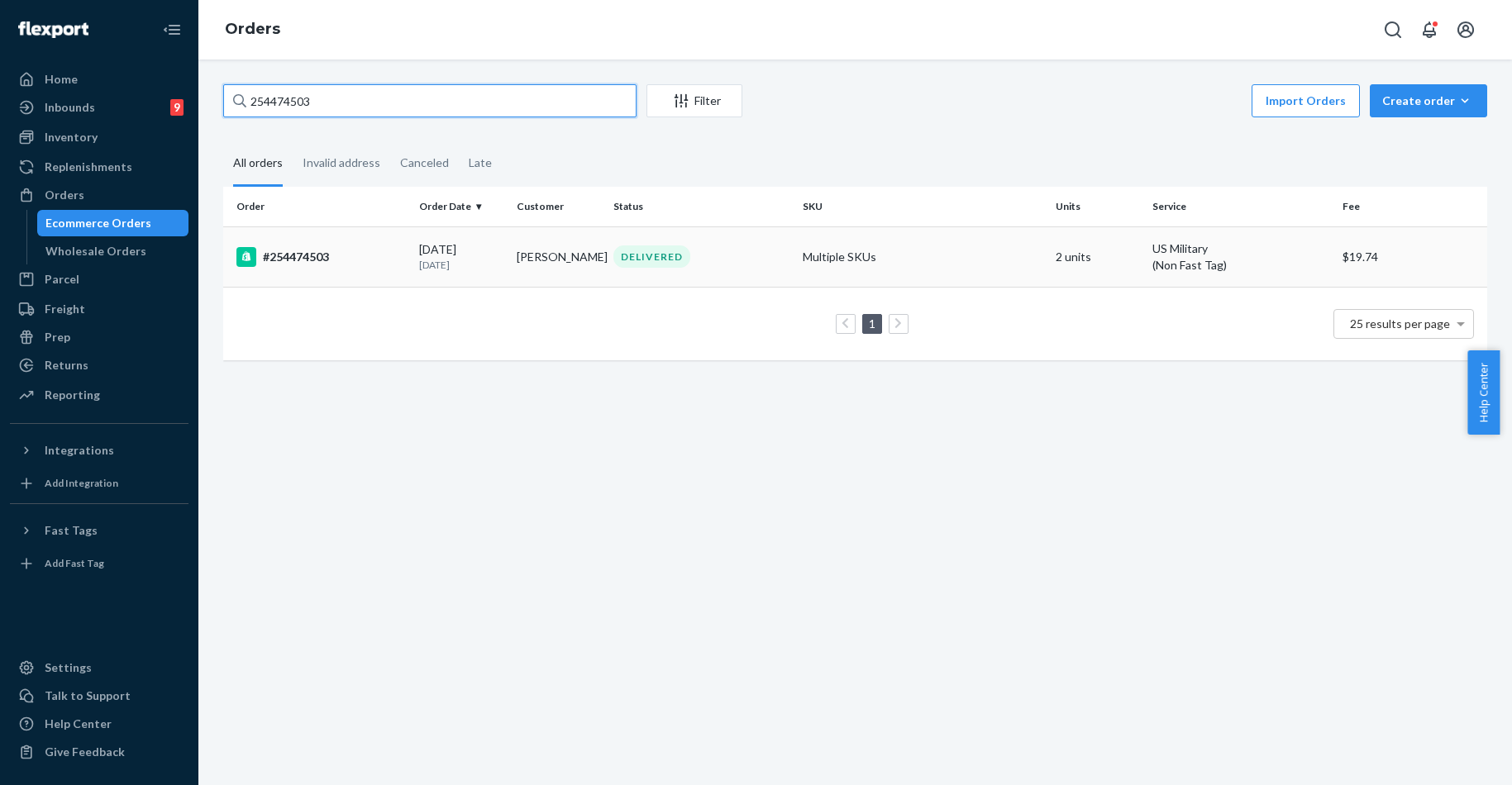
type input "254474503"
click at [277, 261] on div "#254474503" at bounding box center [321, 256] width 170 height 20
click at [277, 261] on div "254474503 Filter Import Orders Create order Ecommerce order Removal order All o…" at bounding box center [855, 422] width 1313 height 726
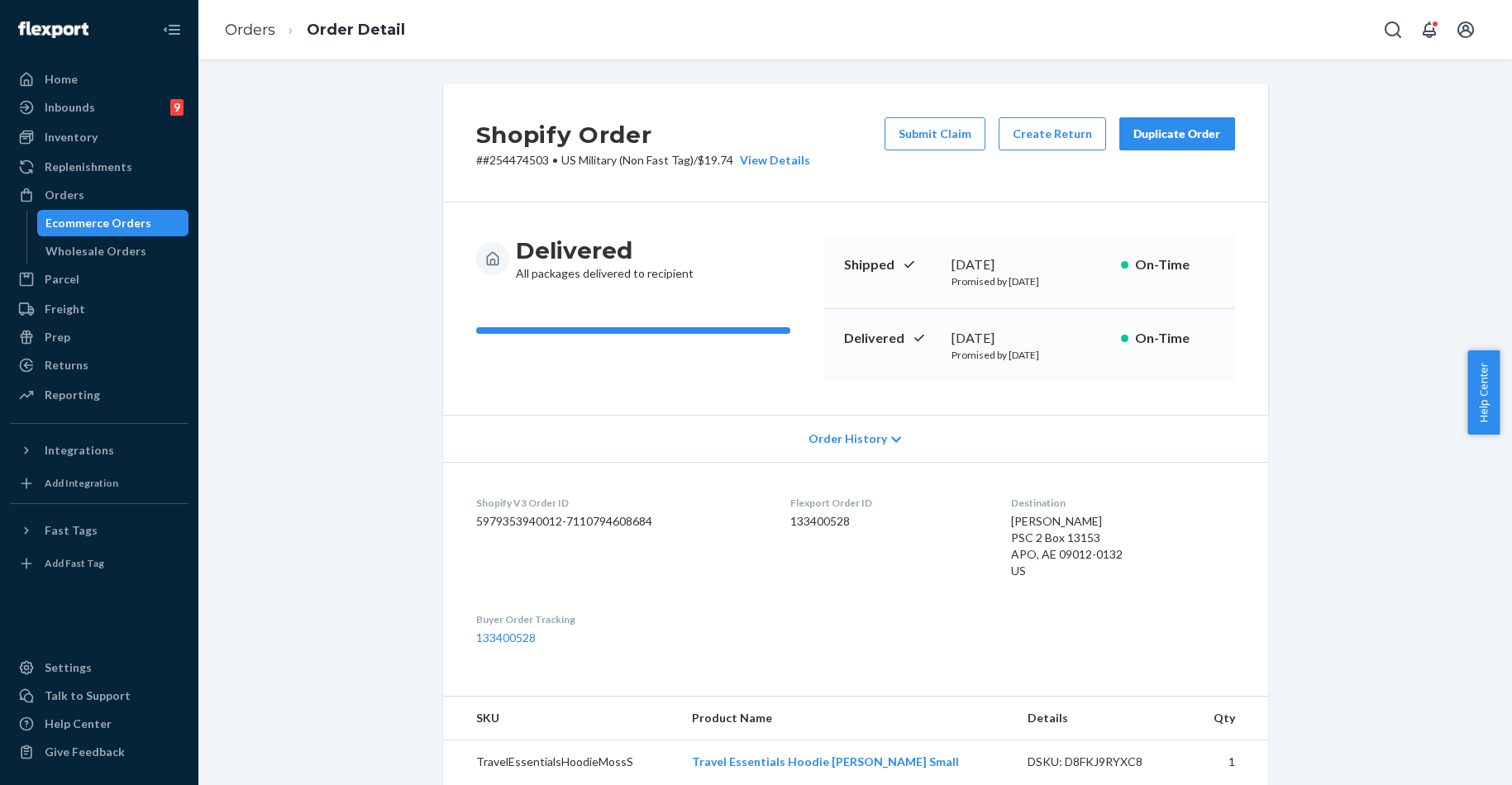
click at [818, 135] on div "Shopify Order # #254474503 • US Military (Non Fast Tag) / $19.74 View Details S…" at bounding box center [855, 143] width 825 height 118
click at [1037, 131] on button "Create Return" at bounding box center [1051, 134] width 107 height 33
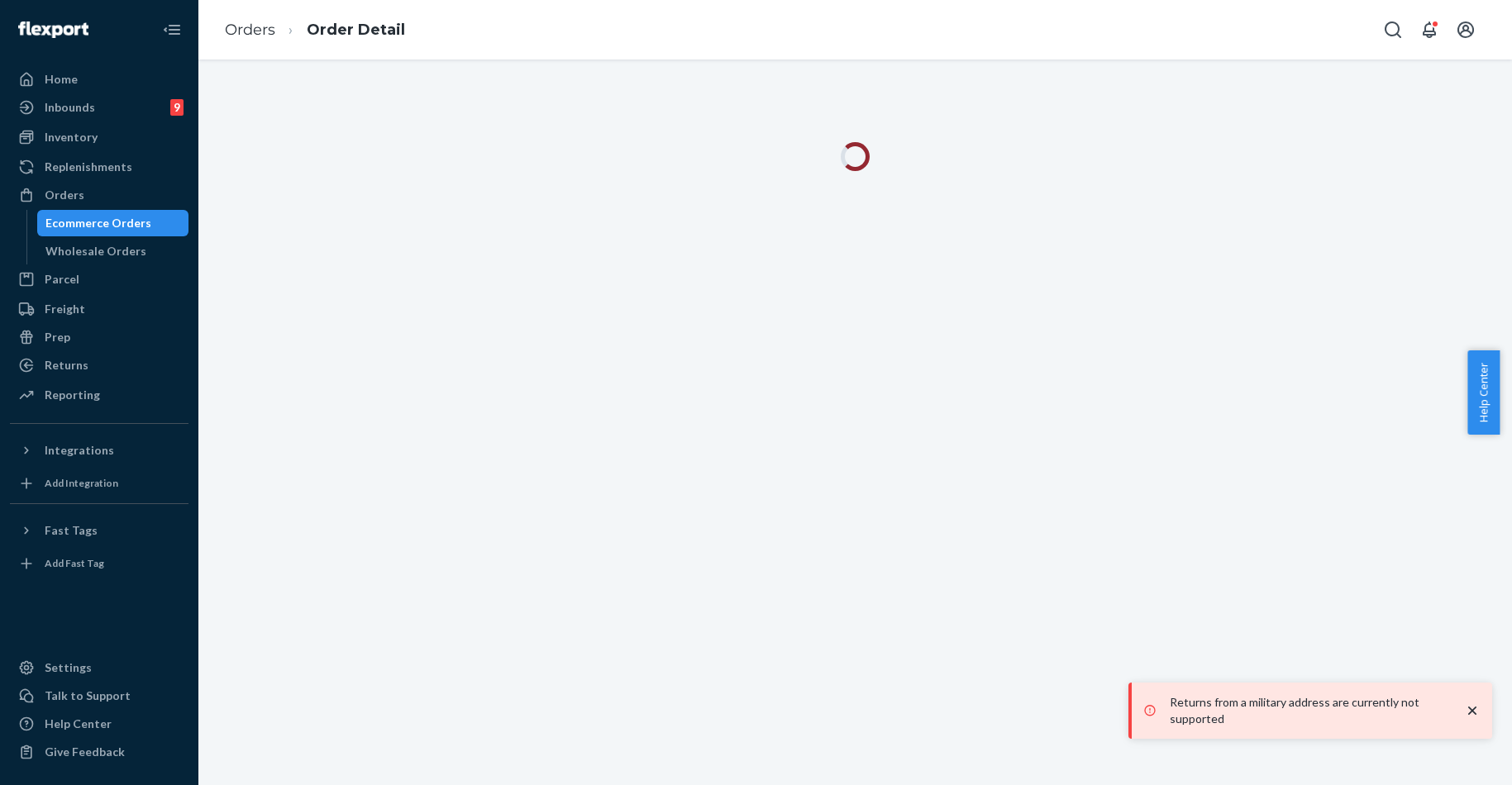
click at [567, 190] on div at bounding box center [855, 166] width 1288 height 49
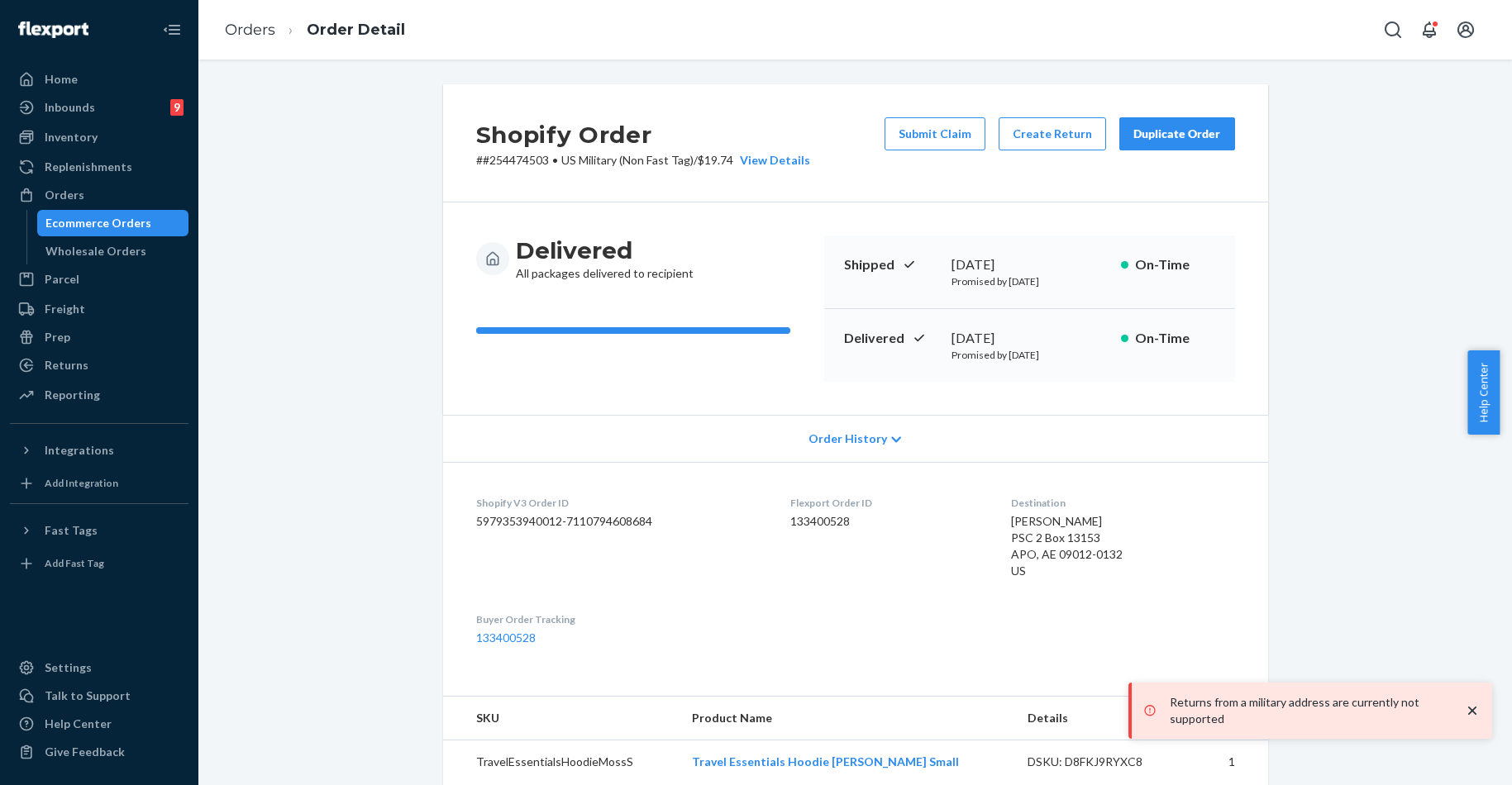
click at [1474, 713] on icon "close toast" at bounding box center [1472, 711] width 9 height 9
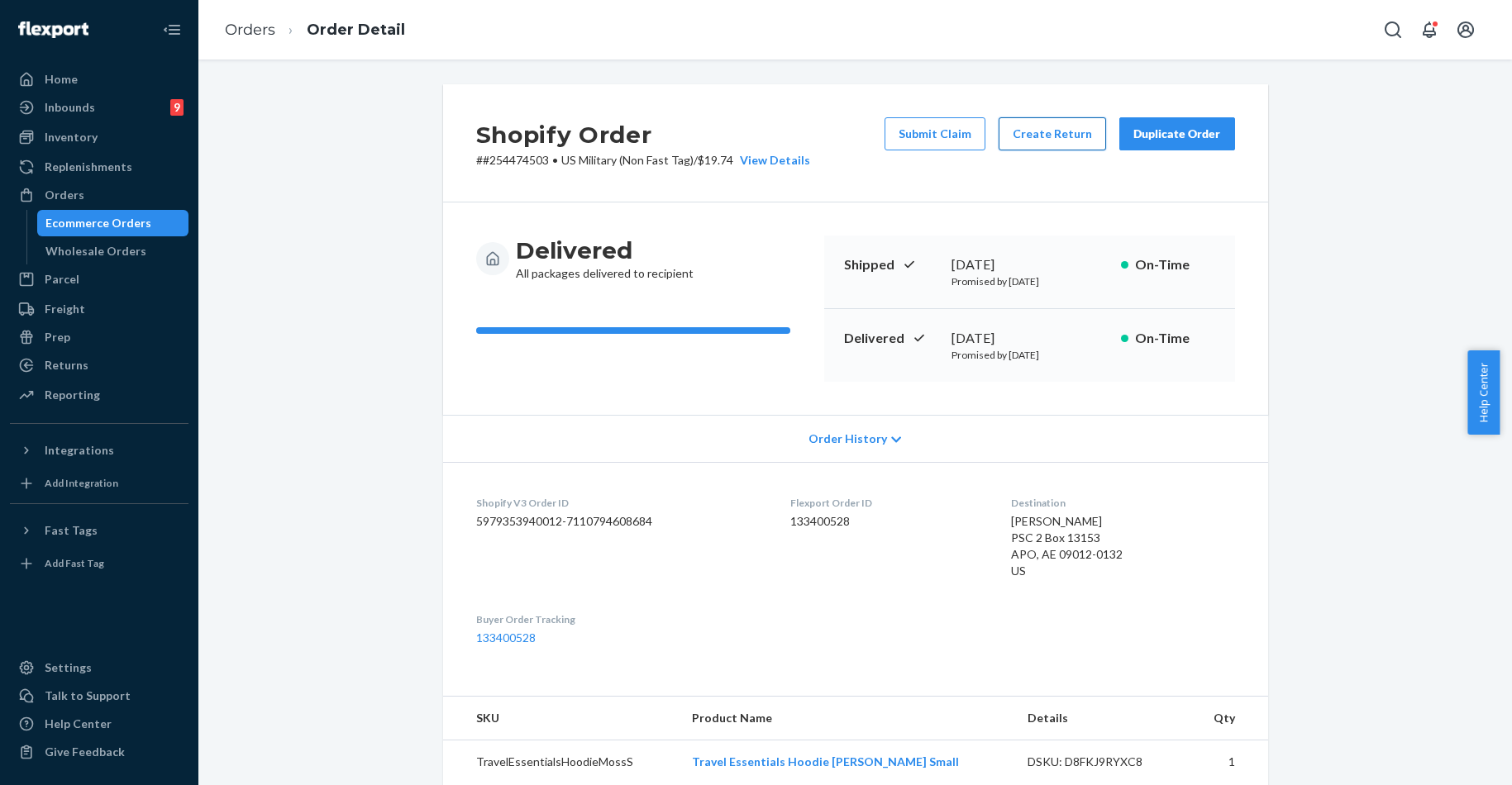
click at [1038, 130] on button "Create Return" at bounding box center [1051, 134] width 107 height 33
click at [258, 25] on link "Orders" at bounding box center [249, 29] width 51 height 18
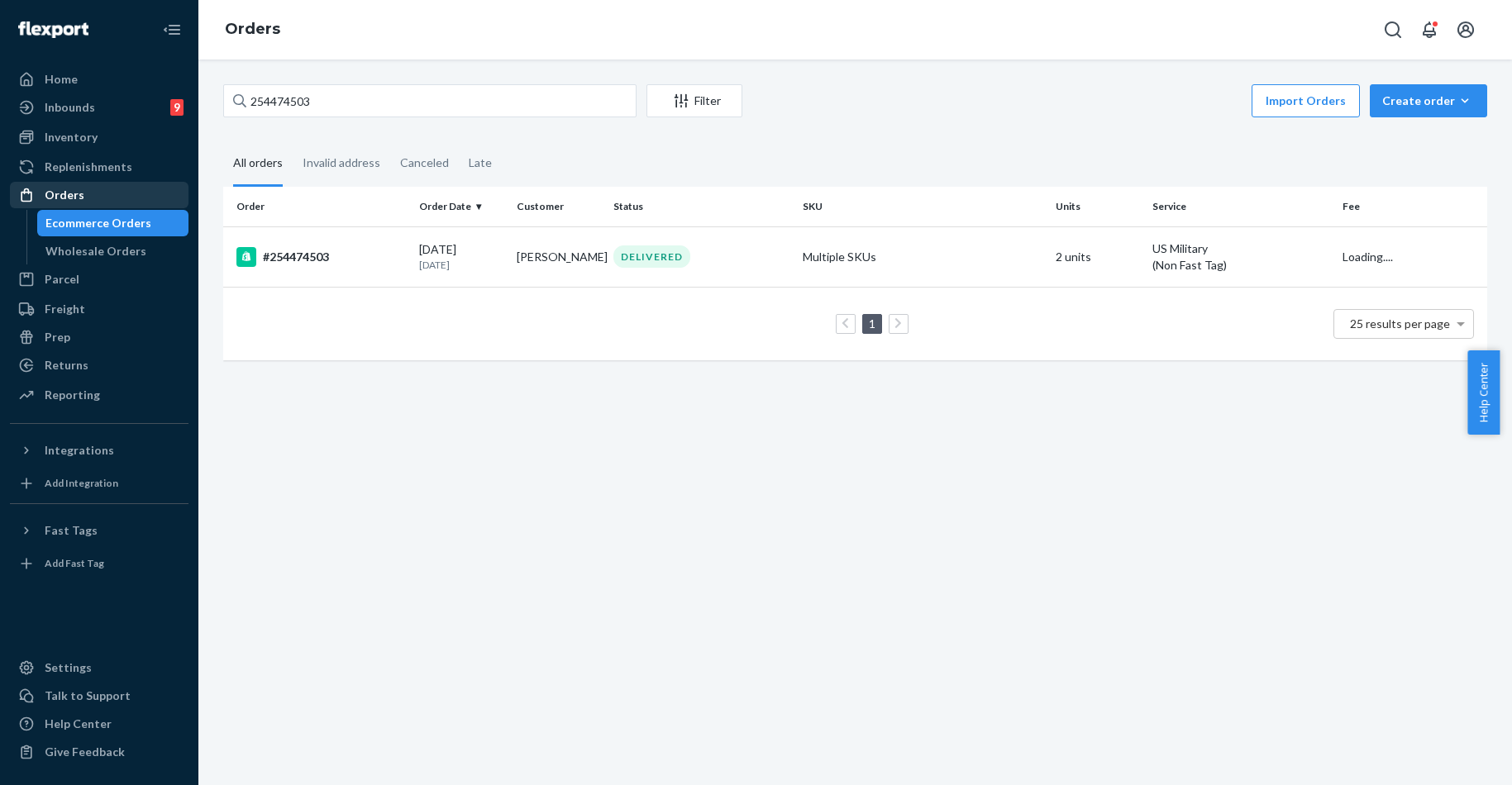
click at [63, 196] on div "Orders" at bounding box center [64, 195] width 39 height 16
